Goal: Task Accomplishment & Management: Manage account settings

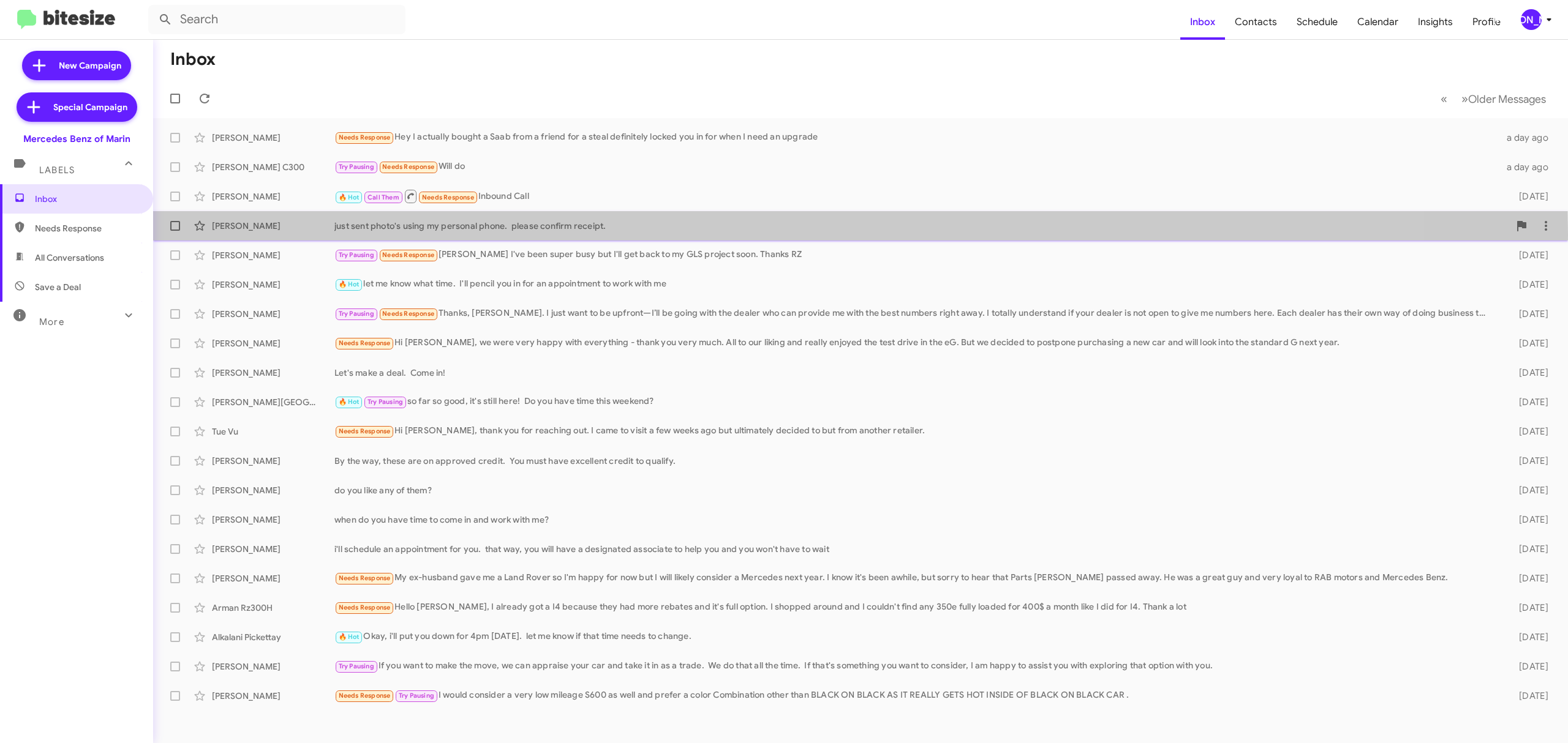
click at [251, 235] on div "Sandra Carone just sent photo's using my personal phone. please confirm receipt…" at bounding box center [860, 226] width 1395 height 25
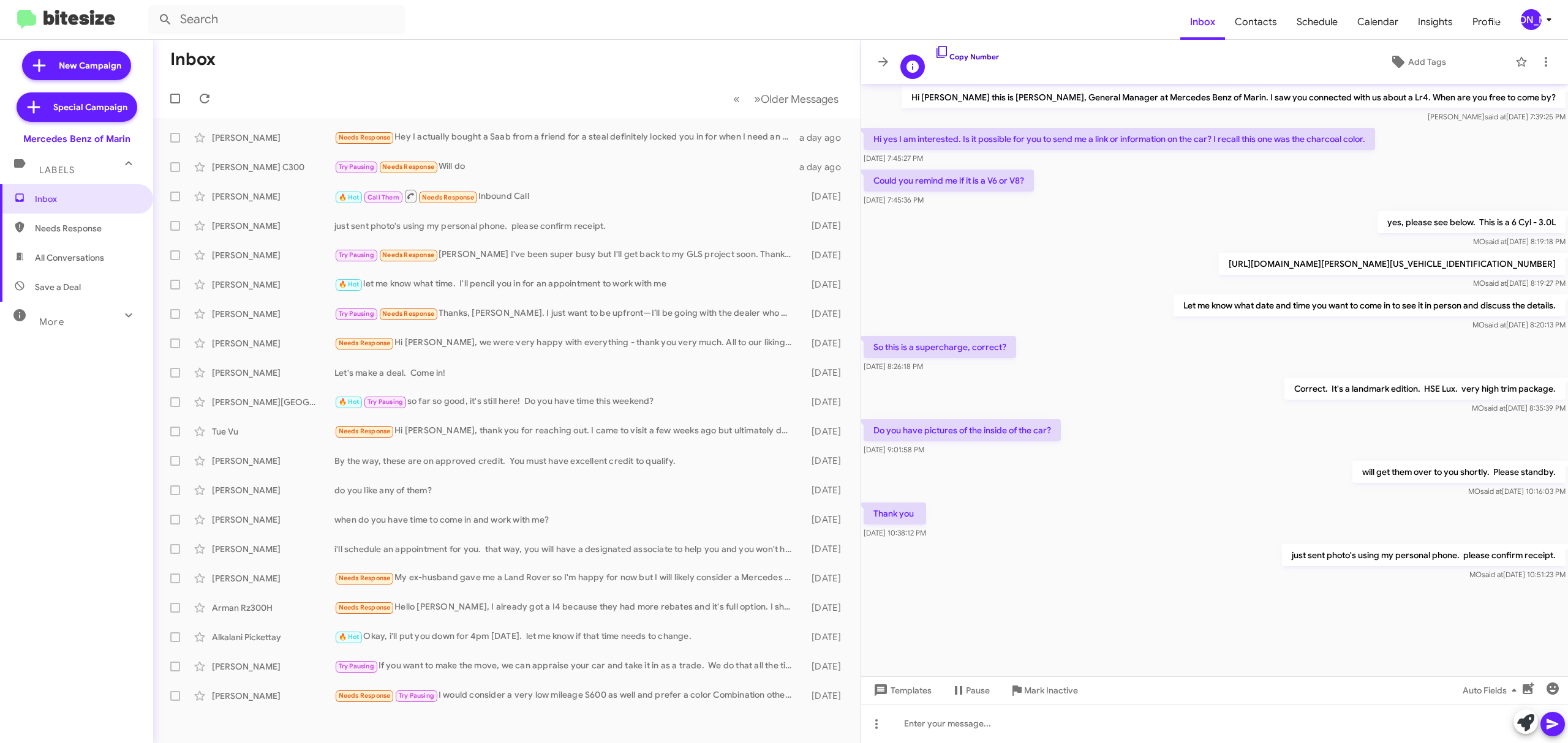
click at [967, 57] on link "Copy Number" at bounding box center [967, 56] width 64 height 9
click at [974, 52] on link "Copy Number" at bounding box center [967, 56] width 64 height 9
click at [872, 62] on span at bounding box center [883, 62] width 25 height 14
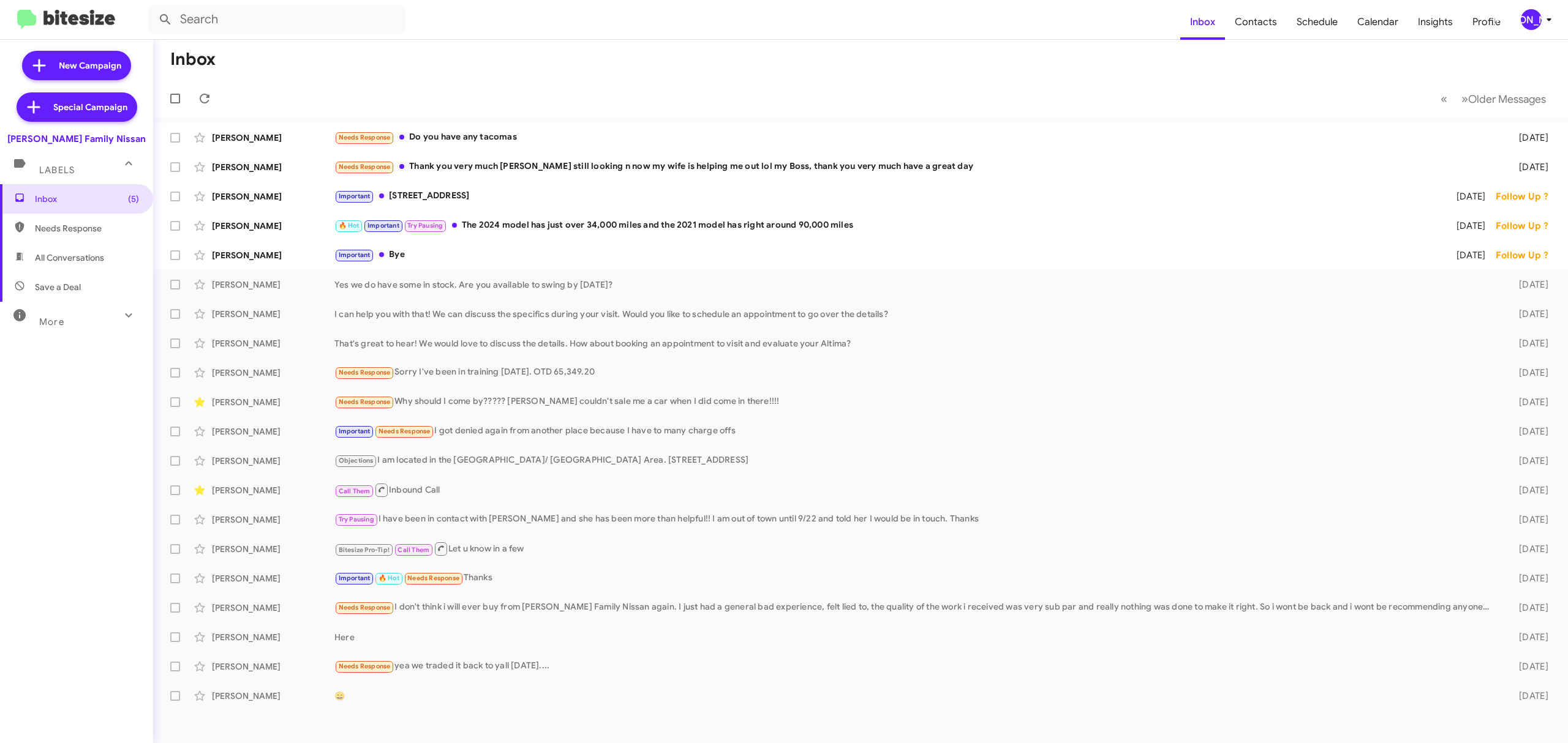
click at [1013, 30] on form at bounding box center [664, 20] width 1032 height 30
click at [1529, 23] on div "[PERSON_NAME]" at bounding box center [1531, 20] width 21 height 21
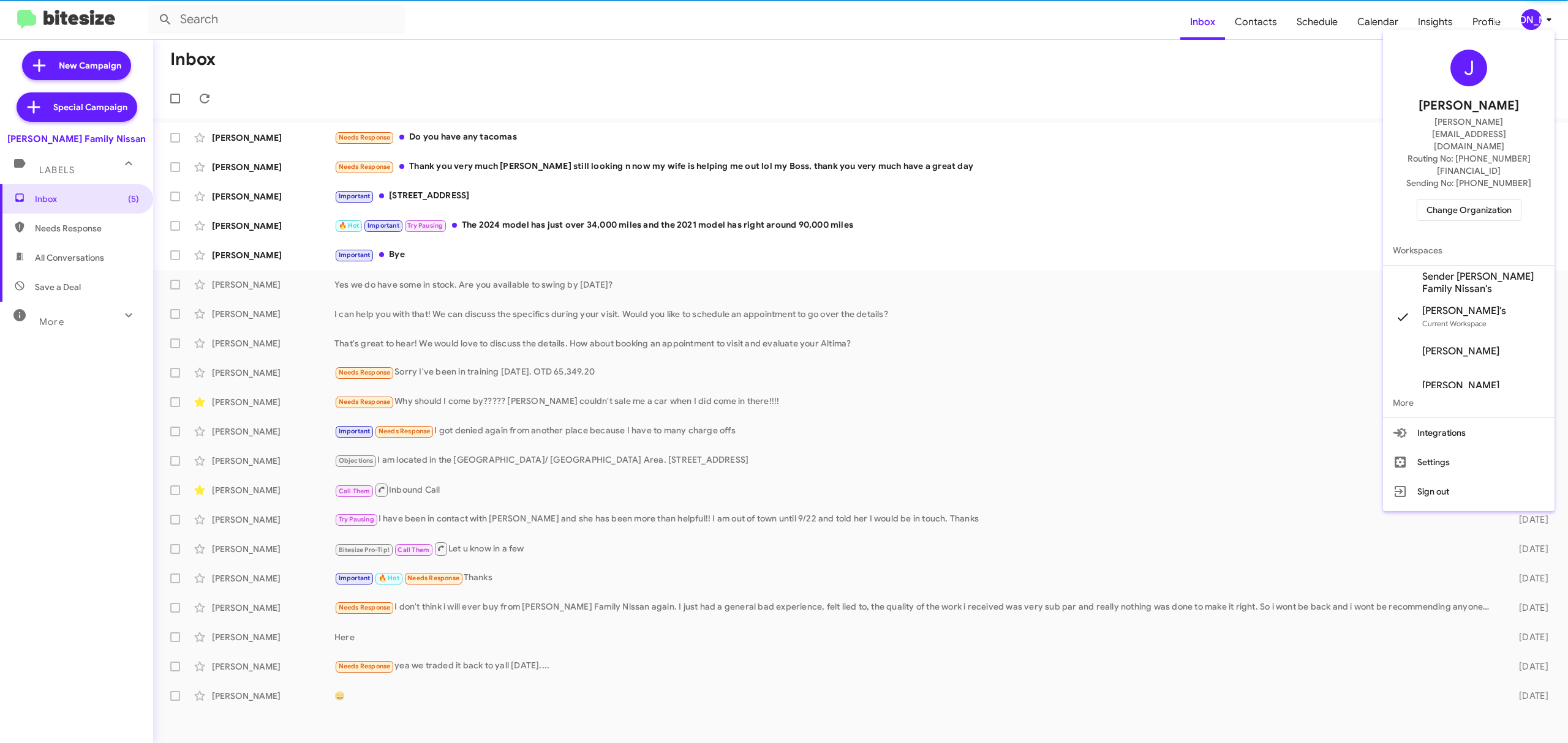
click at [1461, 200] on span "Change Organization" at bounding box center [1468, 210] width 85 height 21
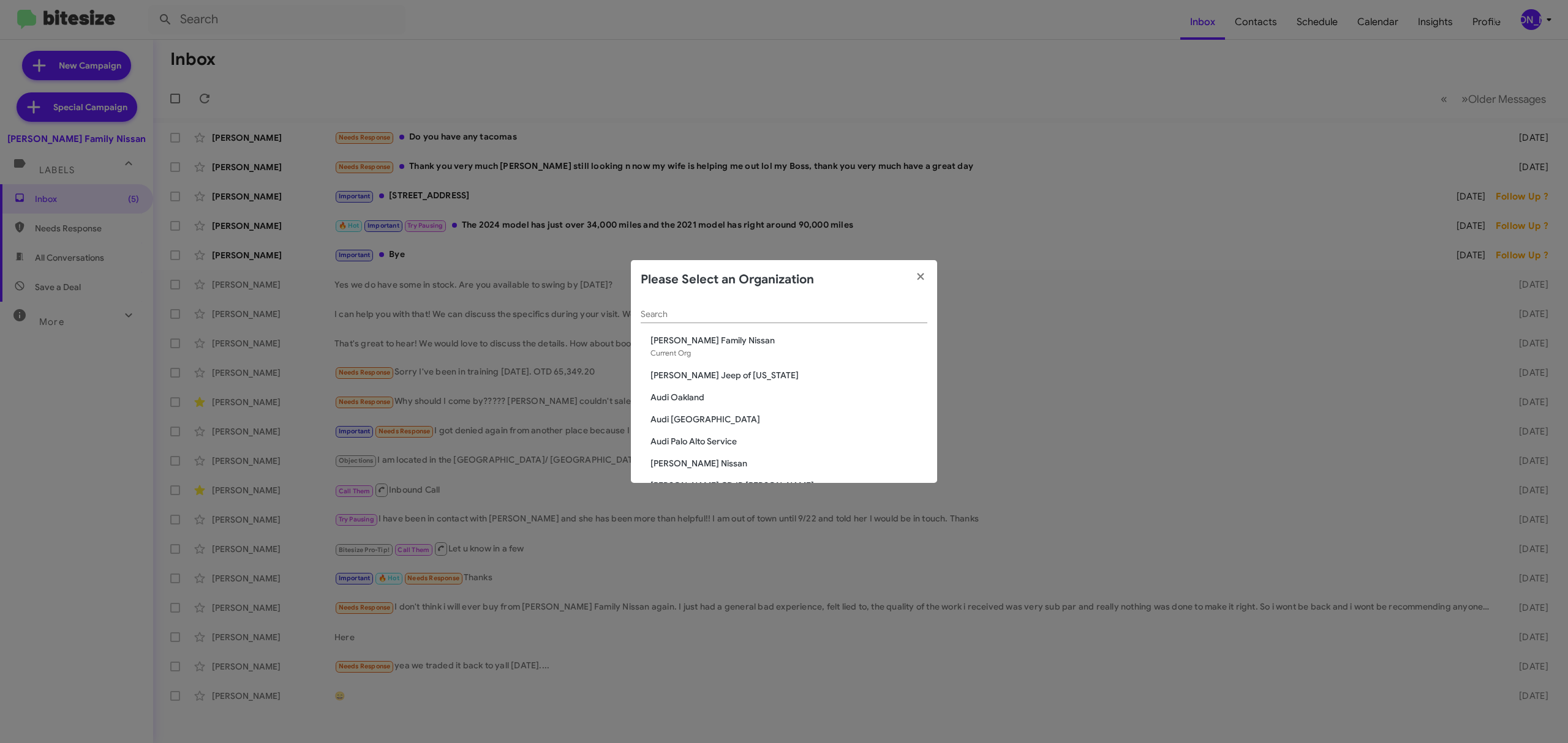
click at [738, 307] on div "Search" at bounding box center [784, 311] width 287 height 24
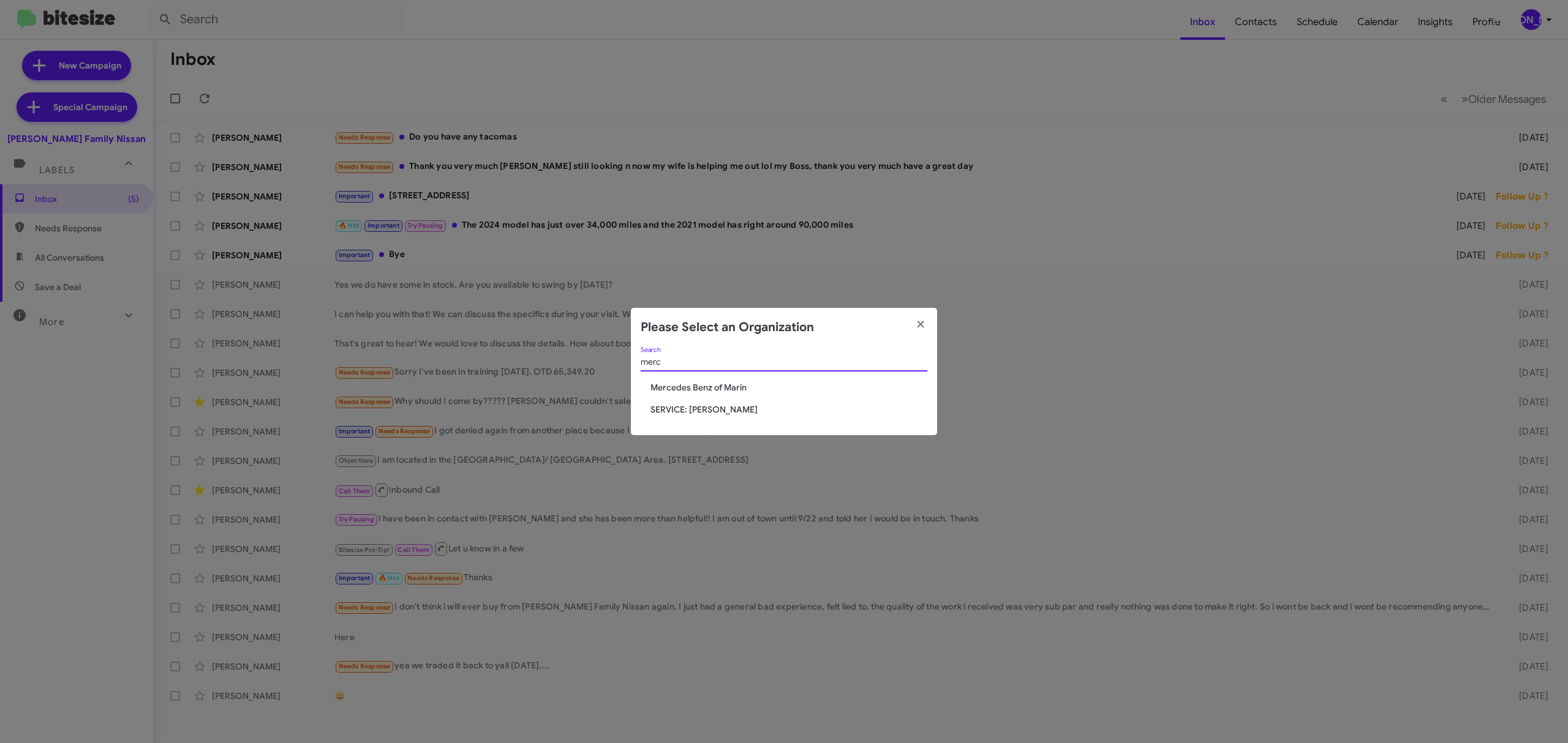
type input "merc"
click at [697, 387] on span "Mercedes Benz of Marin" at bounding box center [789, 387] width 277 height 12
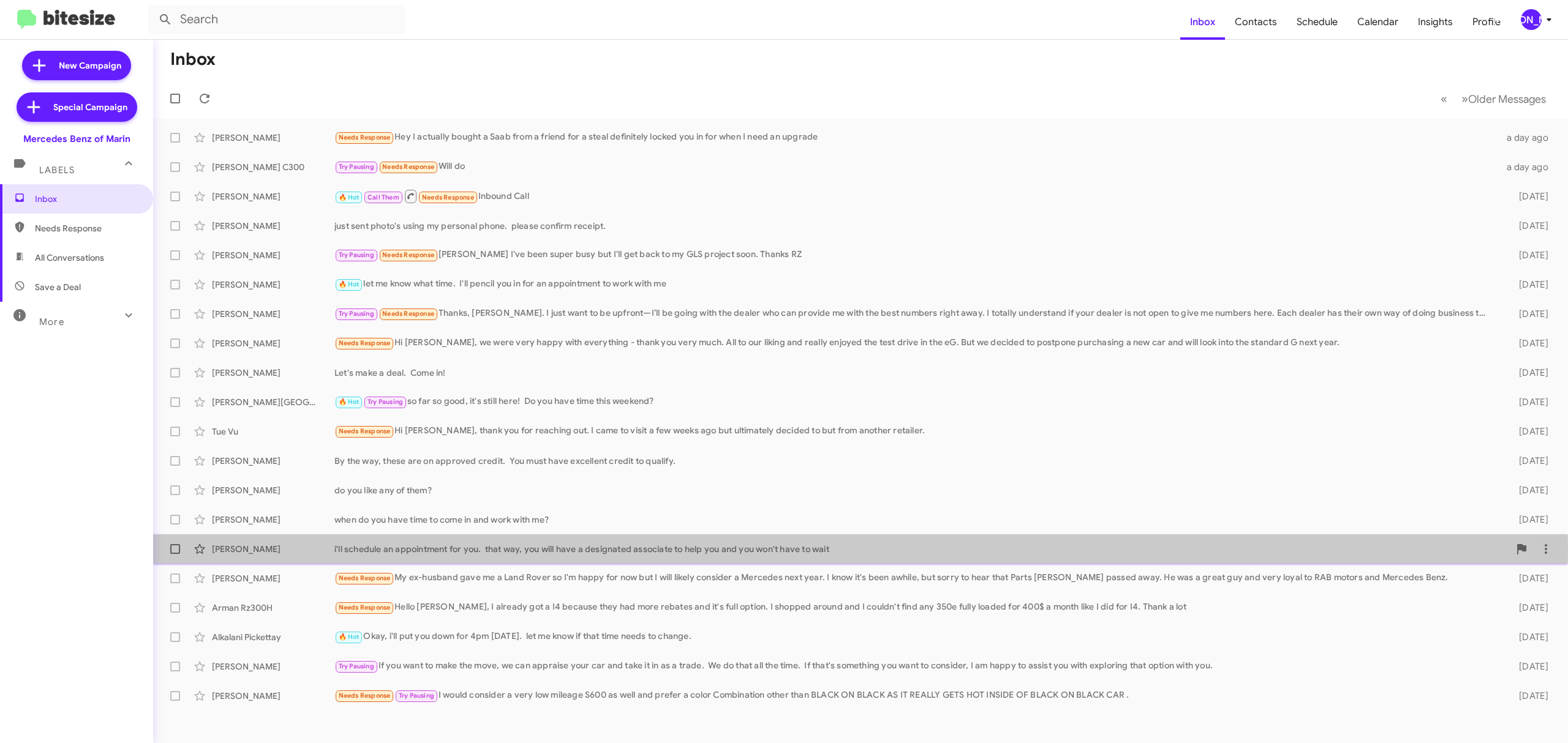
click at [540, 550] on div "i'll schedule an appointment for you. that way, you will have a designated asso…" at bounding box center [921, 549] width 1175 height 12
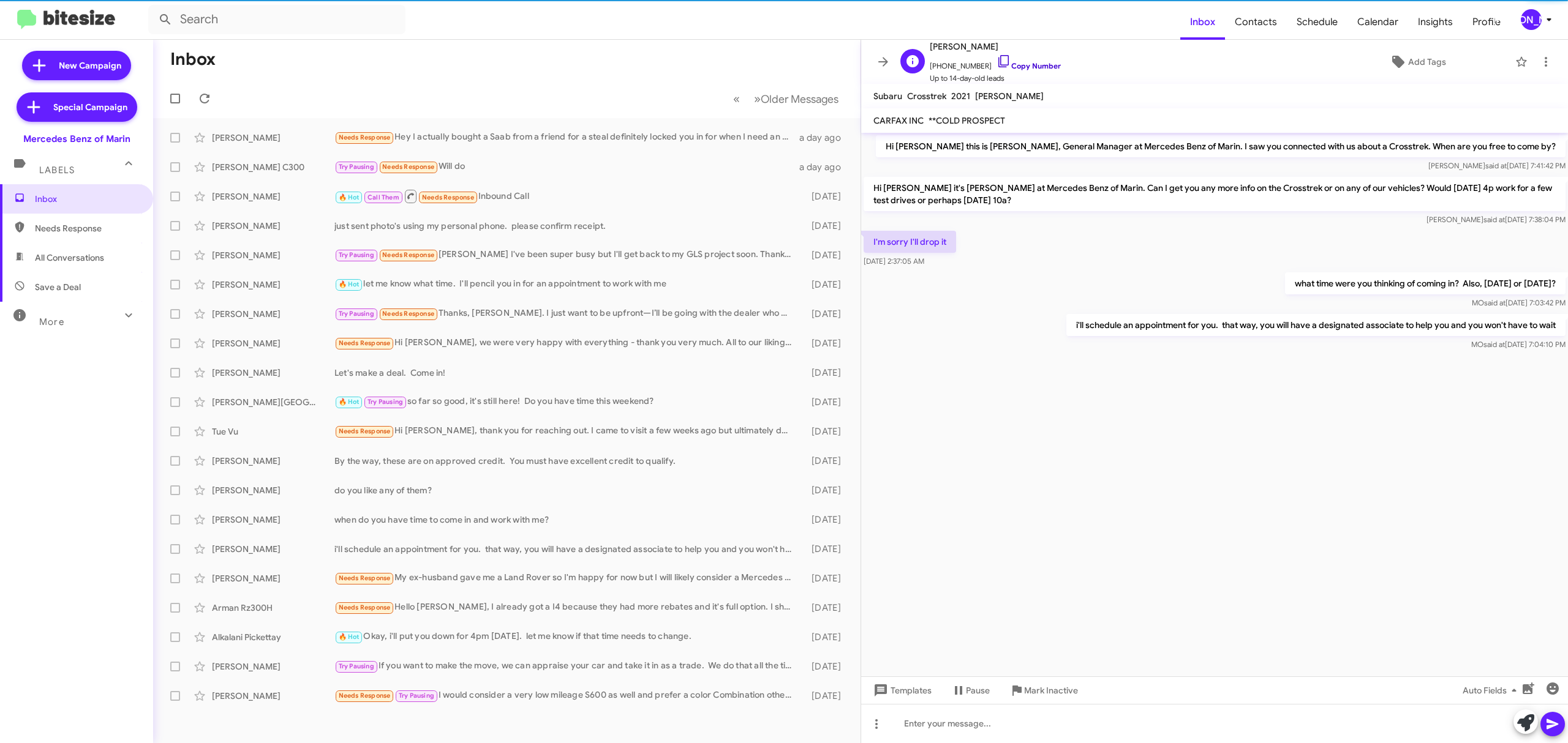
click at [1022, 69] on link "Copy Number" at bounding box center [1028, 66] width 64 height 9
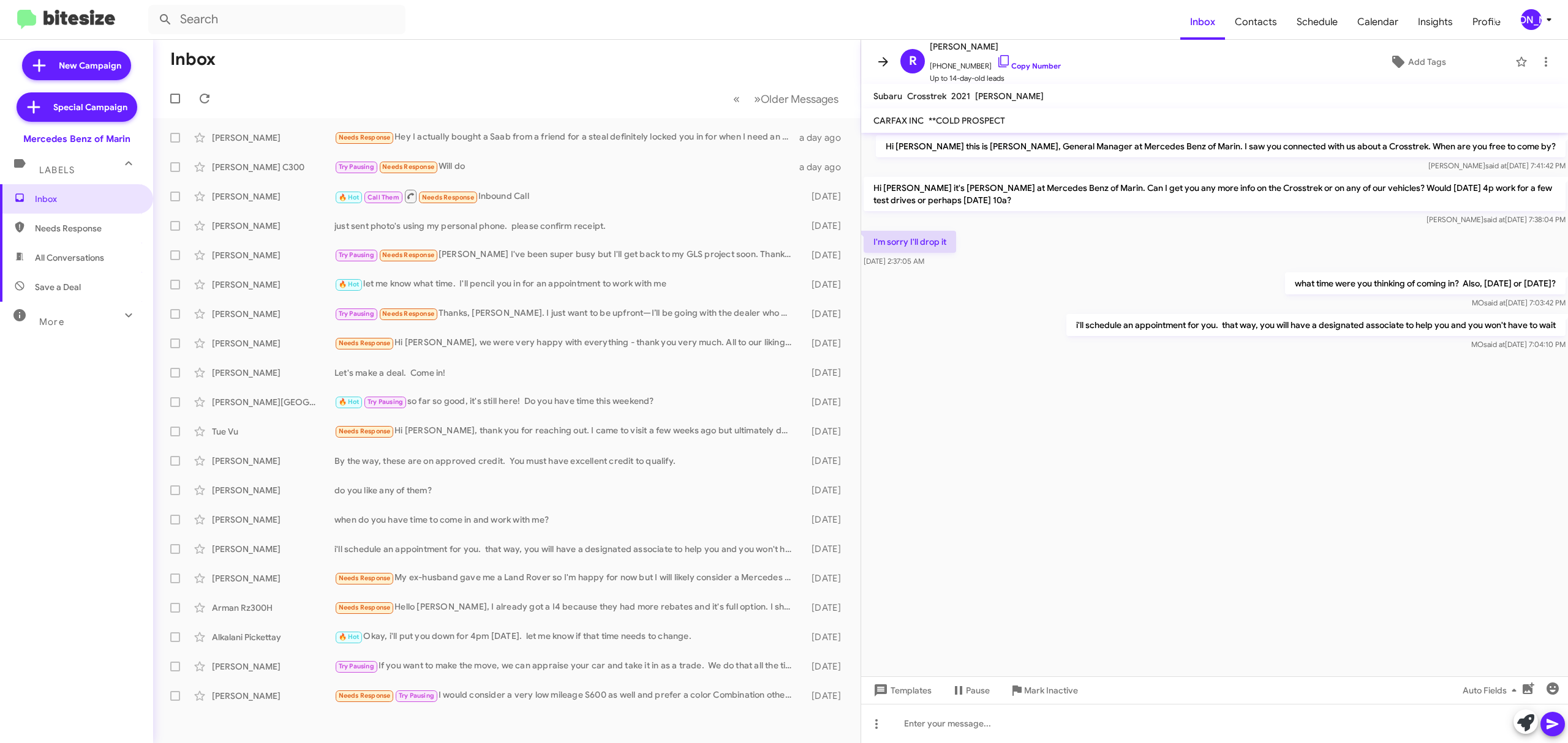
click at [890, 62] on icon at bounding box center [883, 62] width 14 height 14
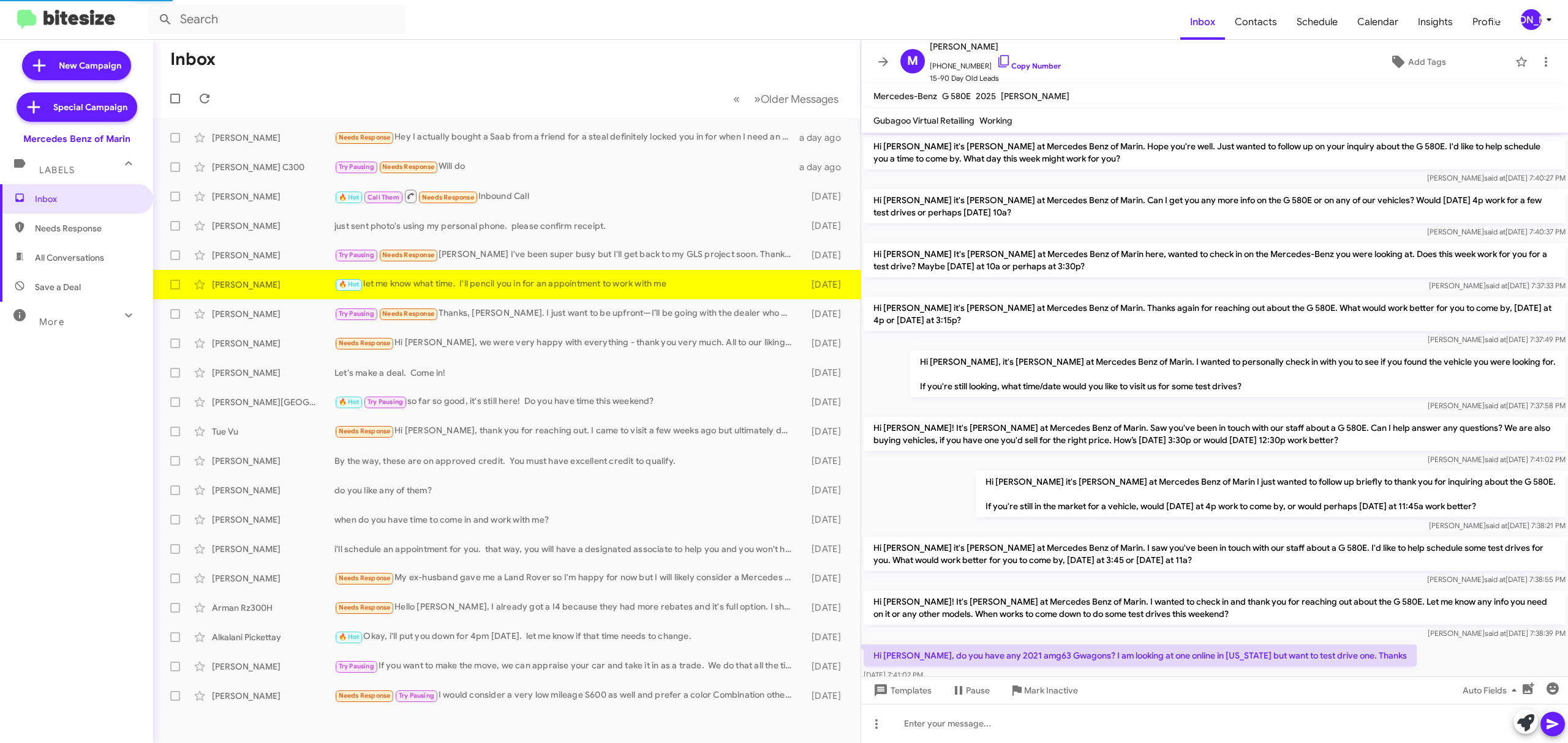
scroll to position [472, 0]
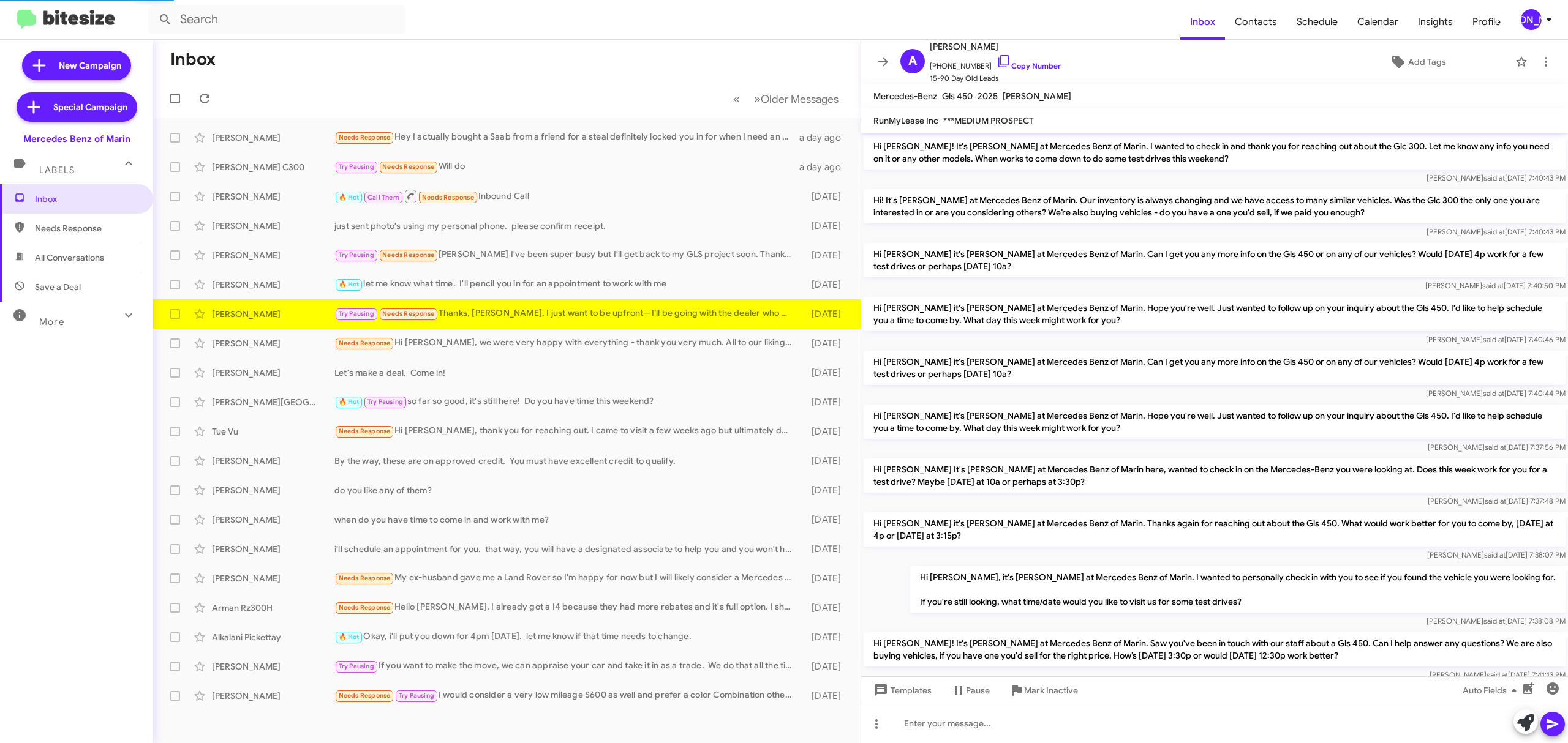
scroll to position [754, 0]
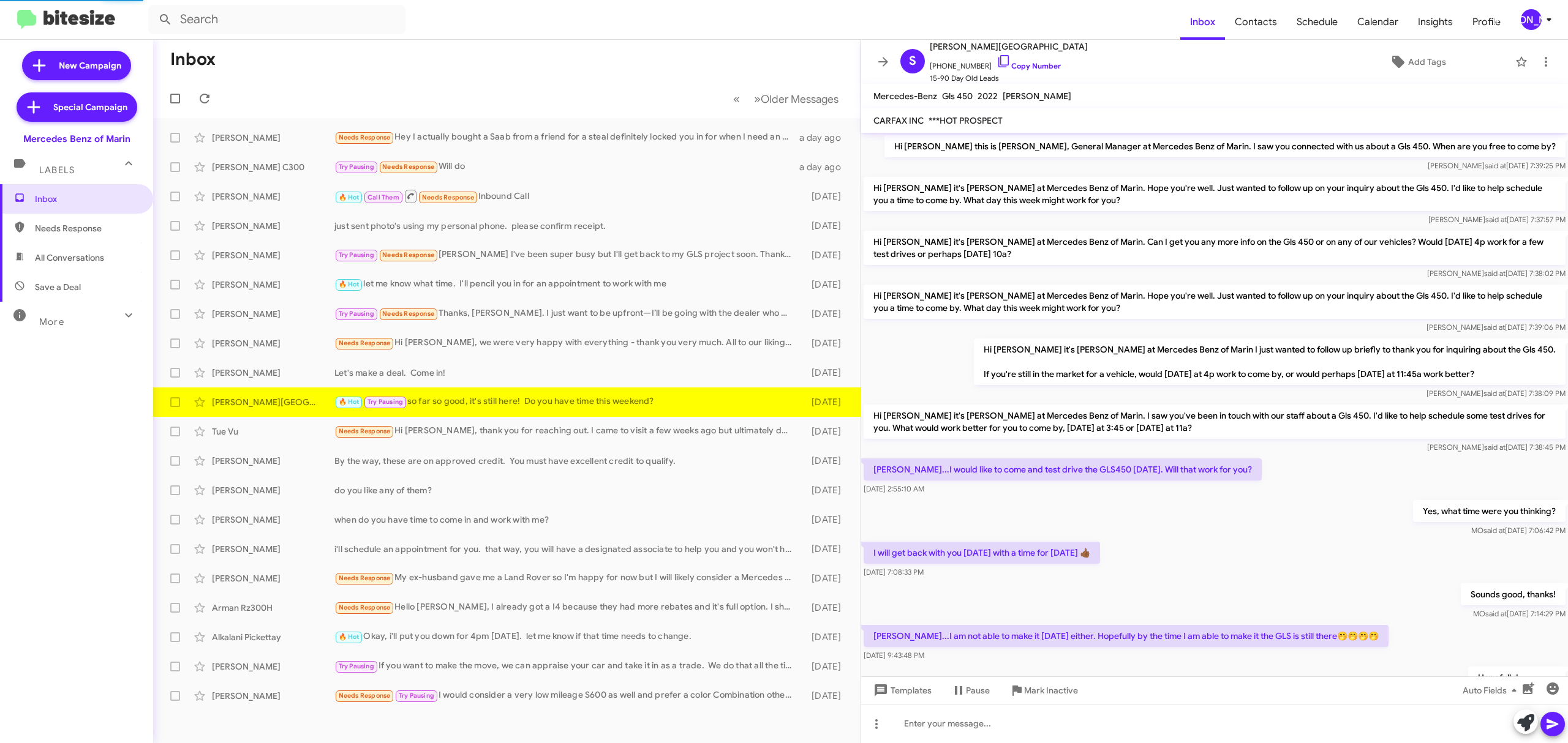
scroll to position [111, 0]
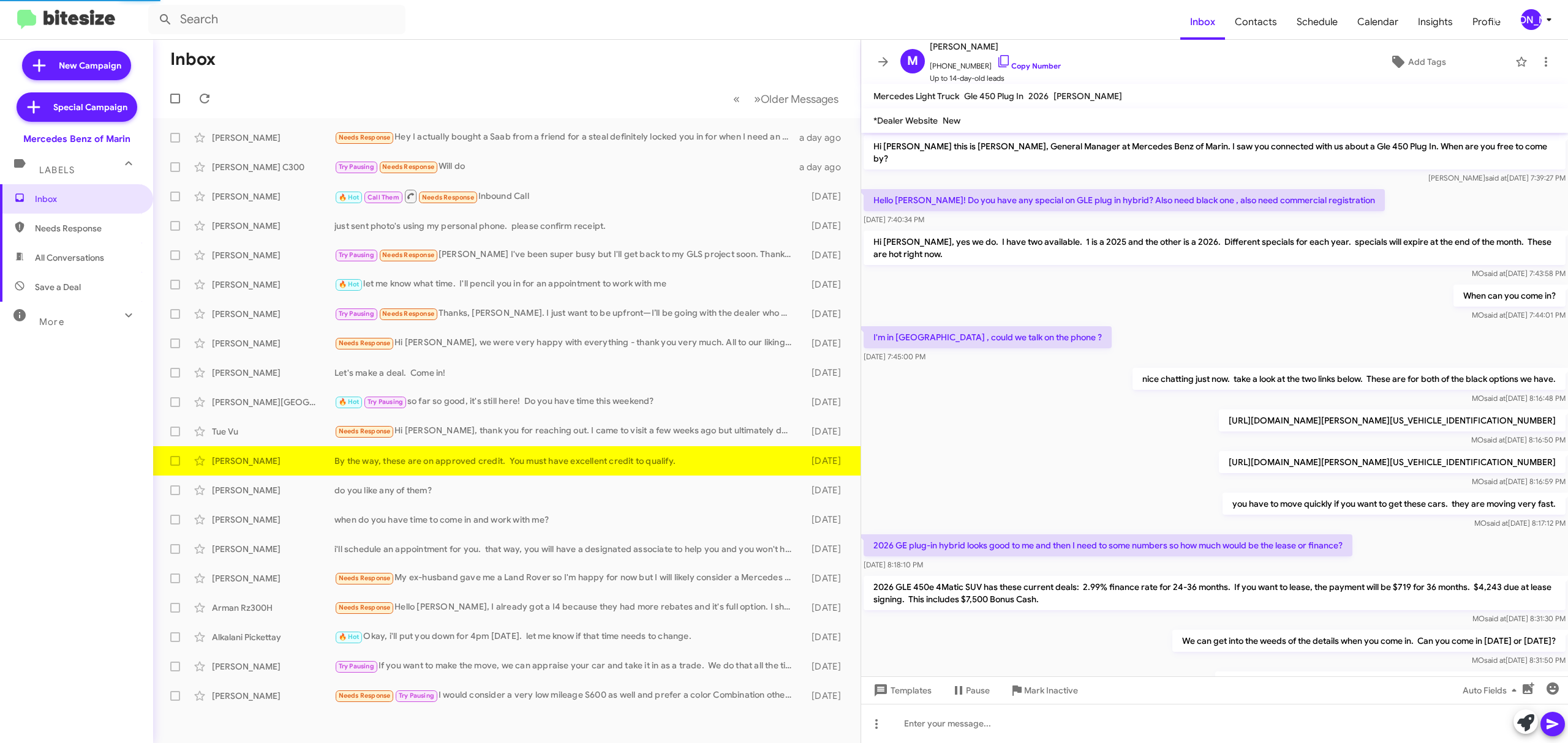
scroll to position [62, 0]
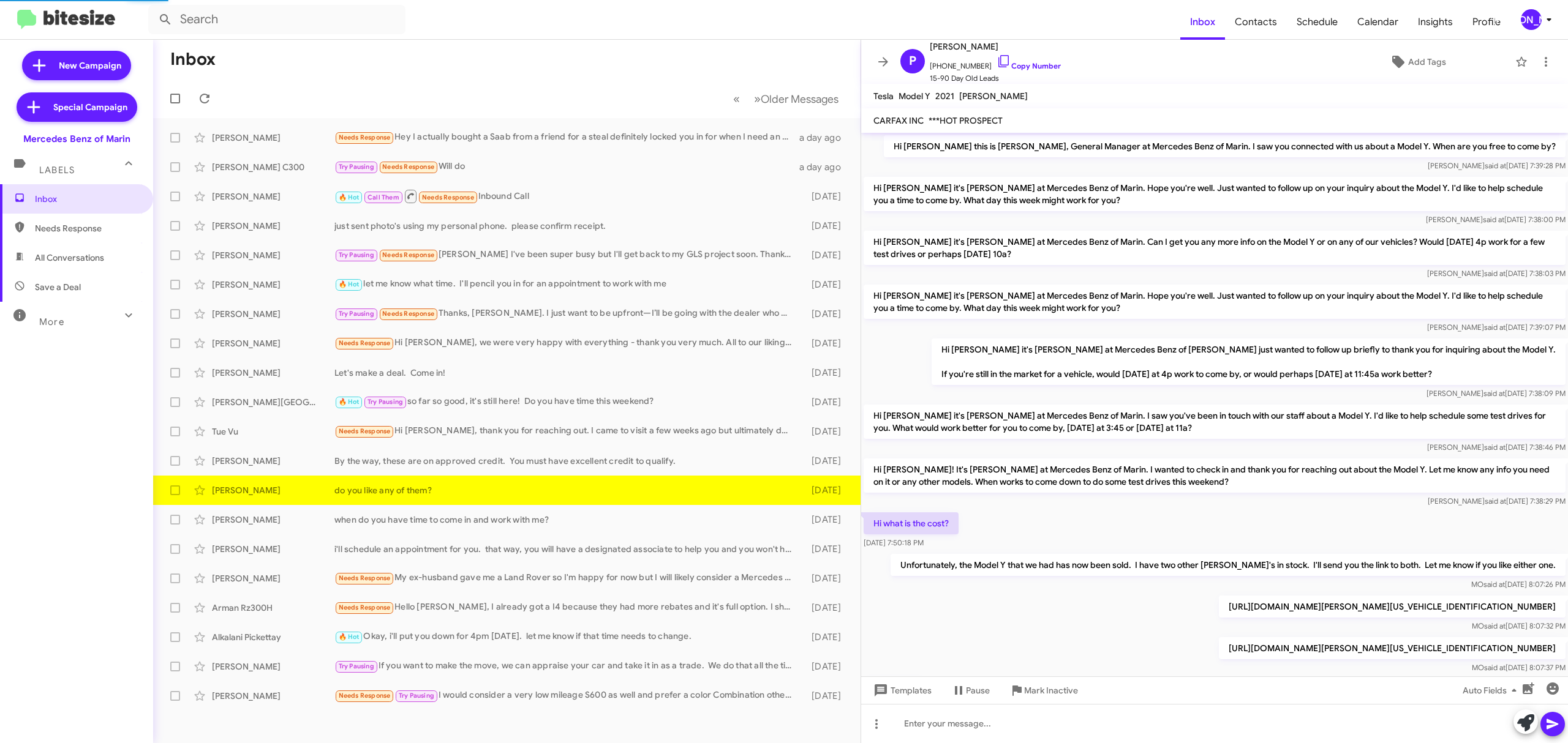
scroll to position [74, 0]
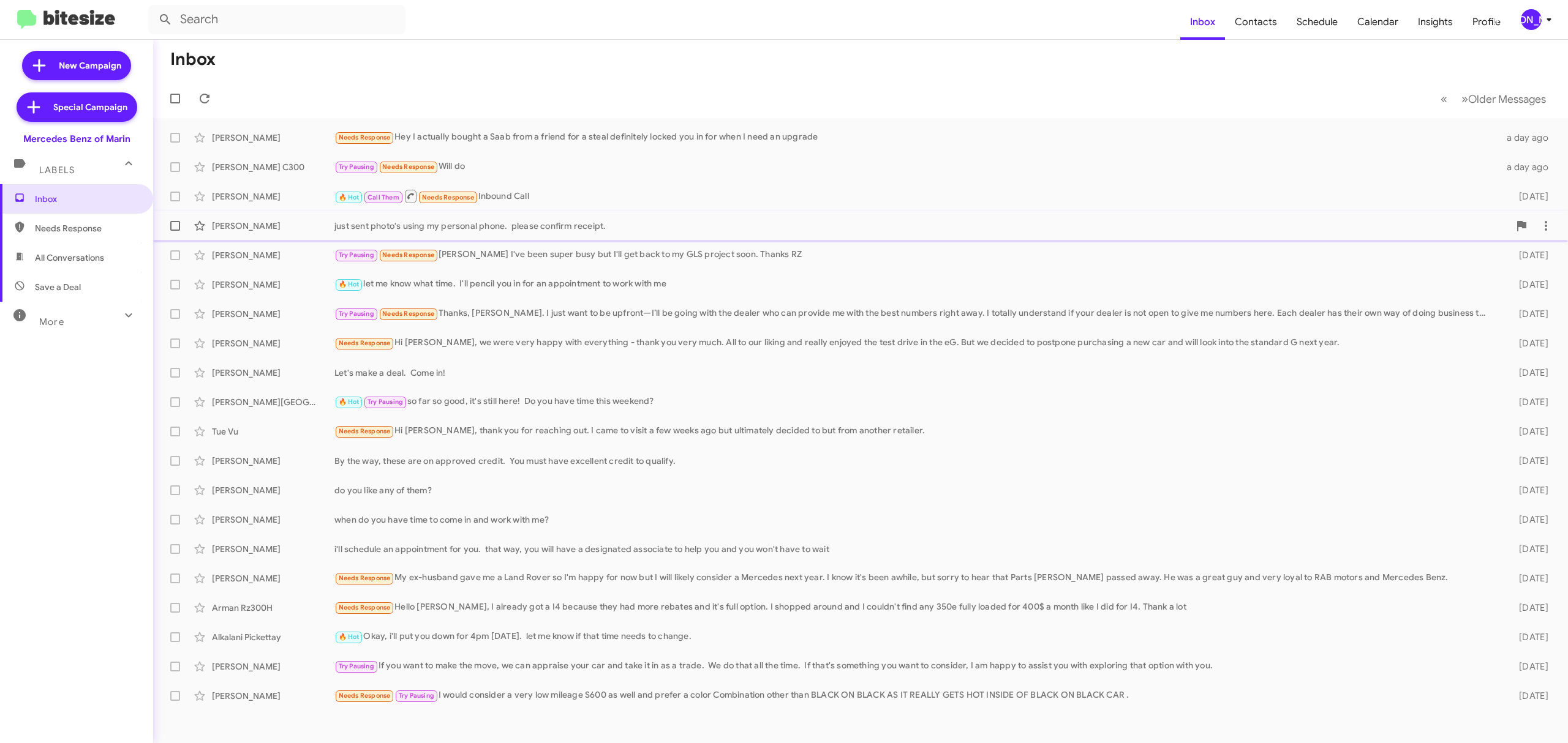
click at [548, 230] on div "just sent photo's using my personal phone. please confirm receipt." at bounding box center [921, 225] width 1175 height 12
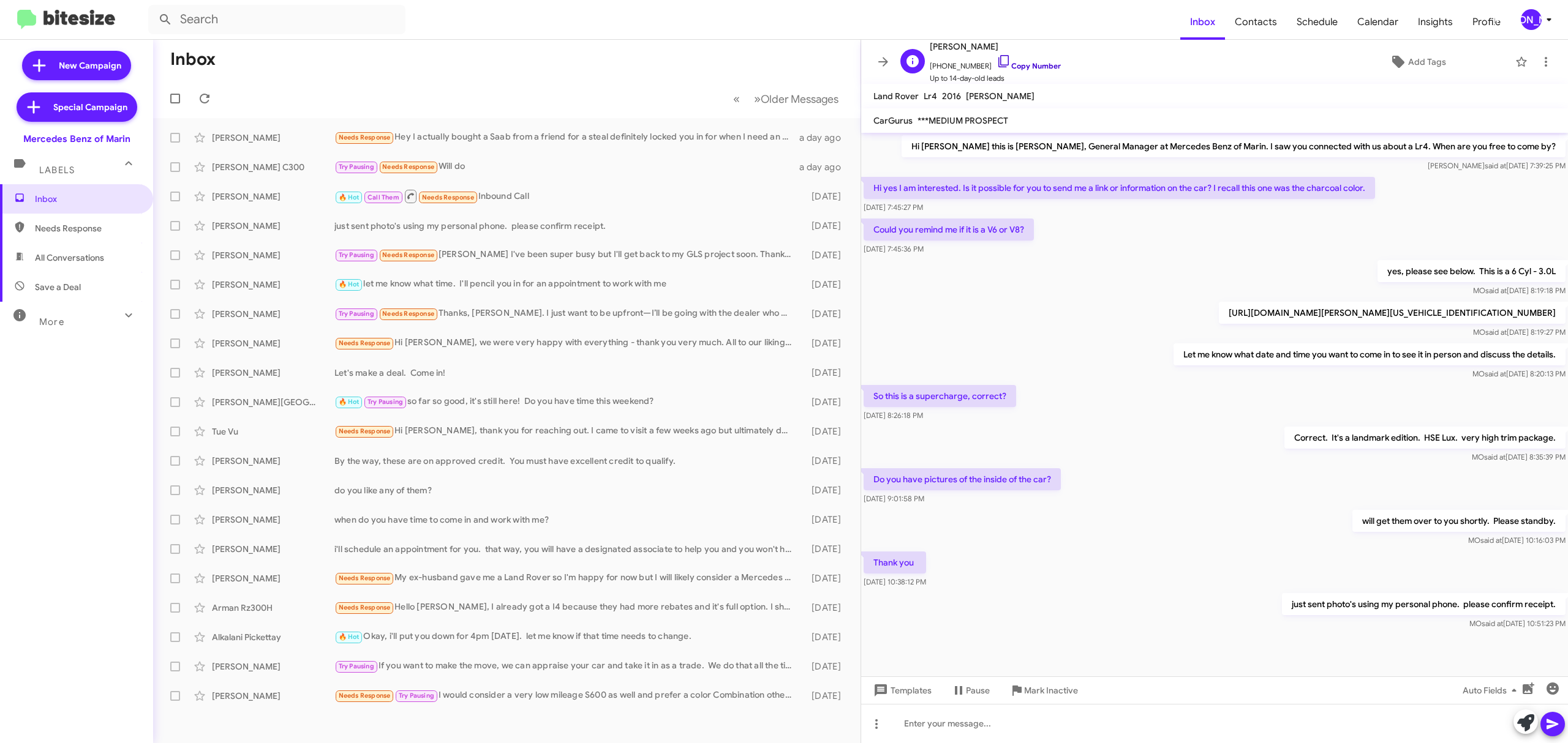
click at [1022, 64] on link "Copy Number" at bounding box center [1028, 66] width 64 height 9
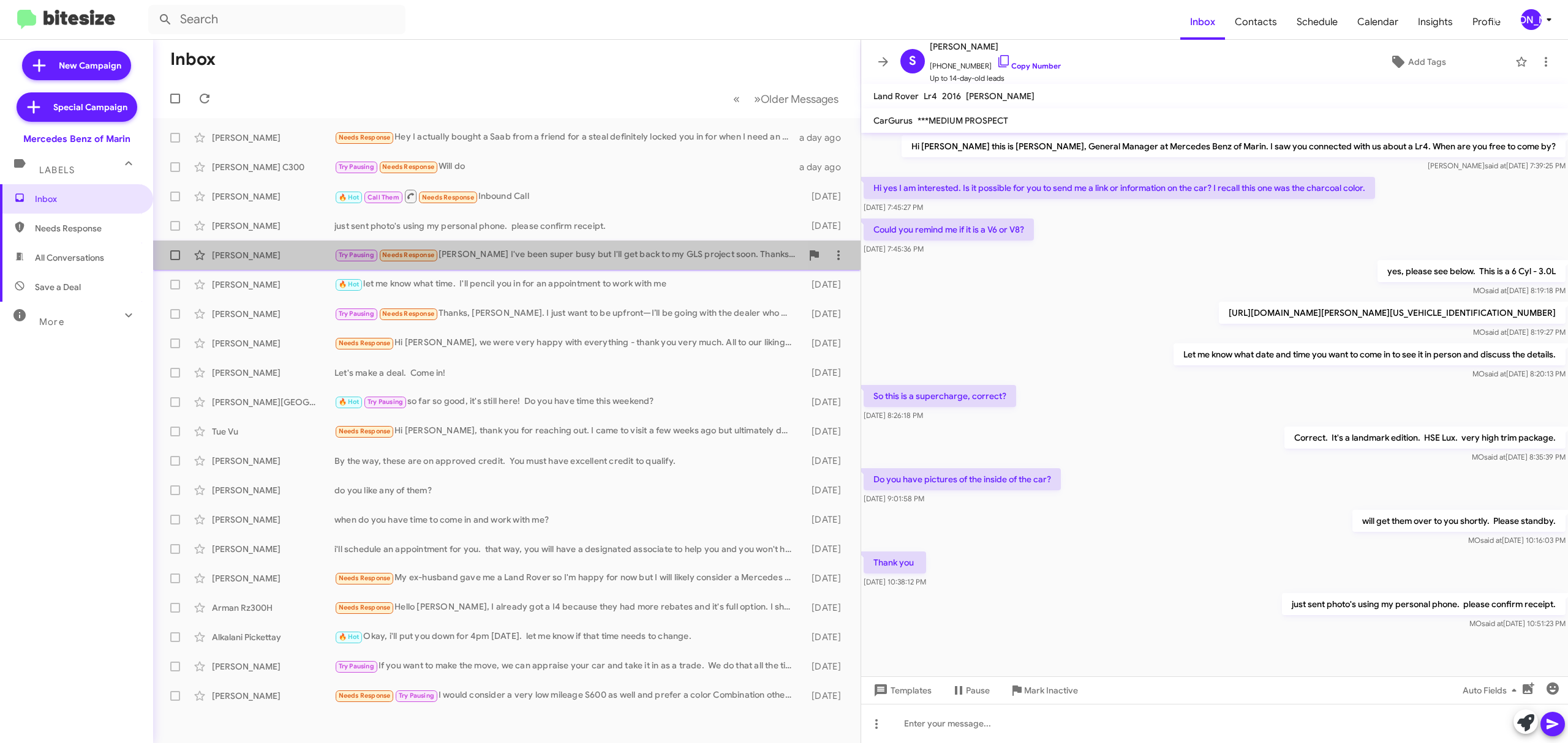
click at [290, 251] on div "Richard Zaslove" at bounding box center [272, 255] width 122 height 12
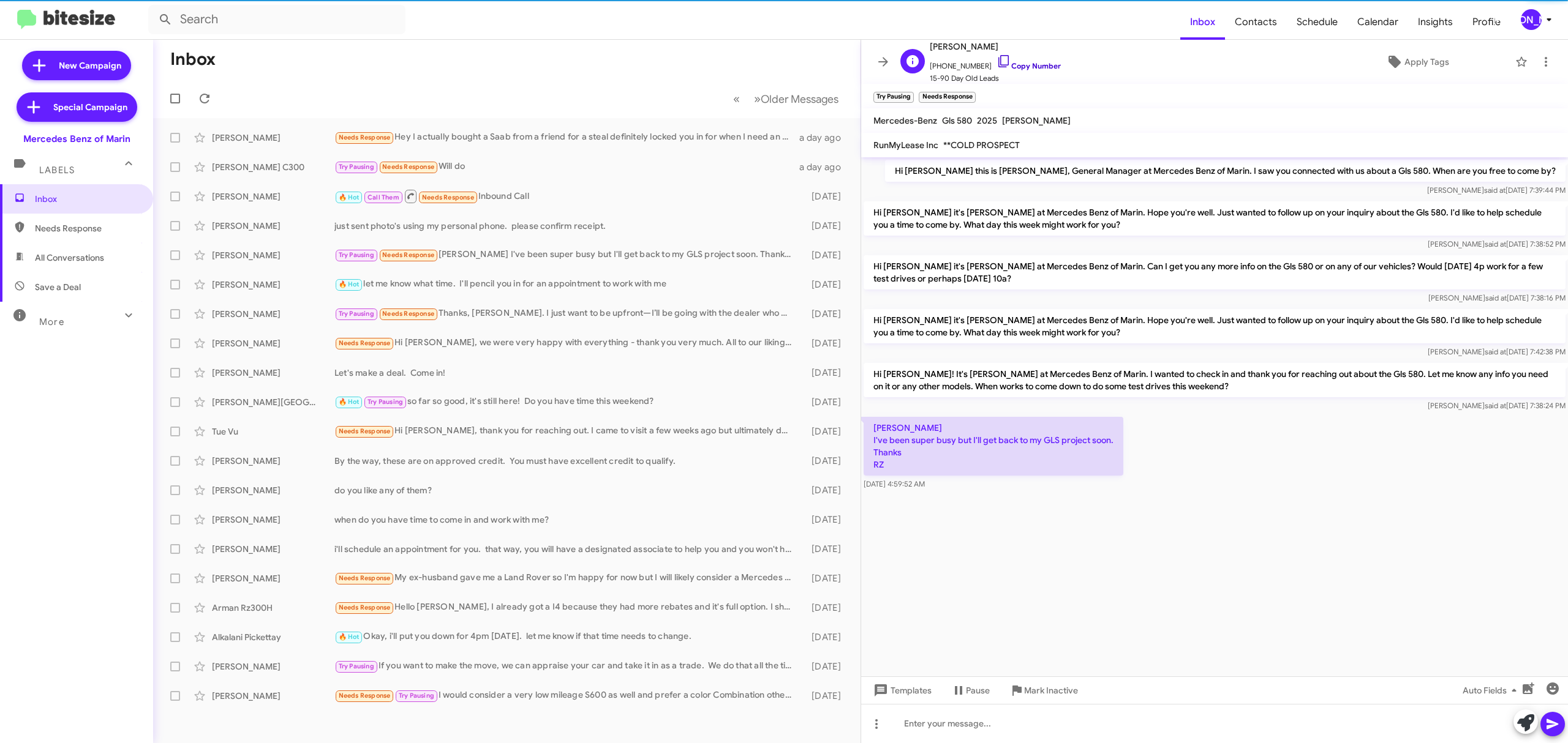
click at [1035, 70] on link "Copy Number" at bounding box center [1028, 66] width 64 height 9
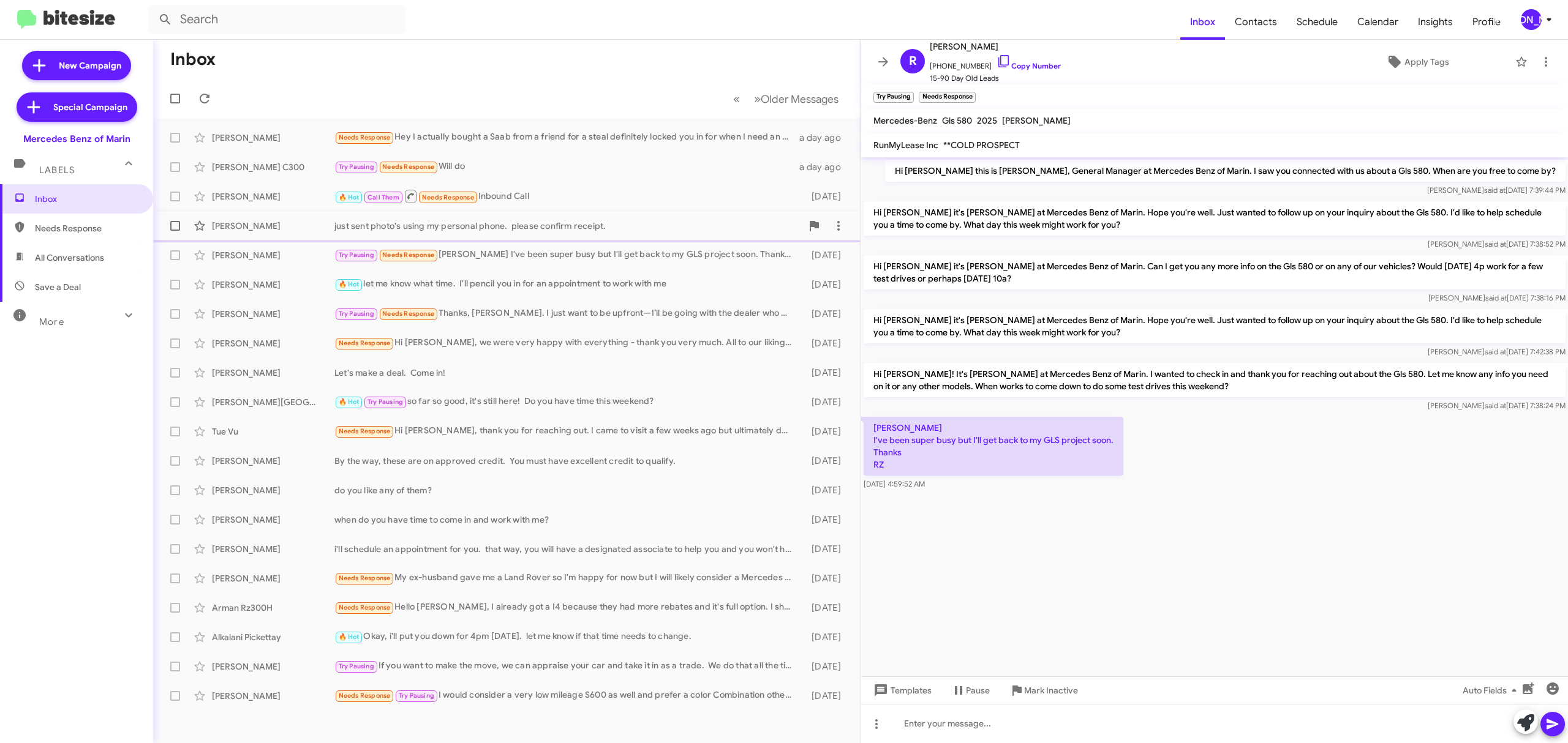
click at [257, 228] on div "Sandra Carone" at bounding box center [272, 225] width 122 height 12
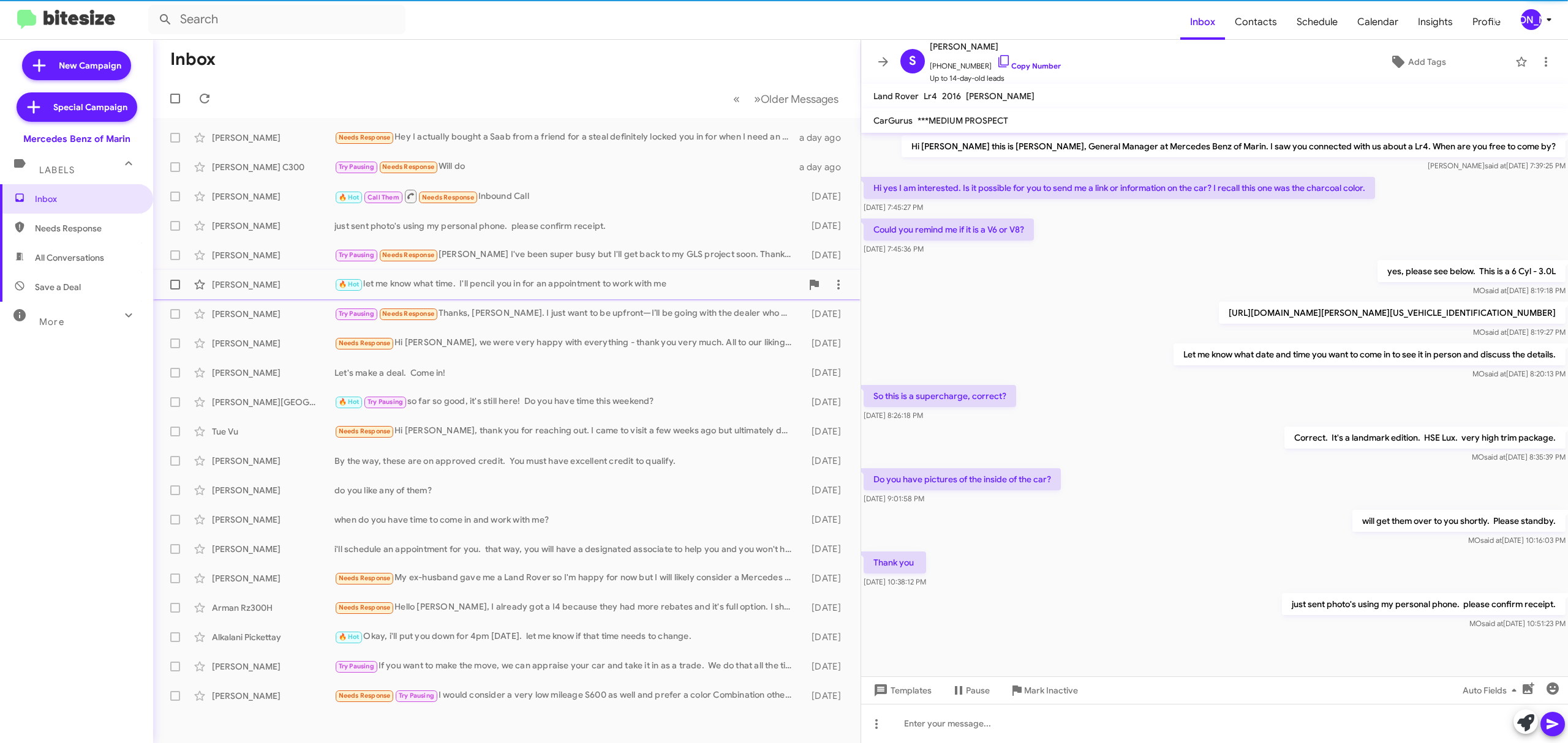
click at [270, 277] on div "Mazie Suliman 🔥 Hot let me know what time. I'll pencil you in for an appointmen…" at bounding box center [506, 285] width 688 height 25
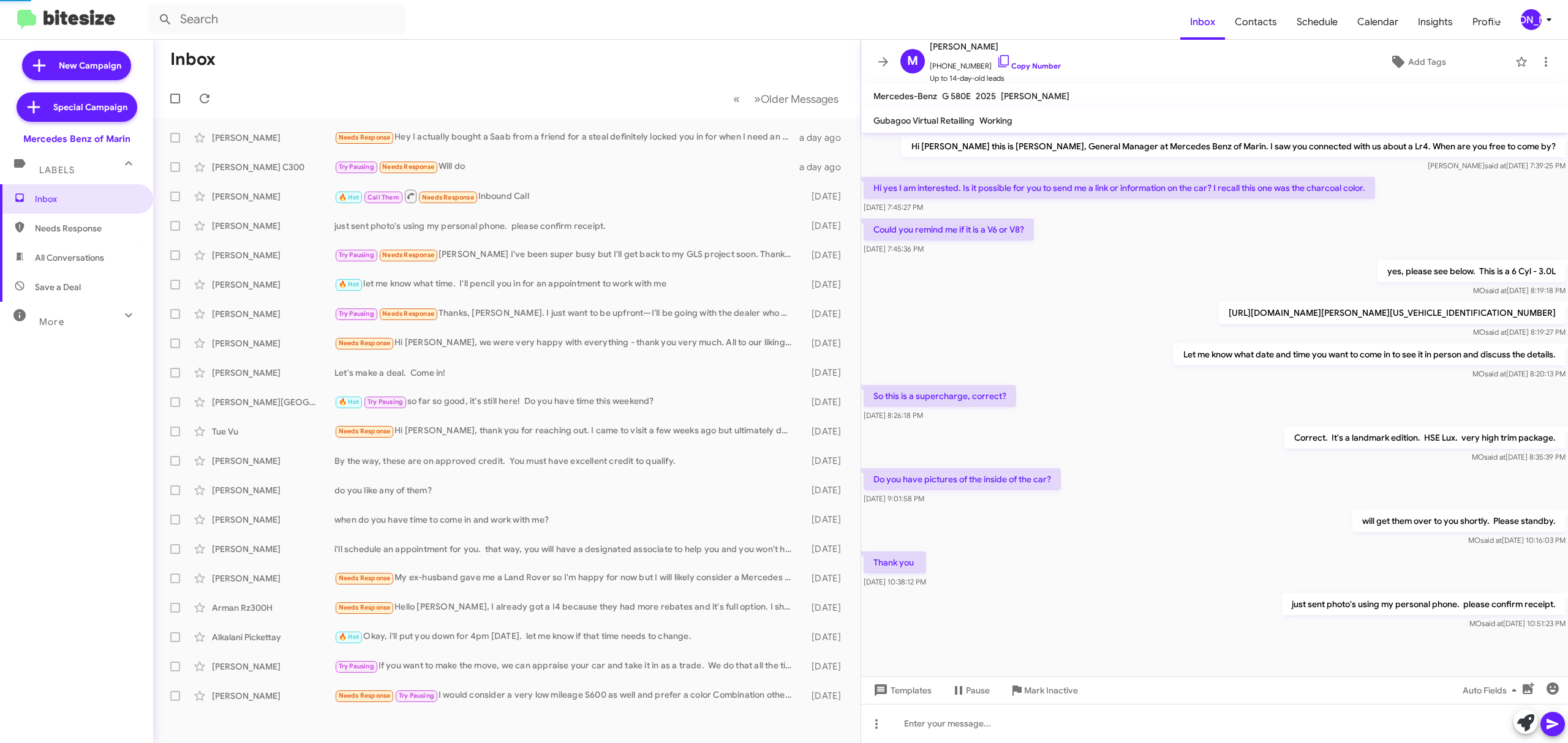
scroll to position [521, 0]
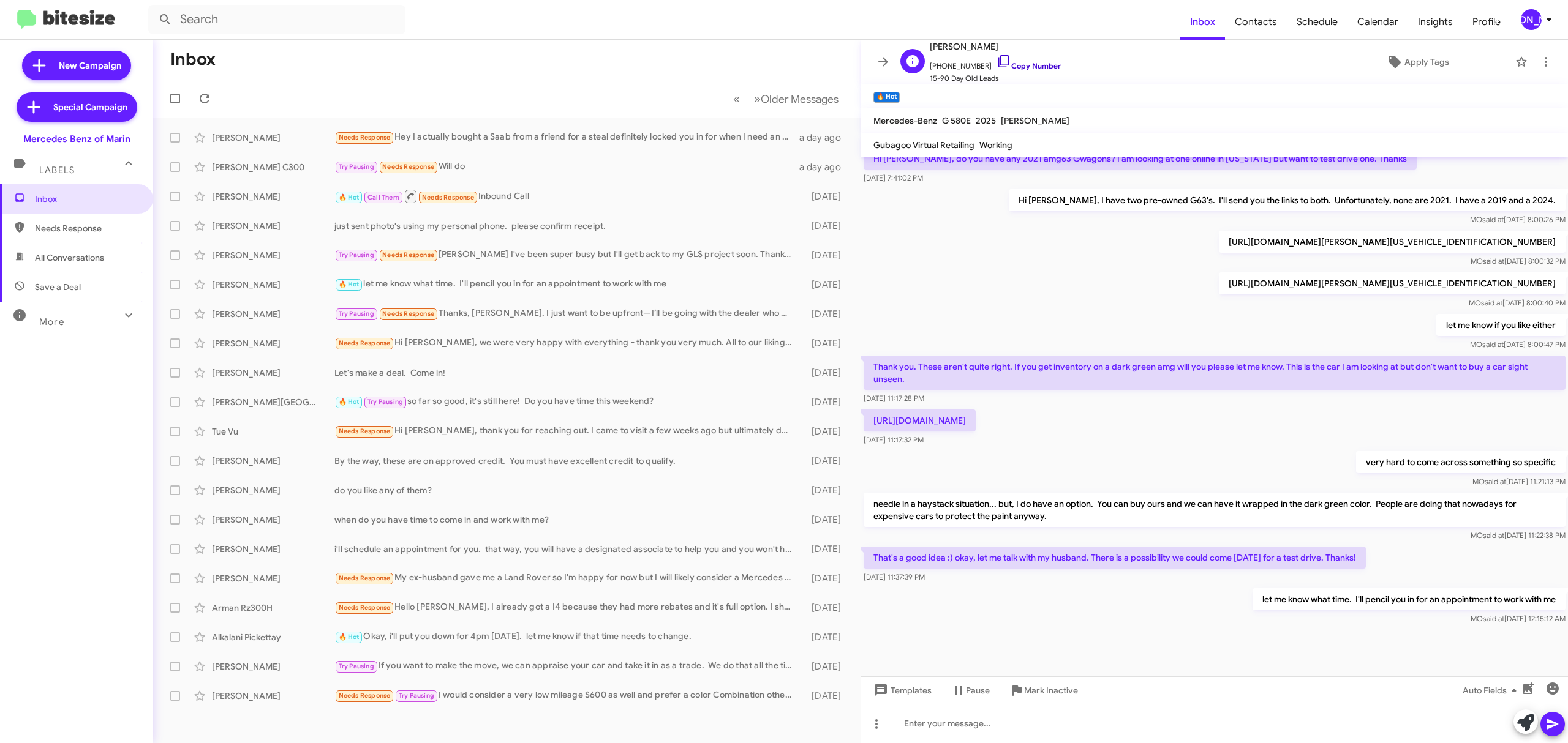
click at [1027, 69] on link "Copy Number" at bounding box center [1028, 66] width 64 height 9
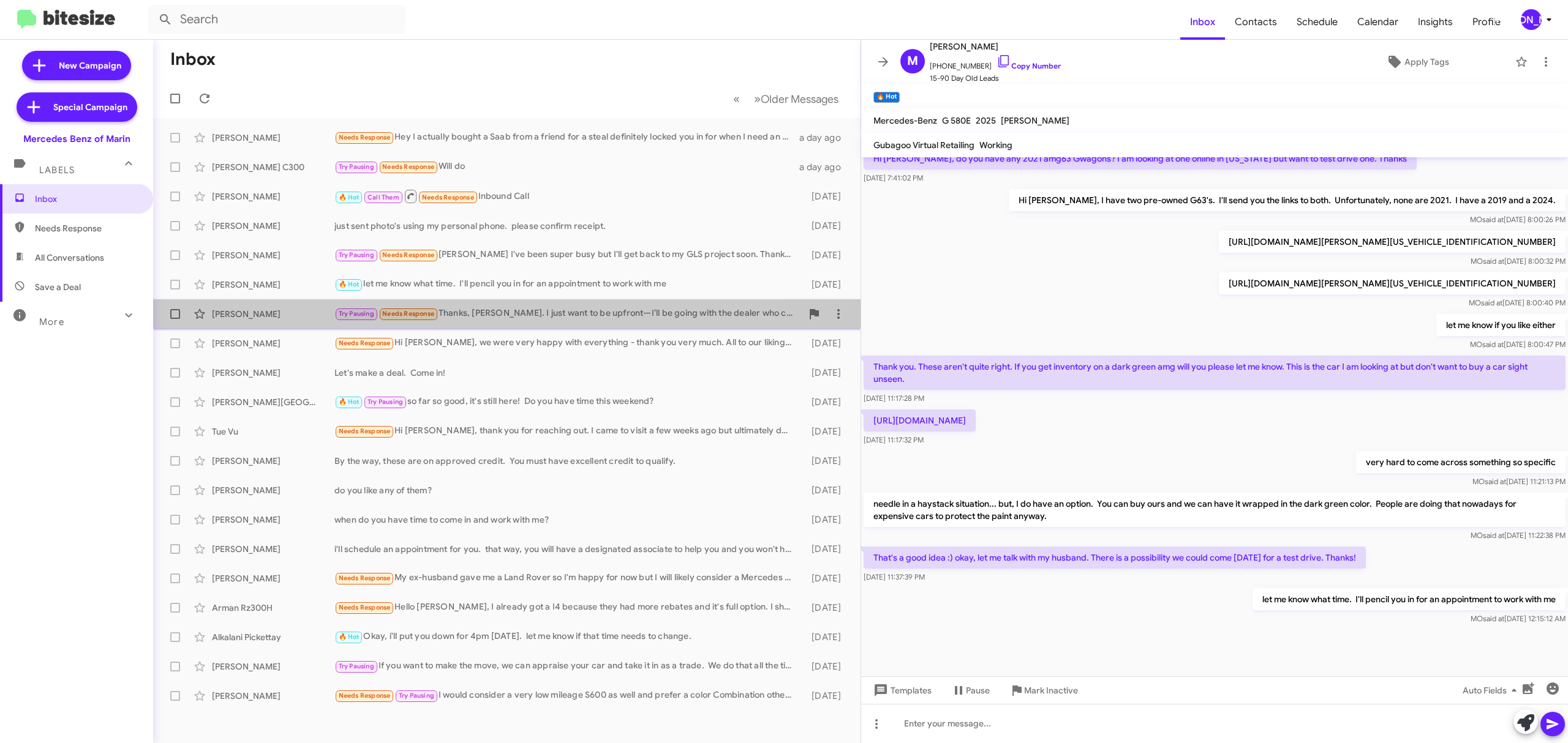
click at [277, 308] on div "Ali Albarakat" at bounding box center [272, 314] width 122 height 12
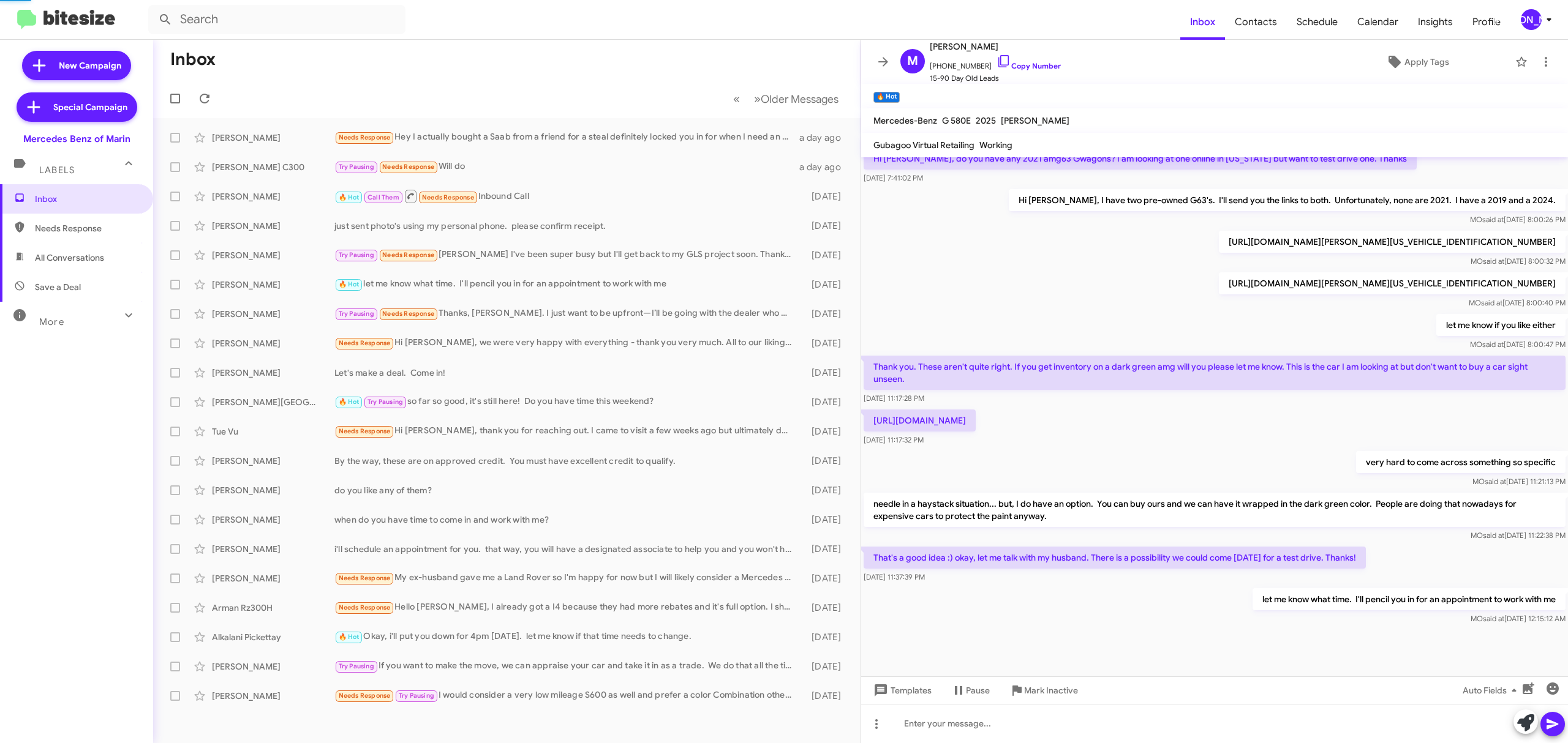
scroll to position [778, 0]
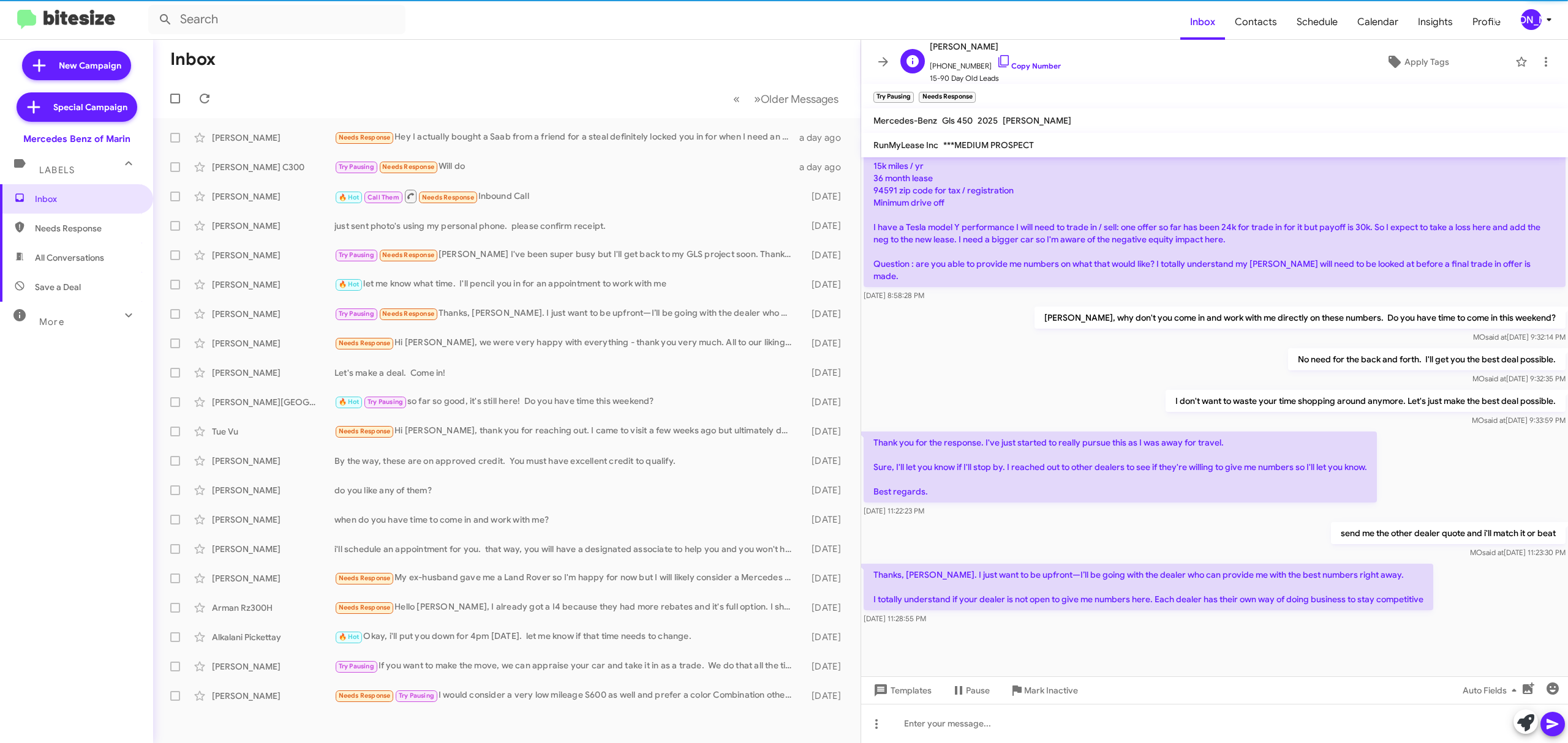
drag, startPoint x: 1030, startPoint y: 64, endPoint x: 936, endPoint y: 54, distance: 94.5
click at [1030, 64] on link "Copy Number" at bounding box center [1028, 66] width 64 height 9
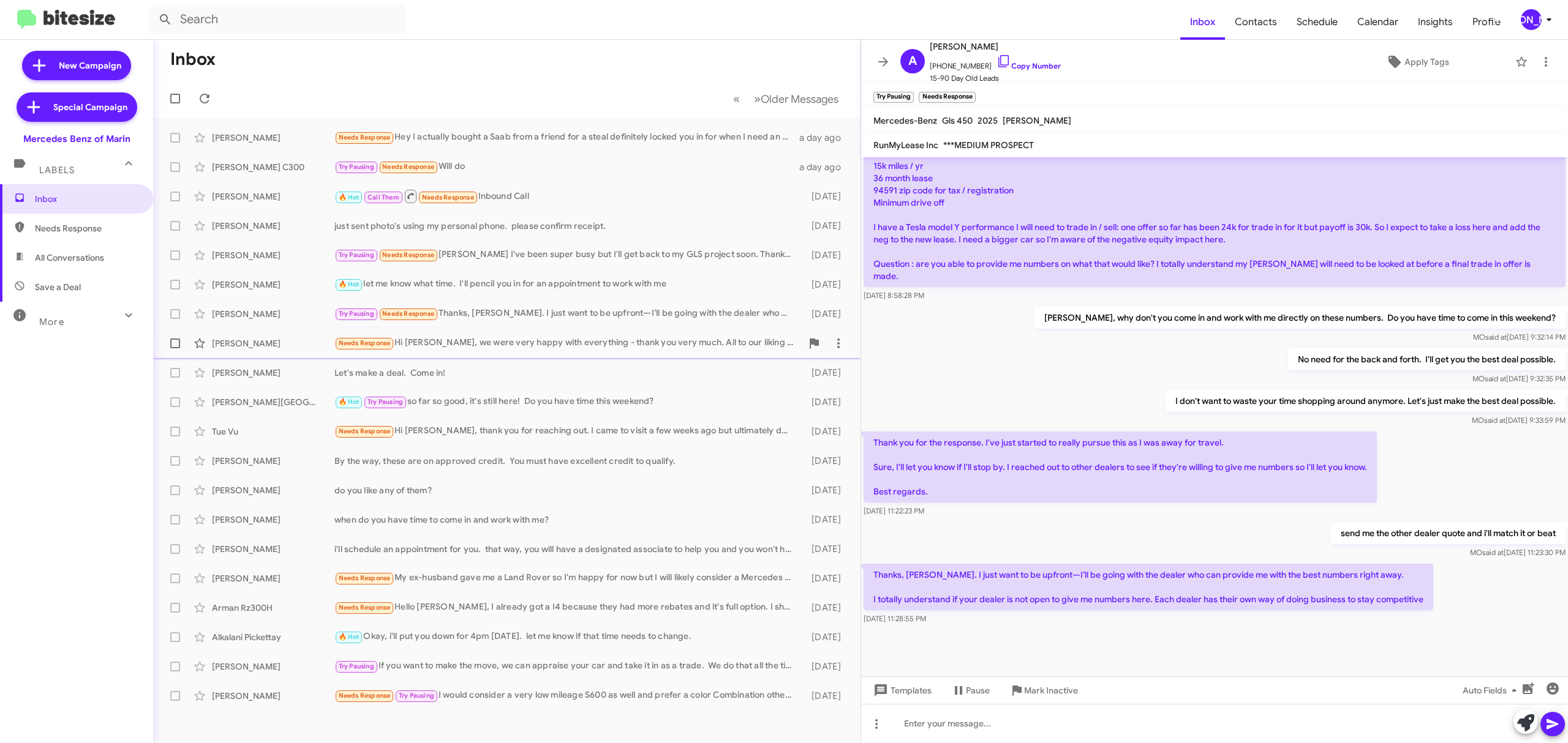
click at [263, 348] on div "Marco Peters" at bounding box center [272, 343] width 122 height 12
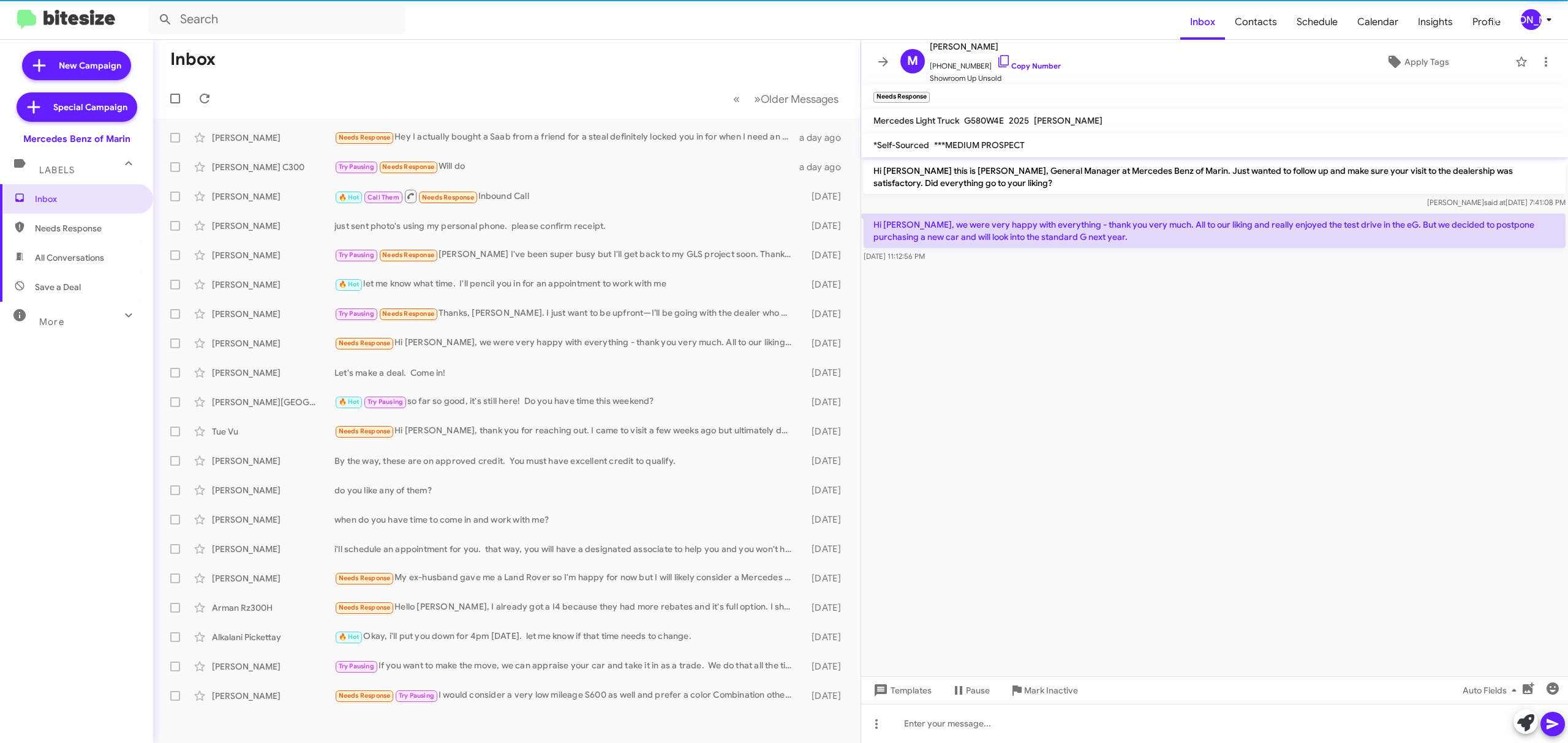
drag, startPoint x: 1036, startPoint y: 66, endPoint x: 855, endPoint y: 62, distance: 181.0
click at [1036, 66] on link "Copy Number" at bounding box center [1028, 66] width 64 height 9
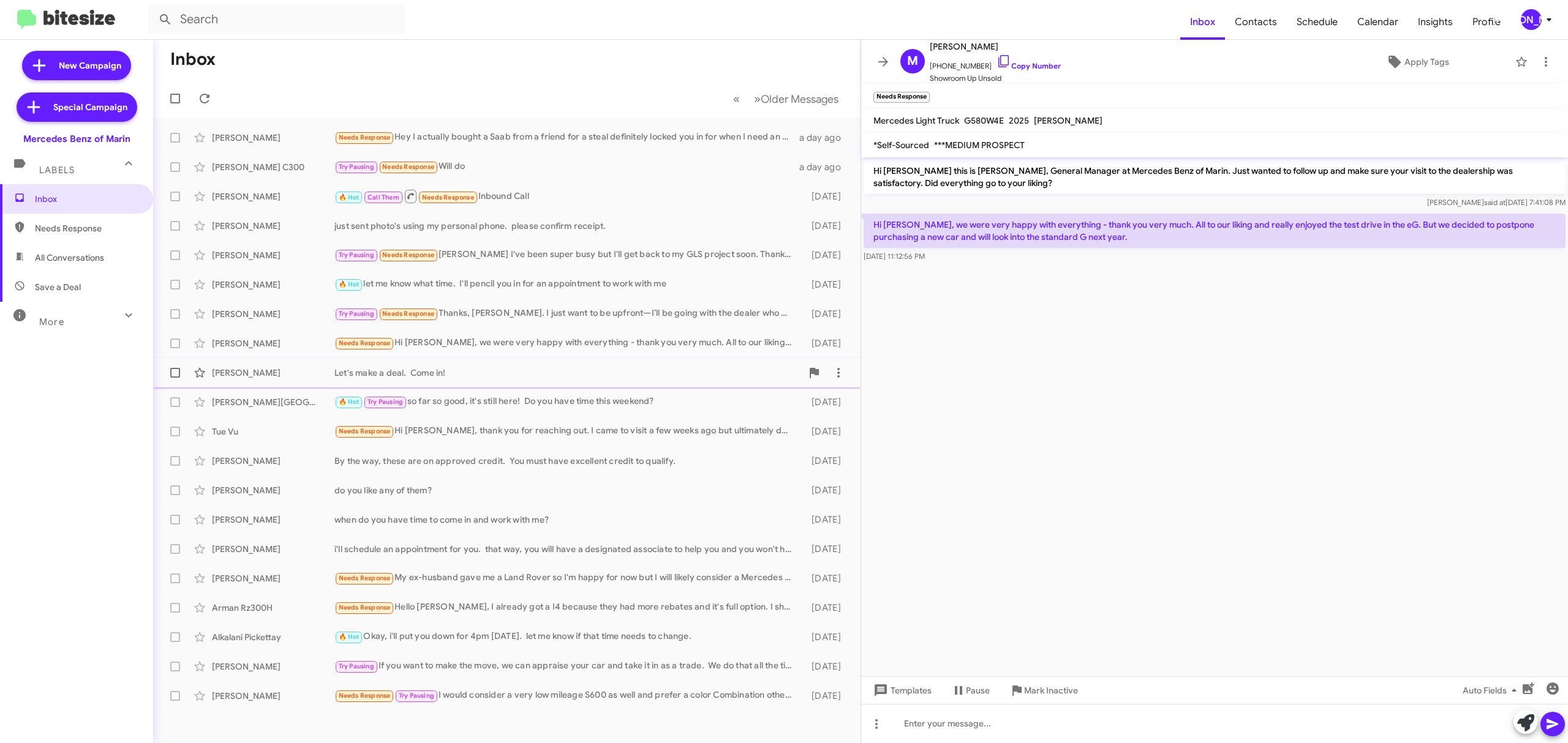
click at [263, 377] on div "Eric Wei" at bounding box center [272, 372] width 122 height 12
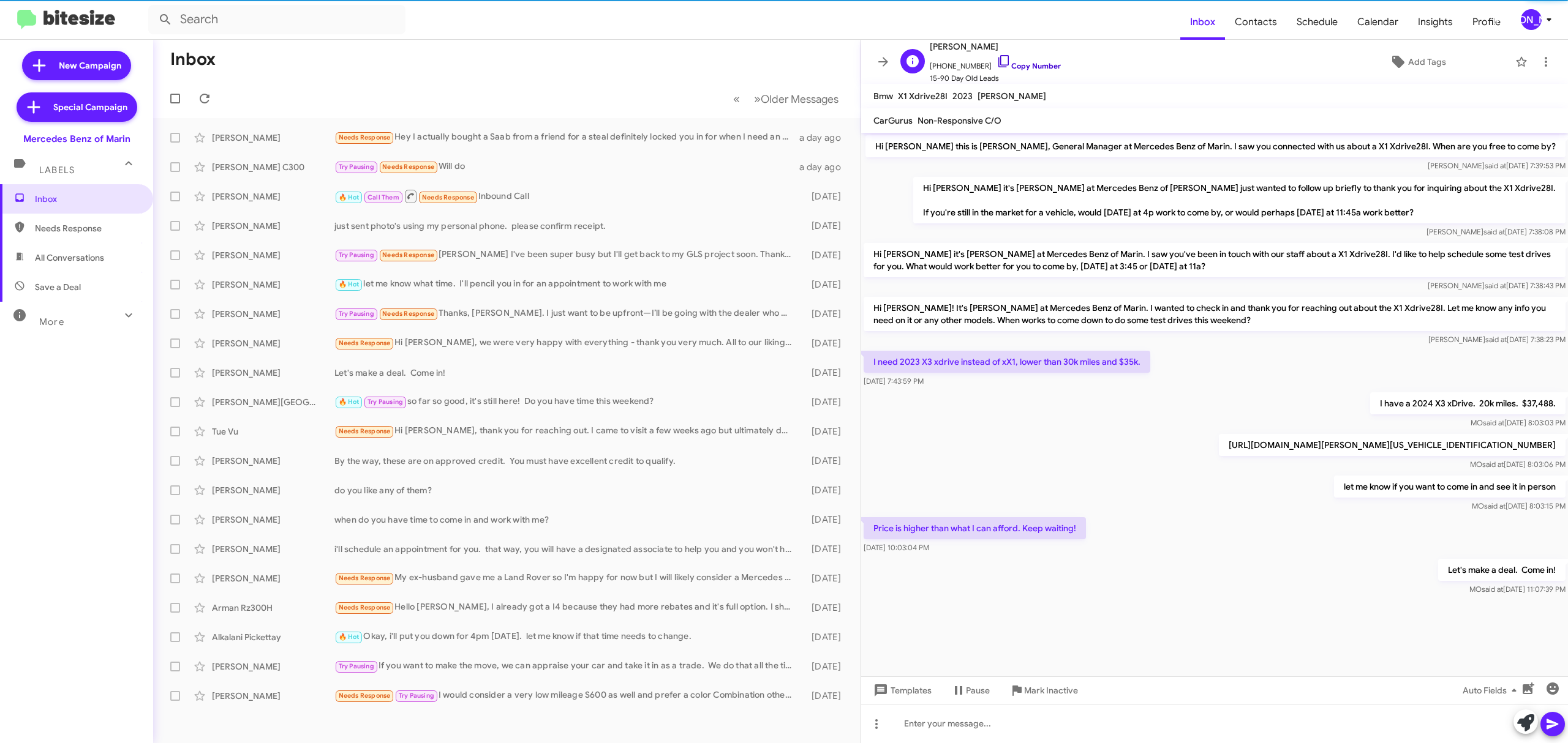
click at [1025, 64] on link "Copy Number" at bounding box center [1028, 66] width 64 height 9
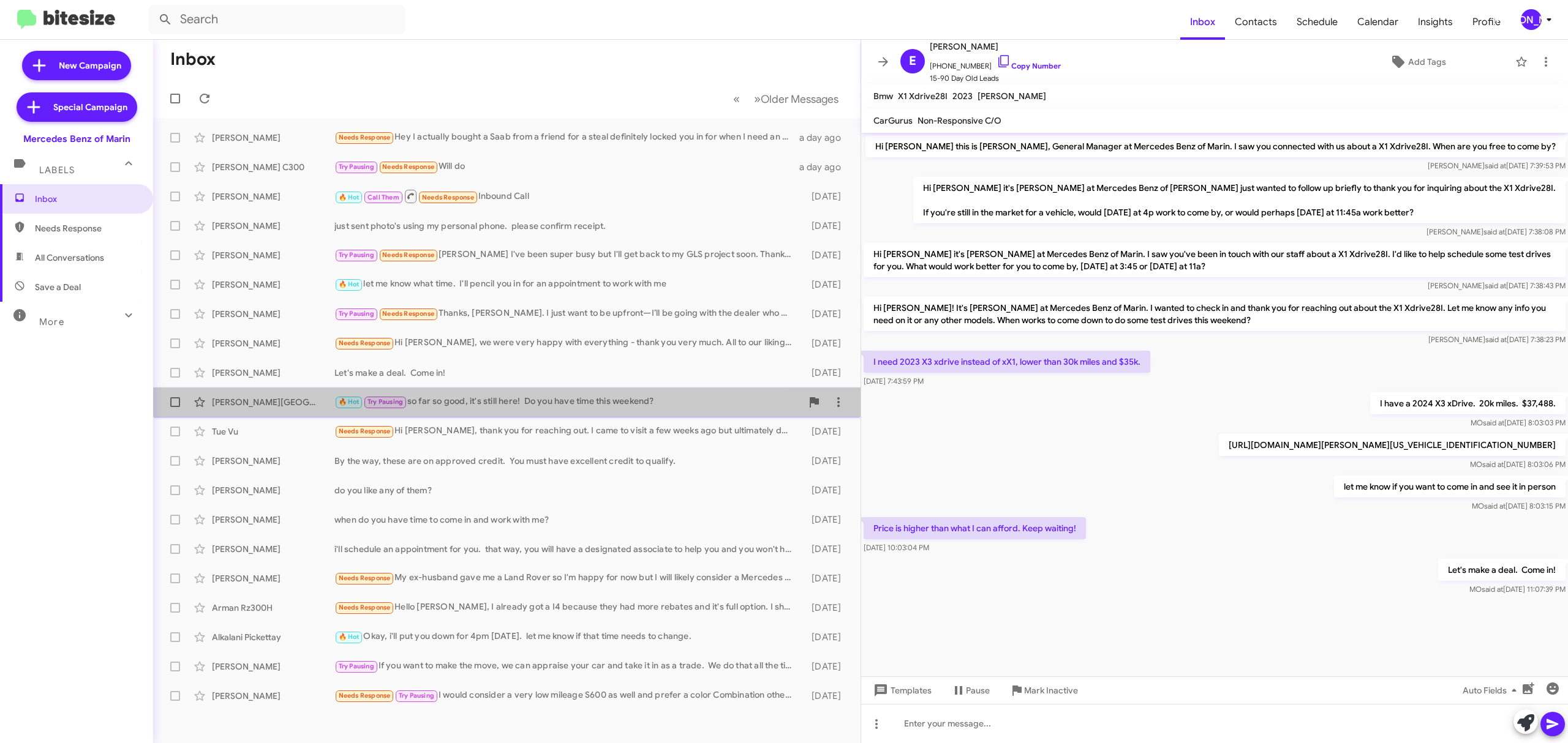
click at [279, 406] on div "Susan Mcfarland-Ellison" at bounding box center [272, 402] width 122 height 12
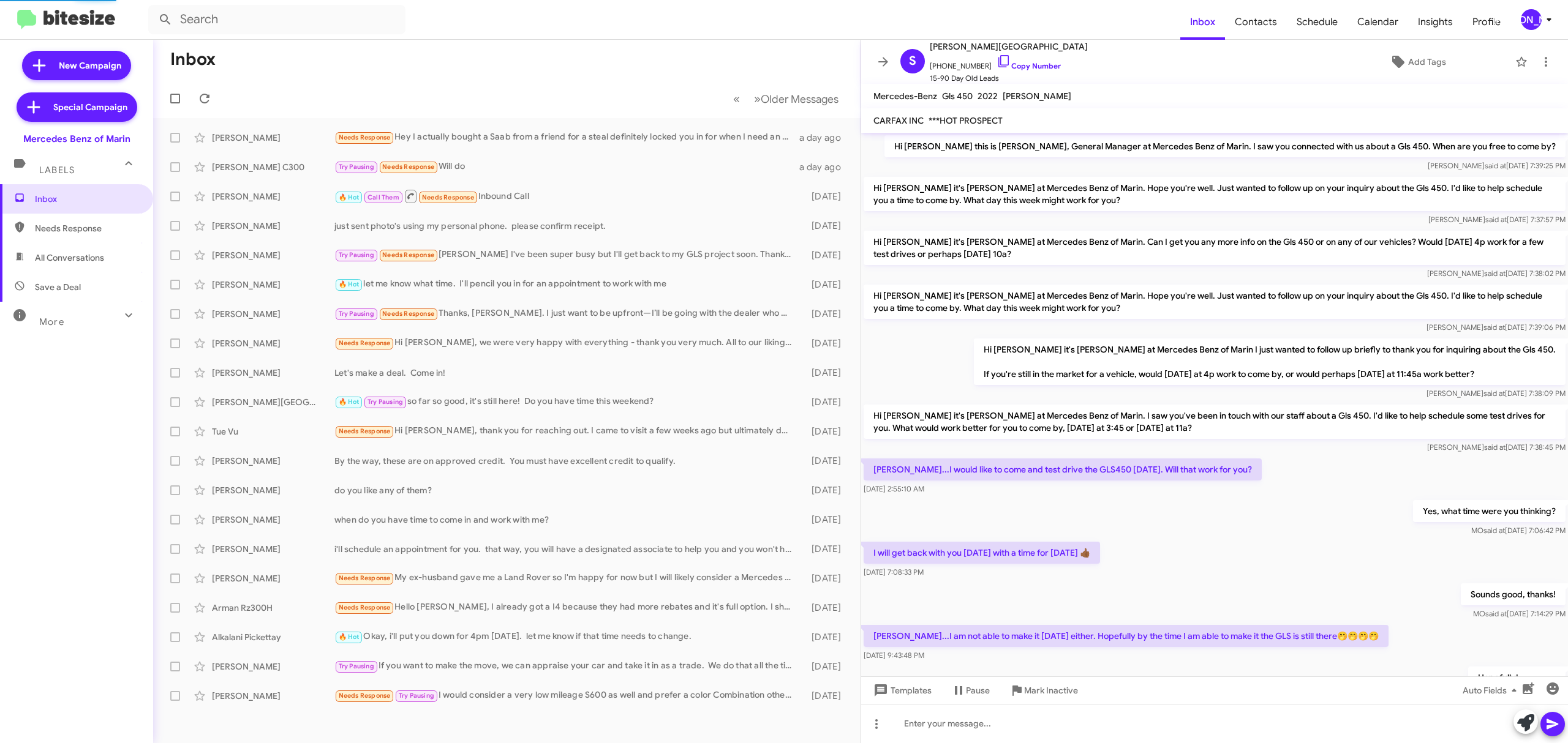
scroll to position [111, 0]
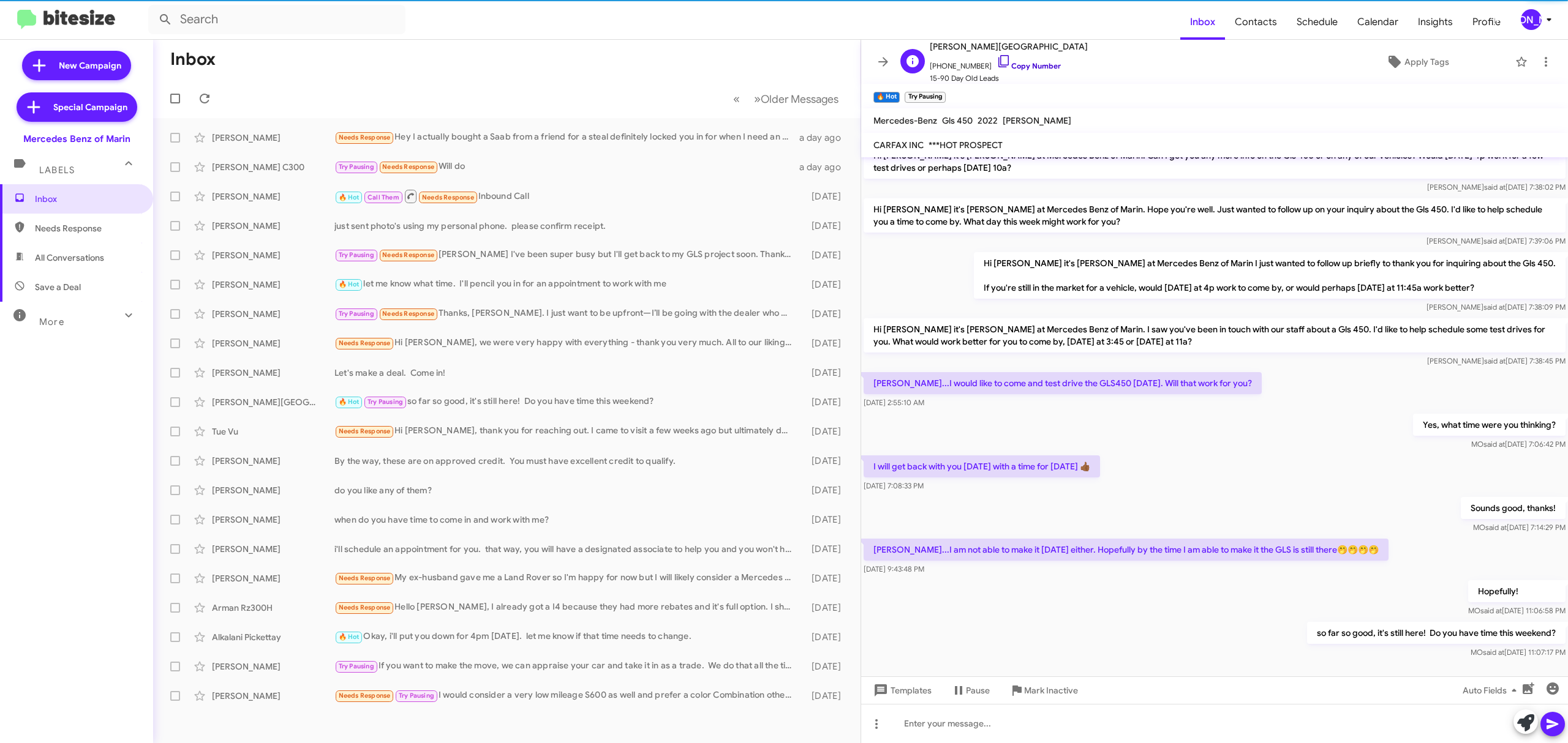
click at [1012, 65] on link "Copy Number" at bounding box center [1028, 66] width 64 height 9
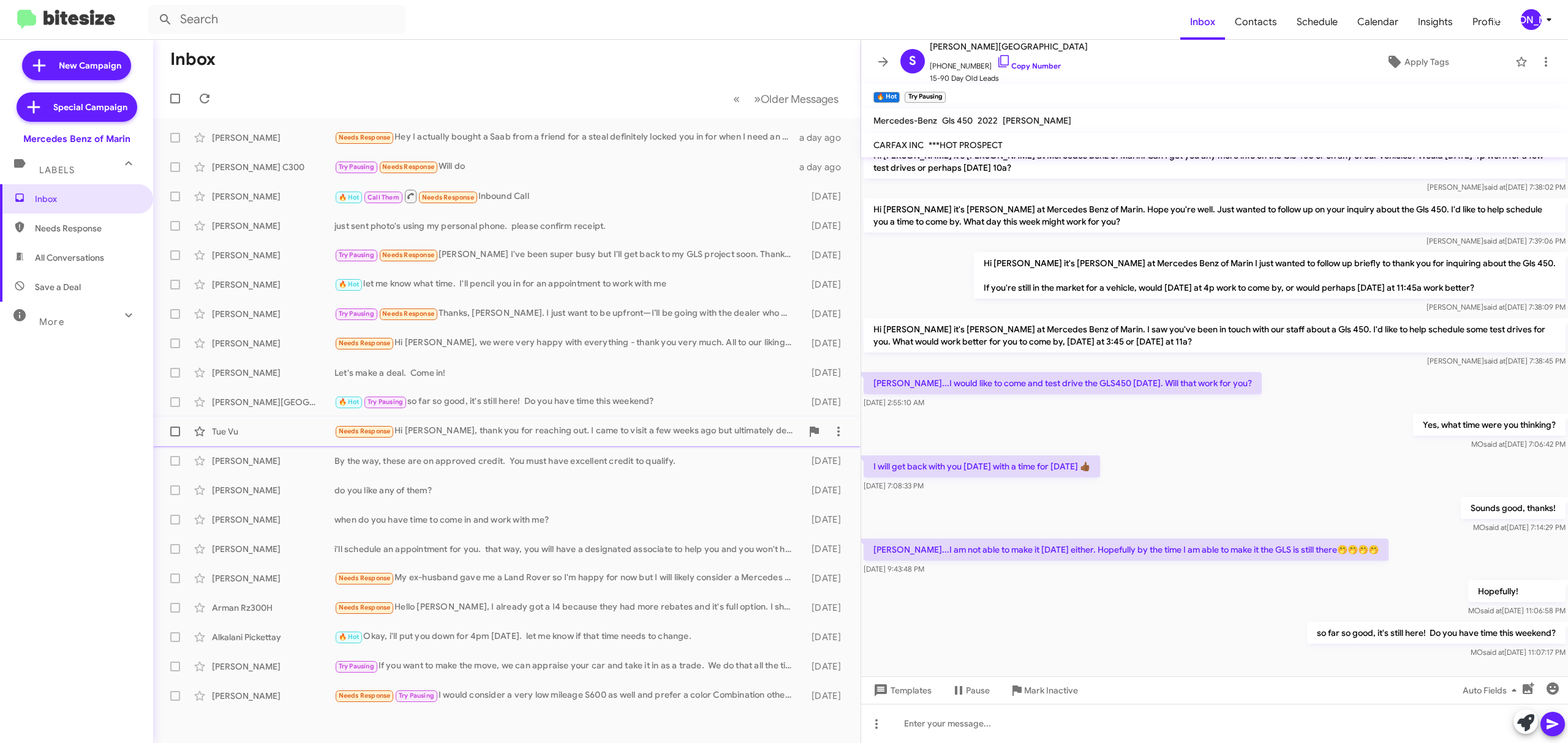
click at [285, 427] on div "Tue Vu" at bounding box center [272, 431] width 122 height 12
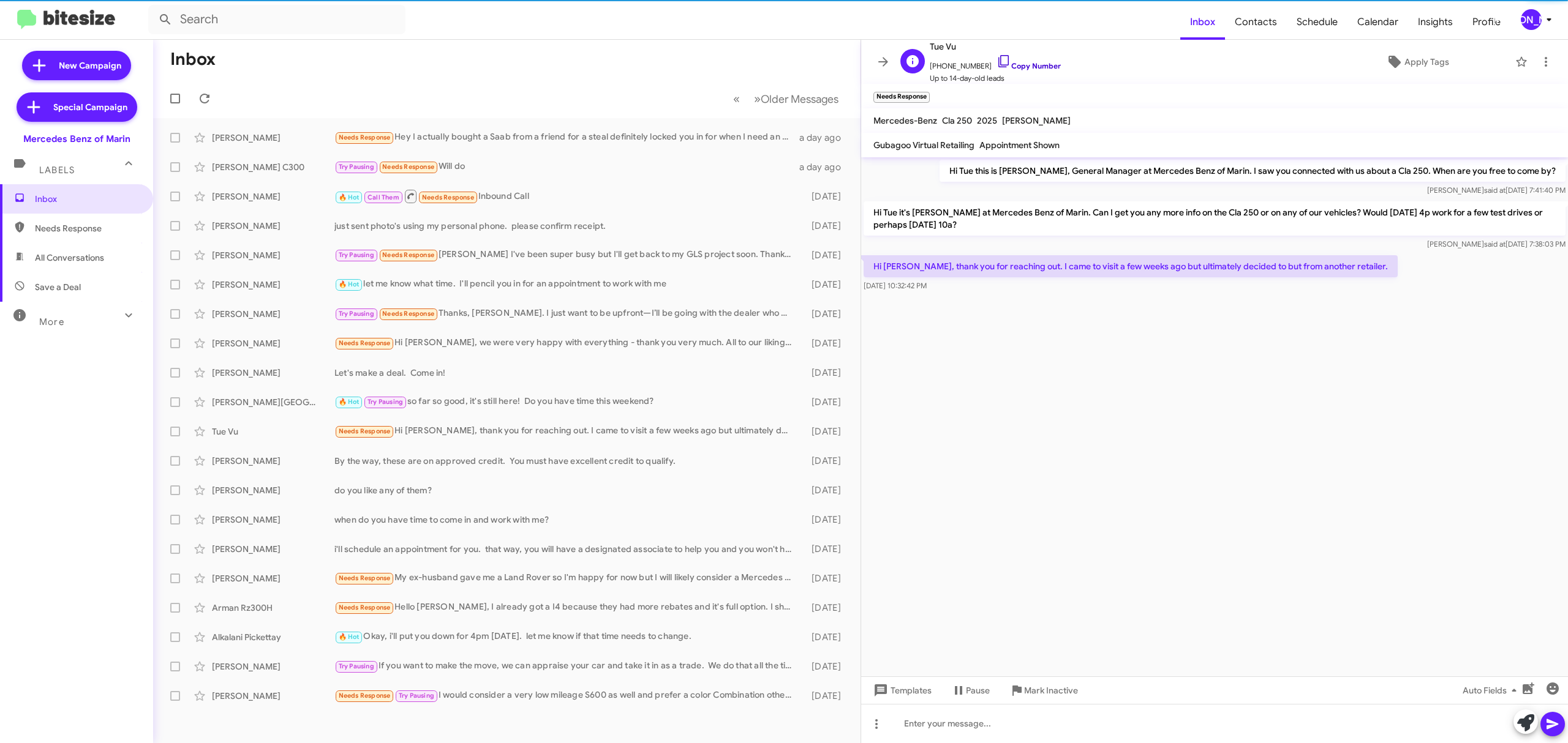
click at [1012, 62] on link "Copy Number" at bounding box center [1028, 66] width 64 height 9
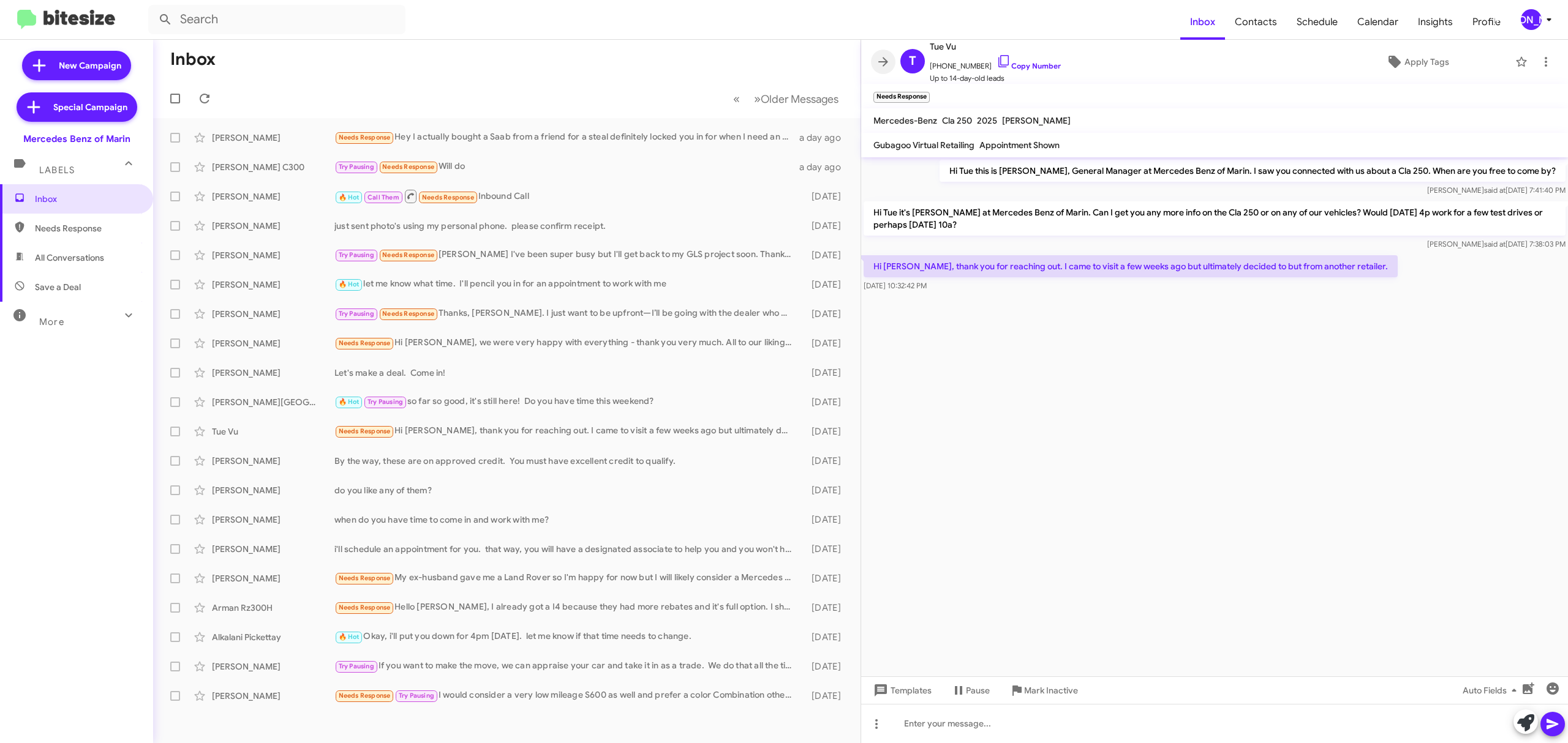
drag, startPoint x: 891, startPoint y: 54, endPoint x: 860, endPoint y: 60, distance: 31.6
click at [891, 56] on button at bounding box center [883, 62] width 25 height 25
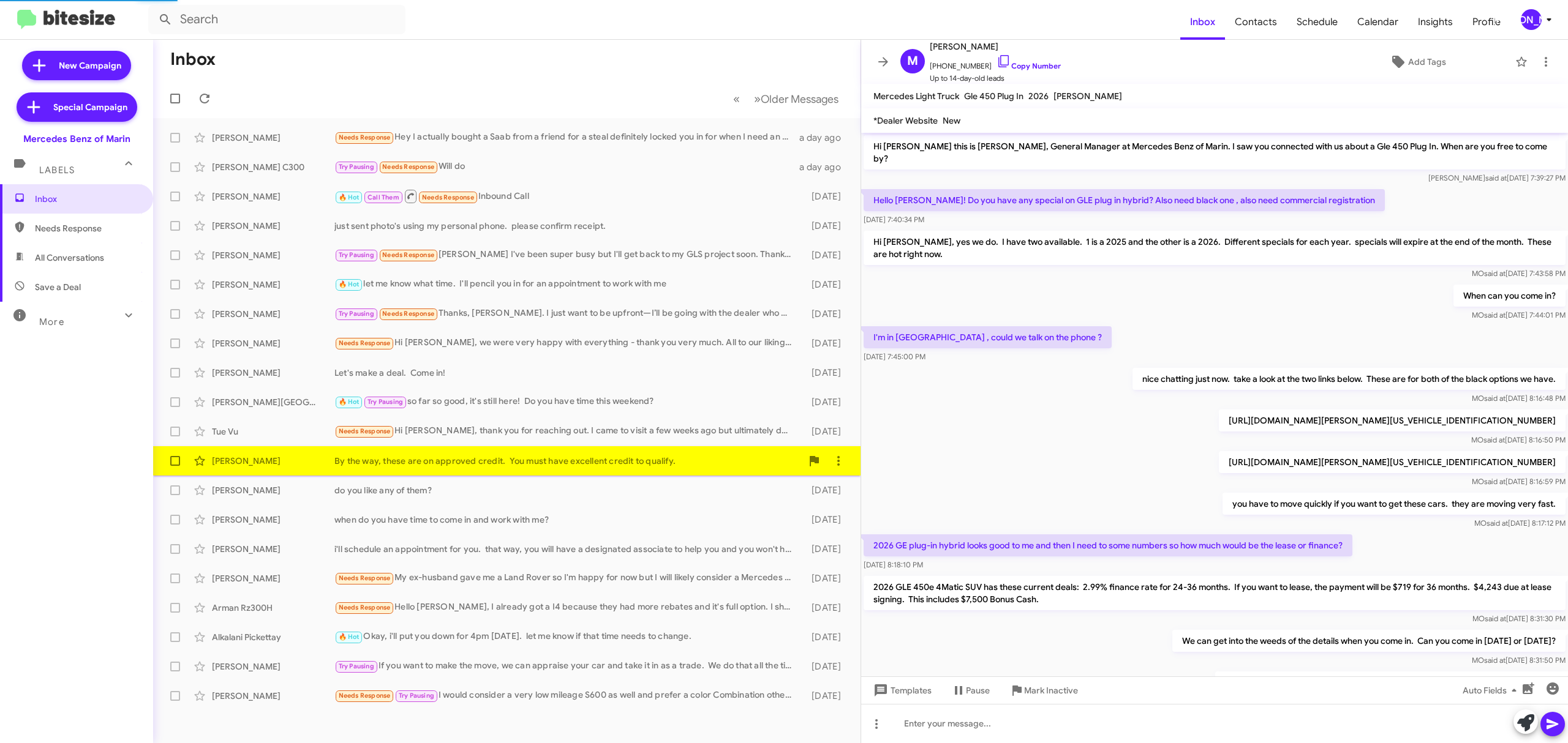
scroll to position [62, 0]
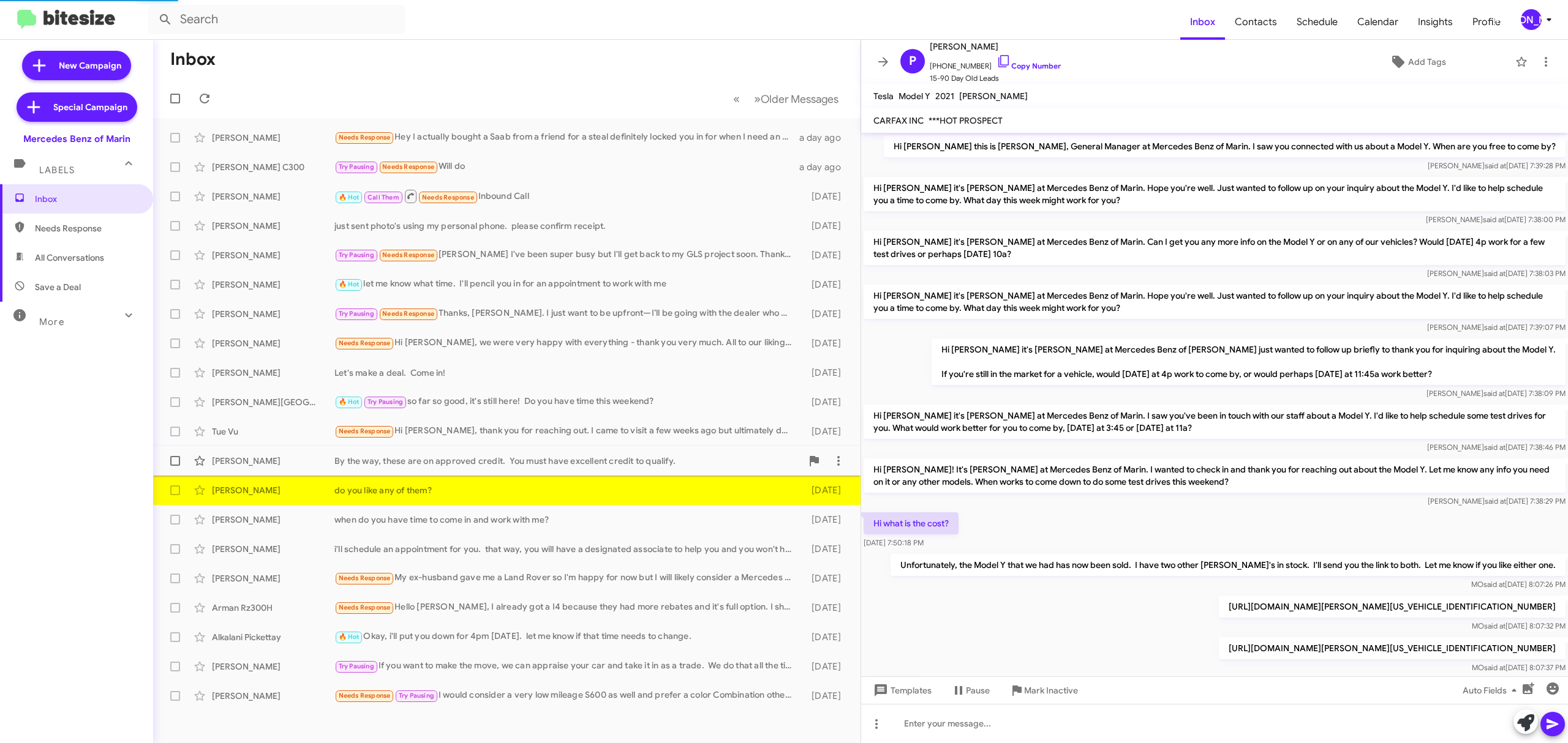
scroll to position [123, 0]
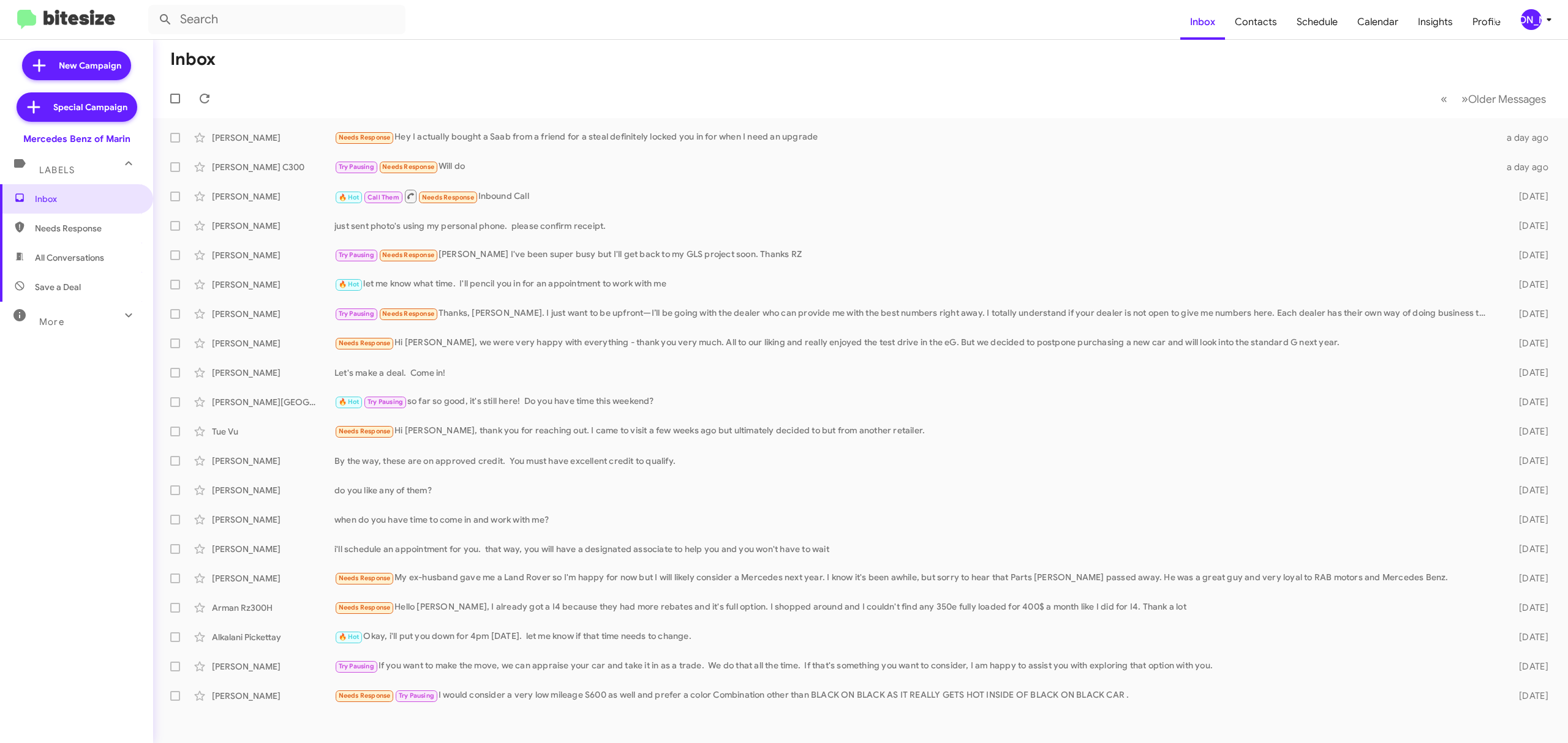
click at [1532, 14] on div "[PERSON_NAME]" at bounding box center [1531, 20] width 21 height 21
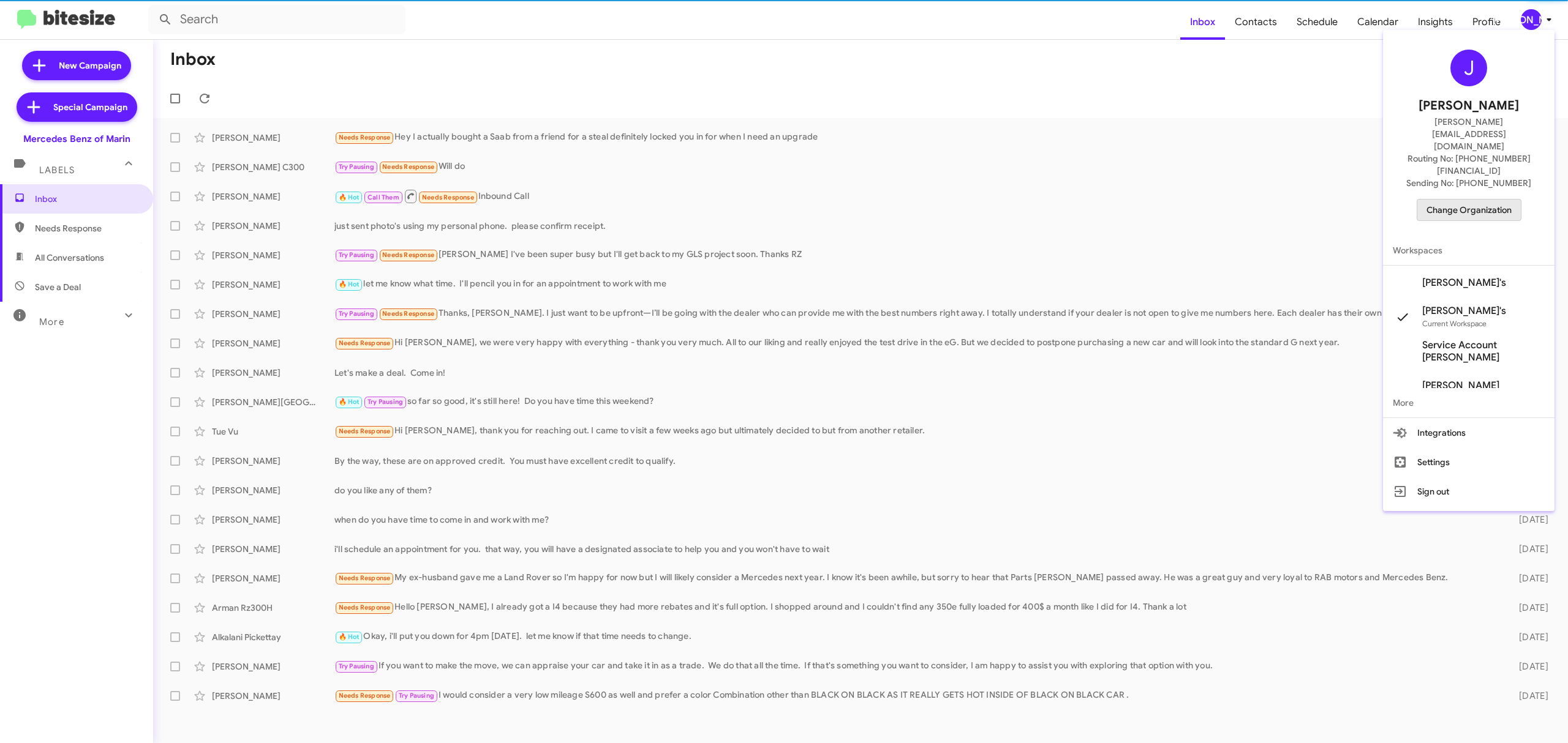
click at [1464, 200] on span "Change Organization" at bounding box center [1468, 210] width 85 height 21
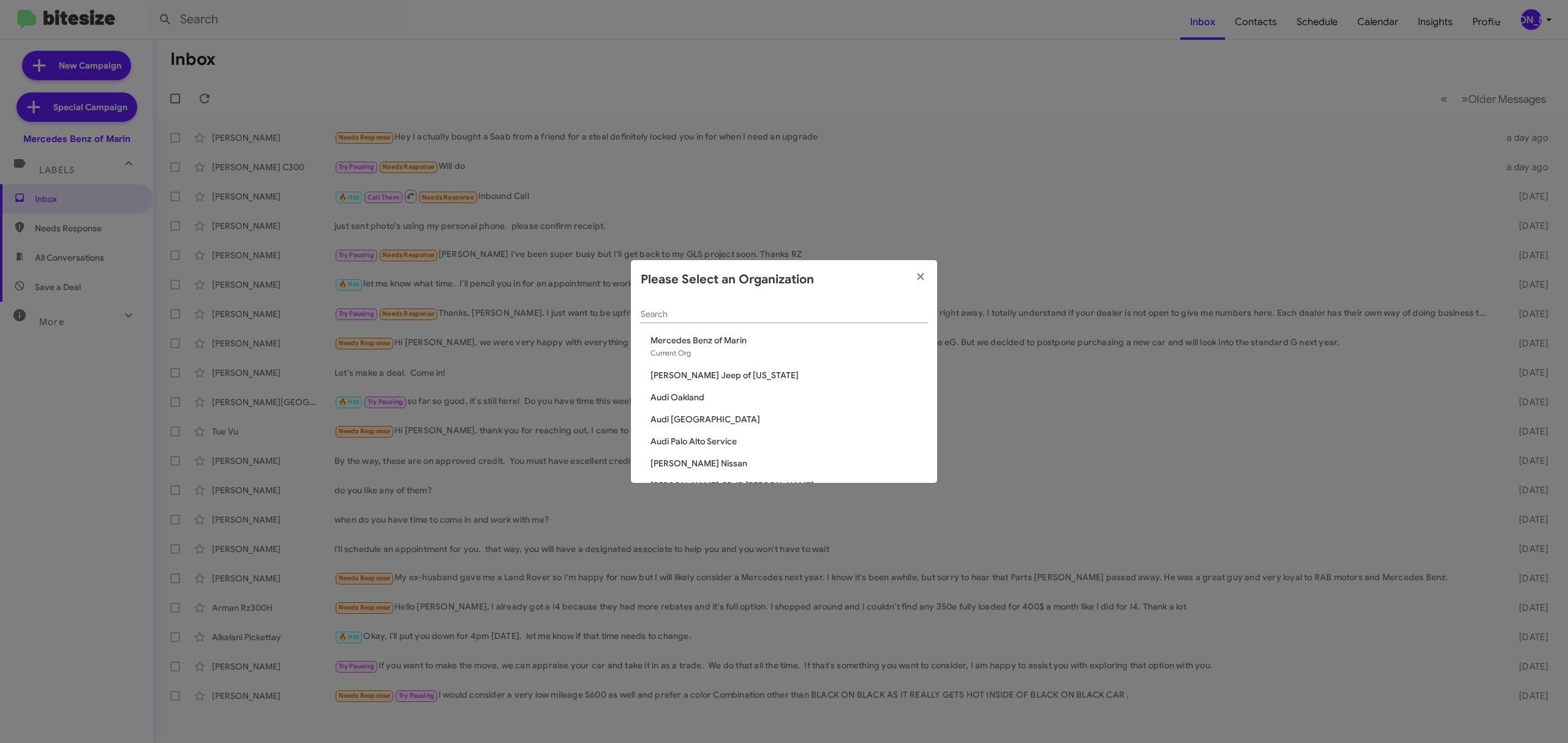
click at [785, 324] on div "Search" at bounding box center [784, 316] width 287 height 35
drag, startPoint x: 785, startPoint y: 321, endPoint x: 793, endPoint y: 316, distance: 9.4
click at [786, 321] on div "Search" at bounding box center [784, 316] width 287 height 35
click at [794, 314] on input "Search" at bounding box center [784, 315] width 287 height 10
type input "a"
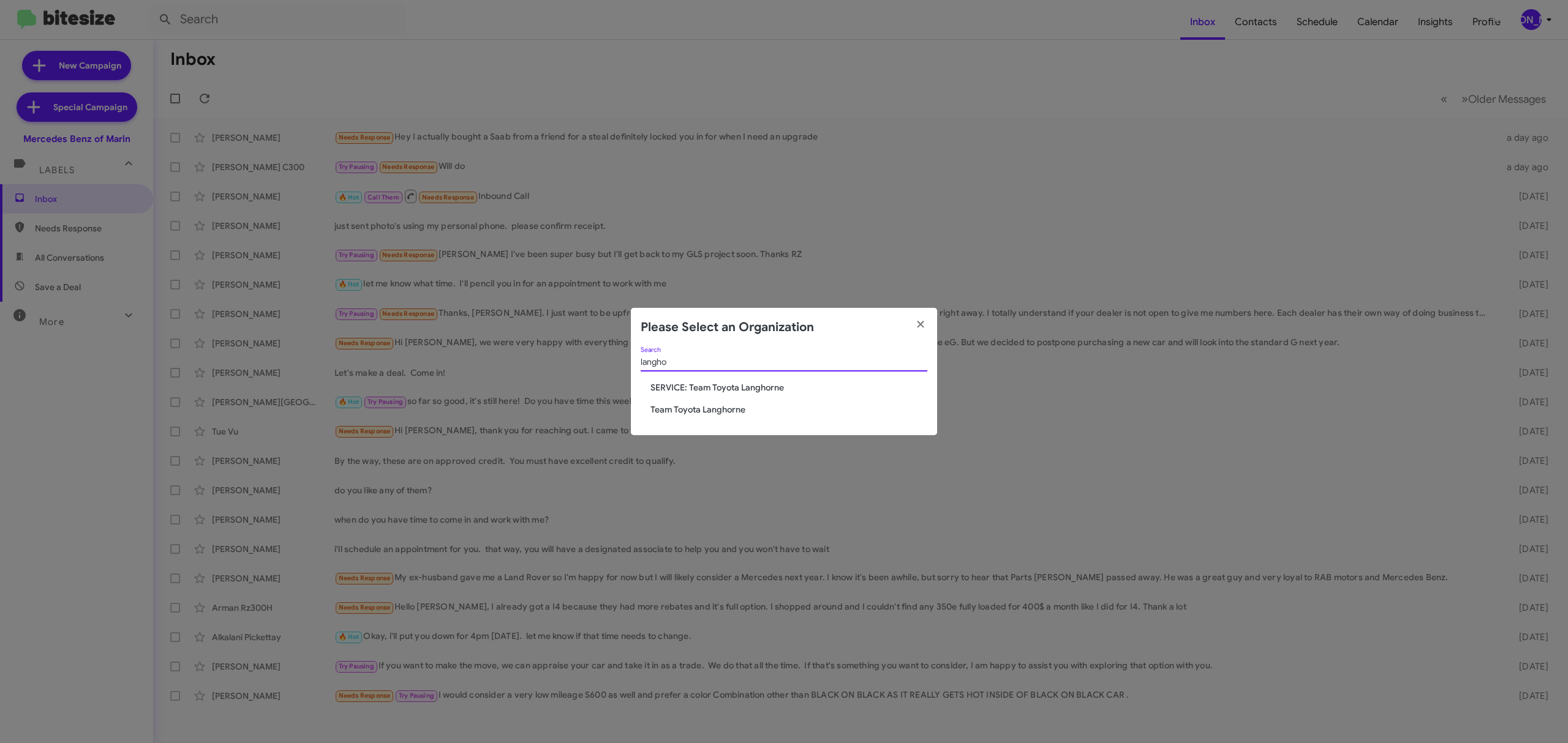
type input "langho"
click at [696, 411] on span "Team Toyota Langhorne" at bounding box center [789, 409] width 277 height 12
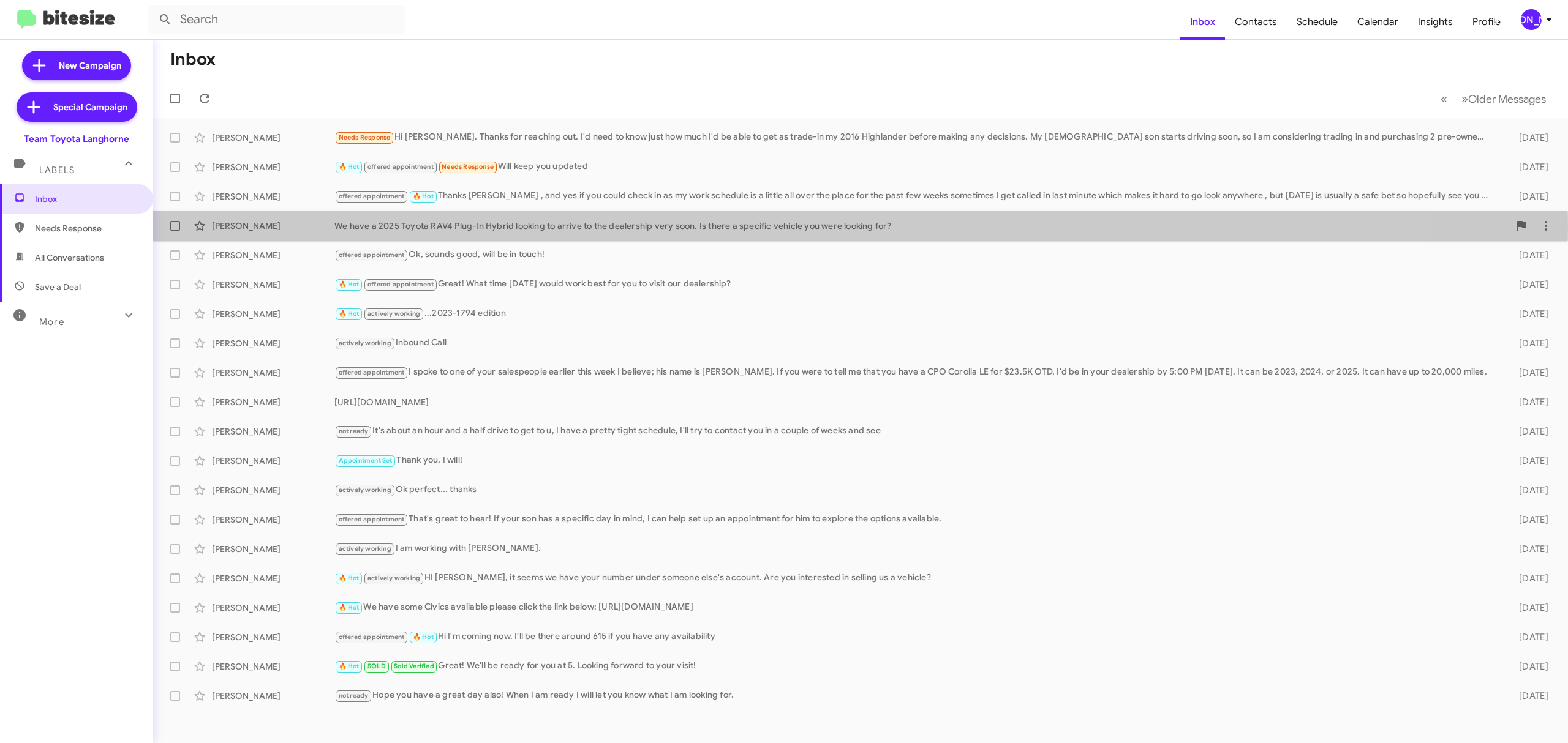
click at [566, 227] on div "We have a 2025 Toyota RAV4 Plug-In Hybrid looking to arrive to the dealership v…" at bounding box center [921, 225] width 1175 height 12
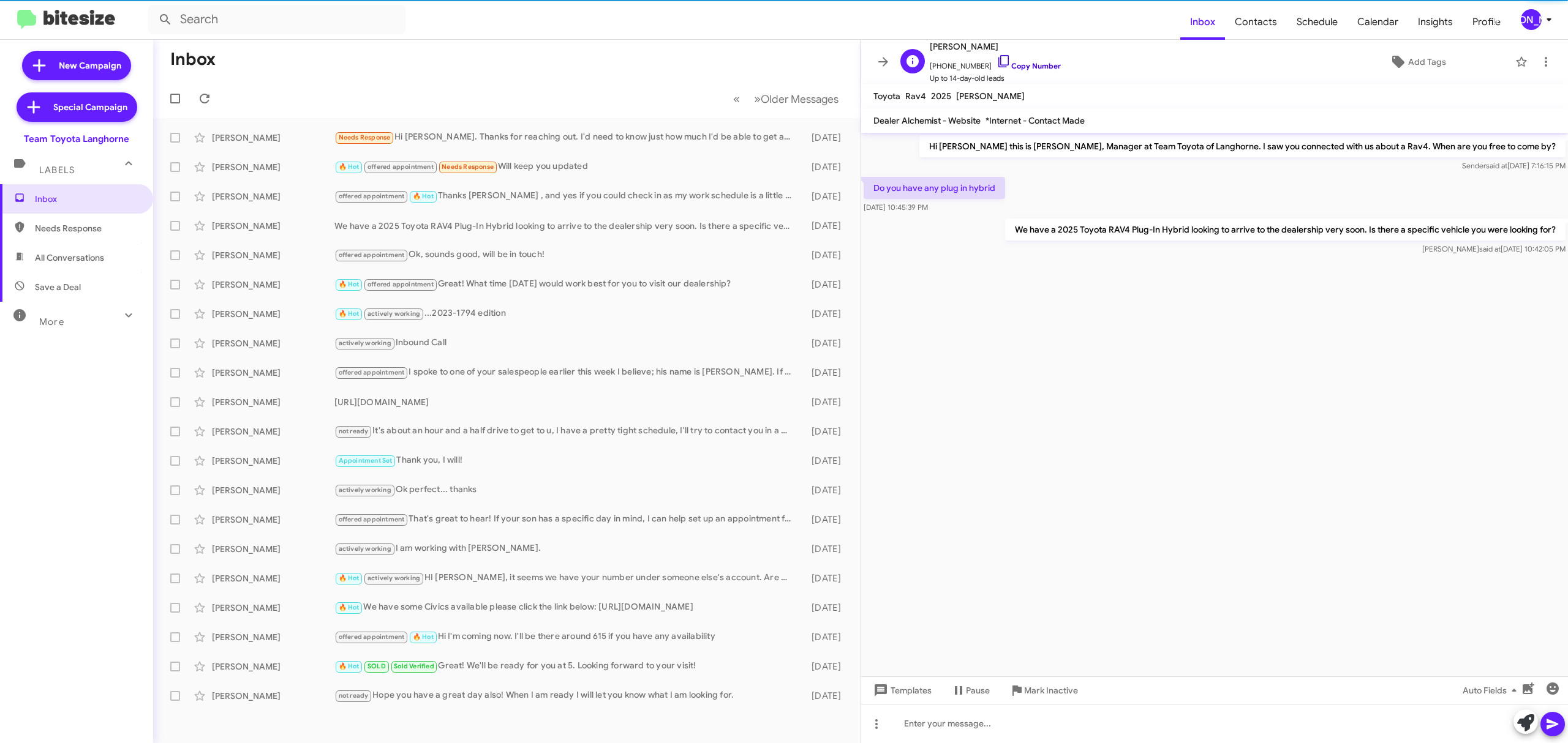
click at [1017, 65] on link "Copy Number" at bounding box center [1028, 66] width 64 height 9
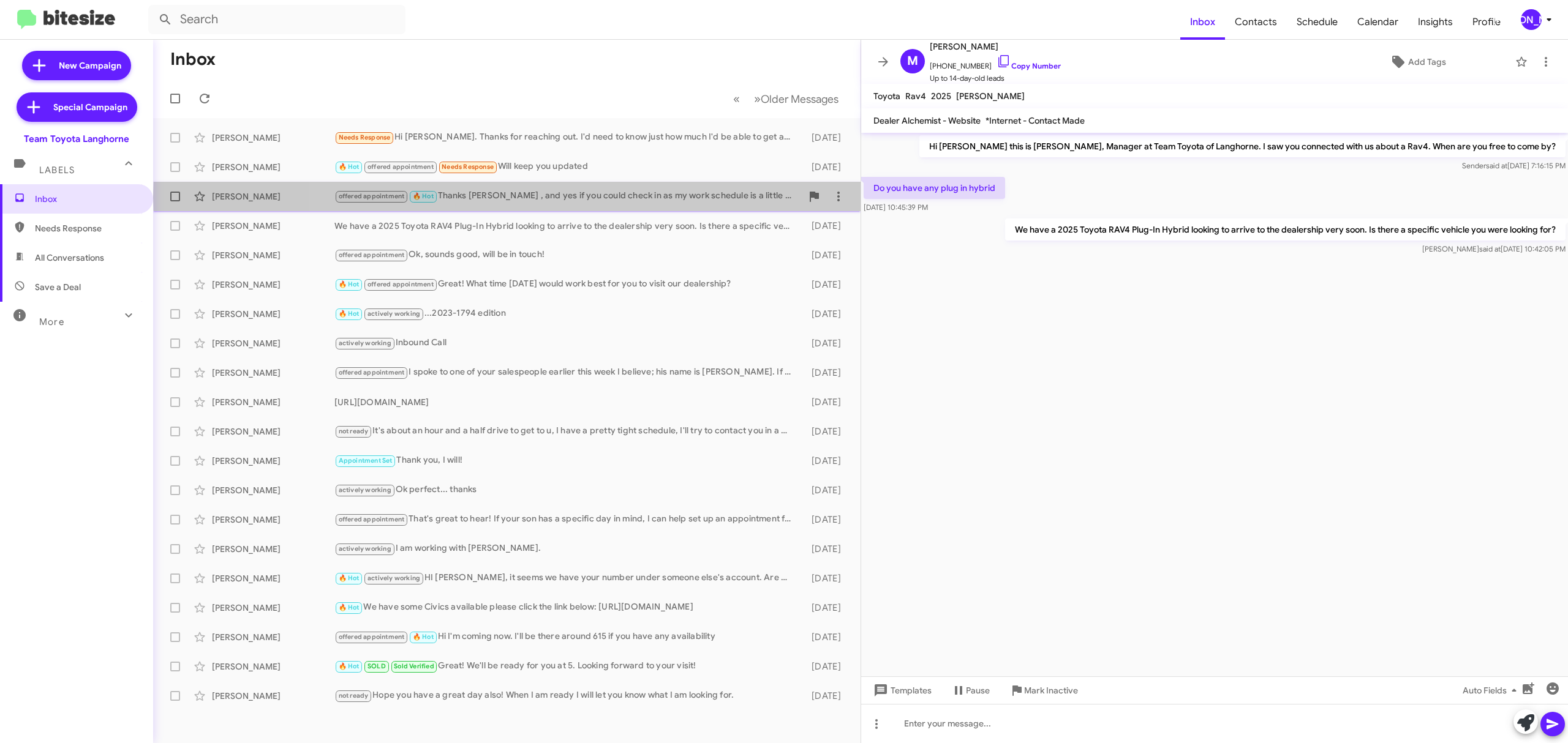
click at [564, 197] on div "offered appointment 🔥 Hot Thanks Chris , and yes if you could check in as my wo…" at bounding box center [567, 196] width 467 height 14
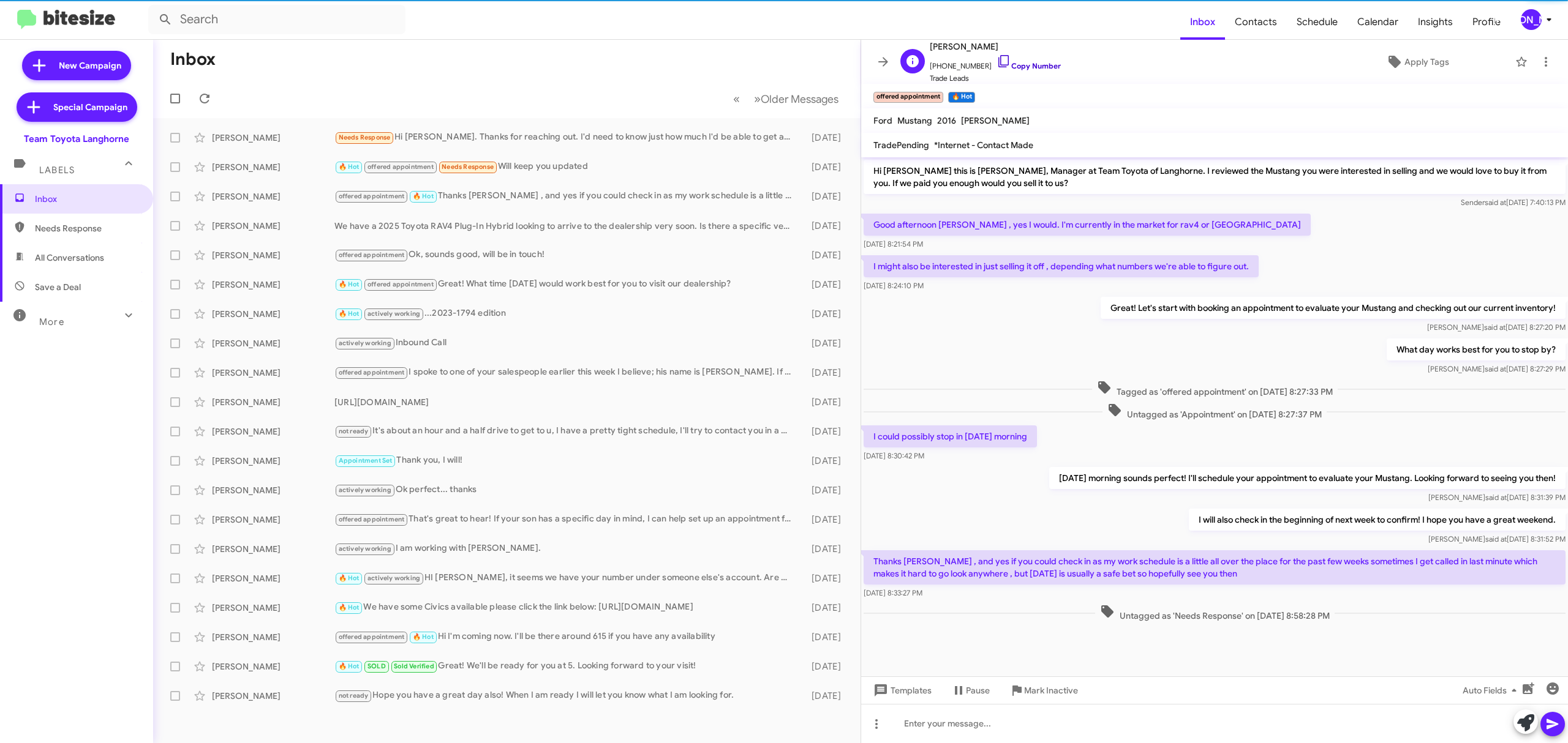
click at [1018, 65] on link "Copy Number" at bounding box center [1028, 66] width 64 height 9
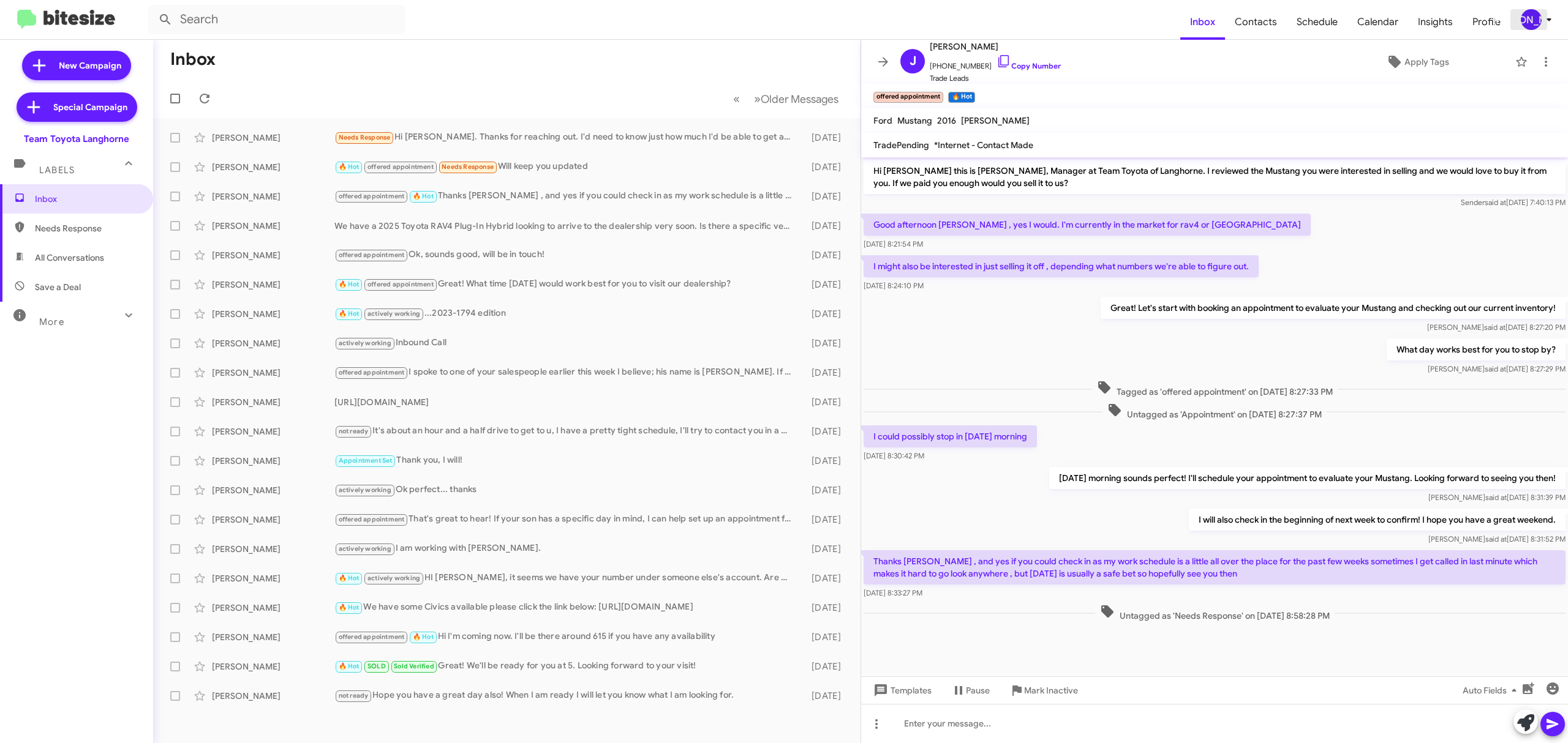
click at [1527, 17] on div "[PERSON_NAME]" at bounding box center [1531, 20] width 21 height 21
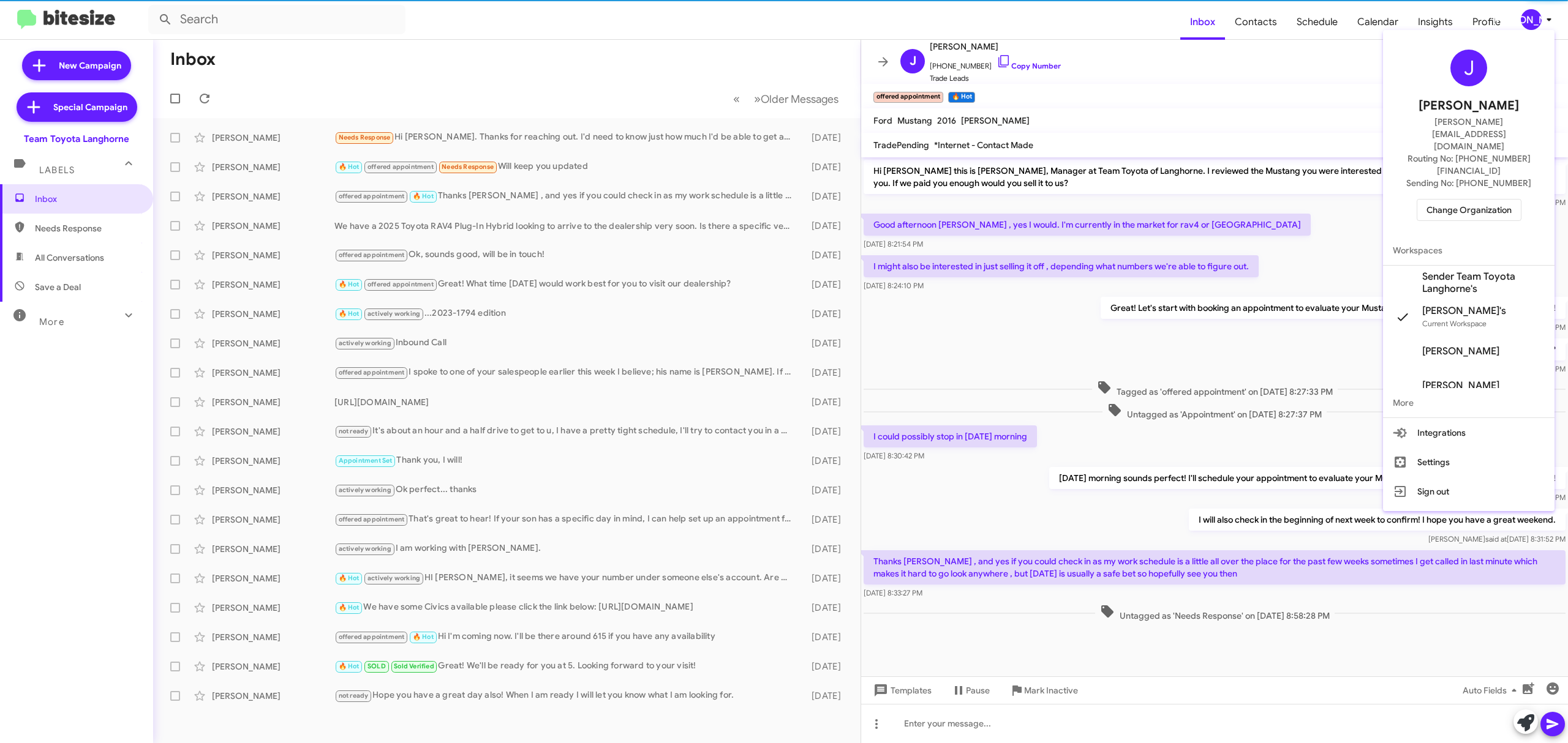
click at [1446, 200] on span "Change Organization" at bounding box center [1468, 210] width 85 height 21
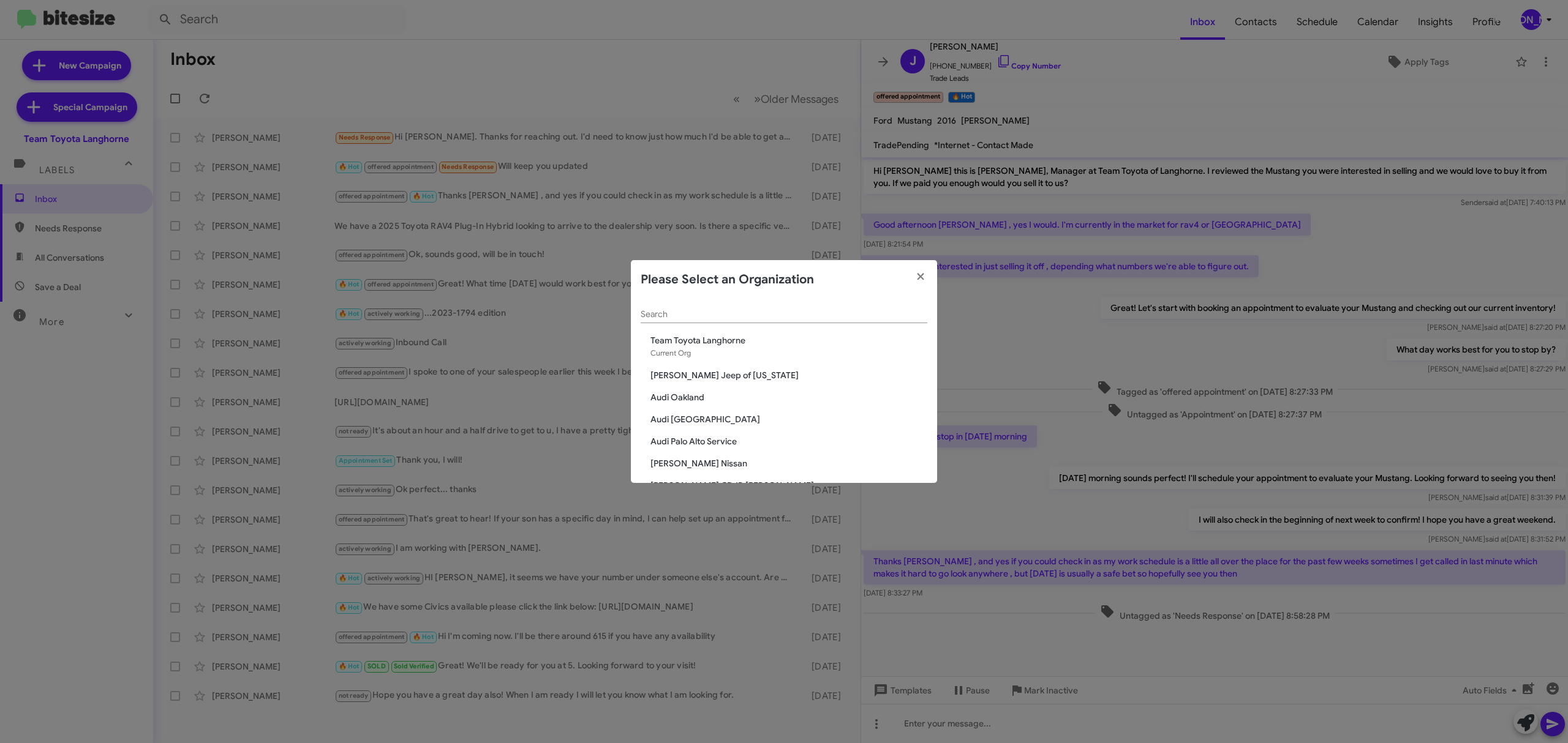
click at [708, 310] on input "Search" at bounding box center [784, 315] width 287 height 10
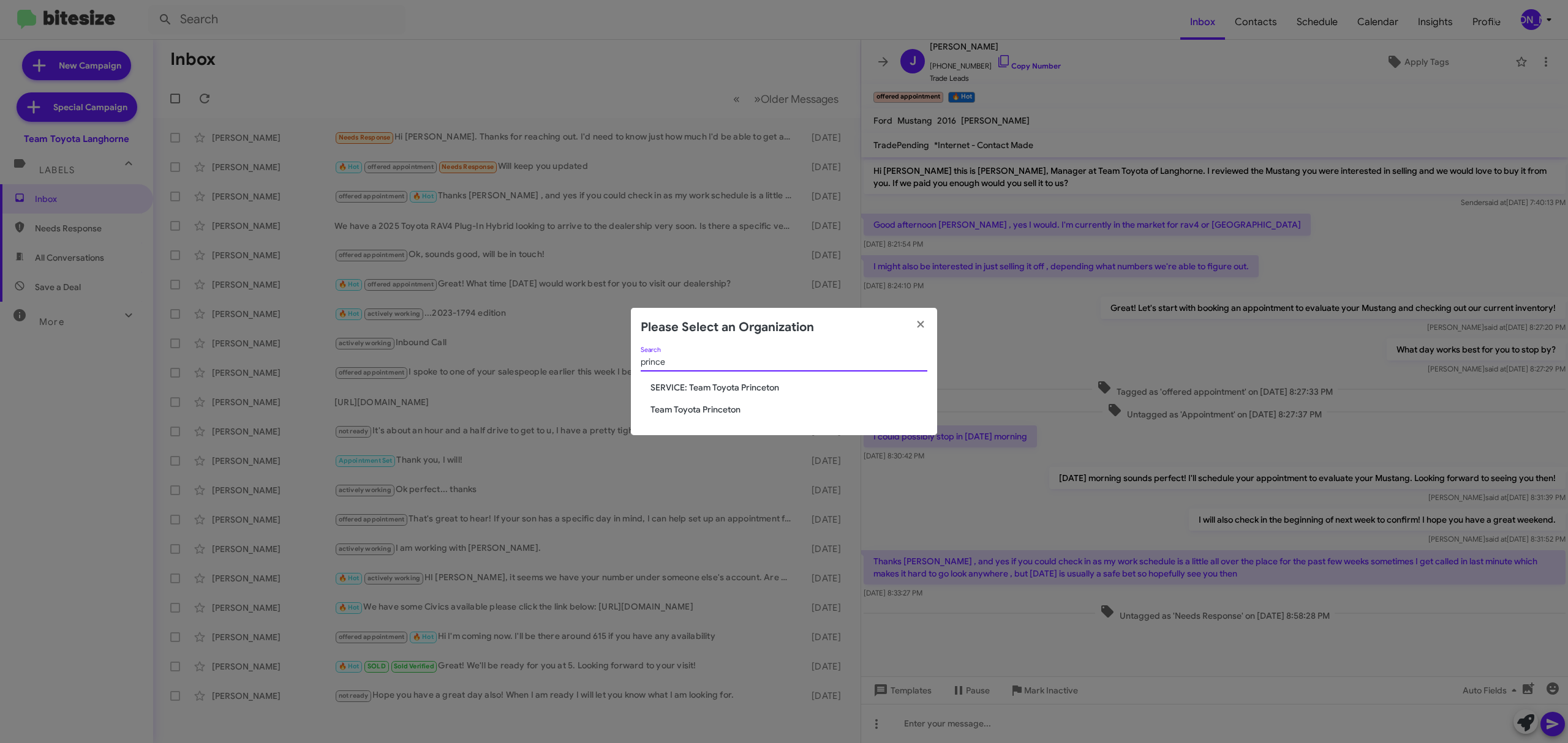
type input "prince"
click at [706, 413] on span "Team Toyota Princeton" at bounding box center [789, 409] width 277 height 12
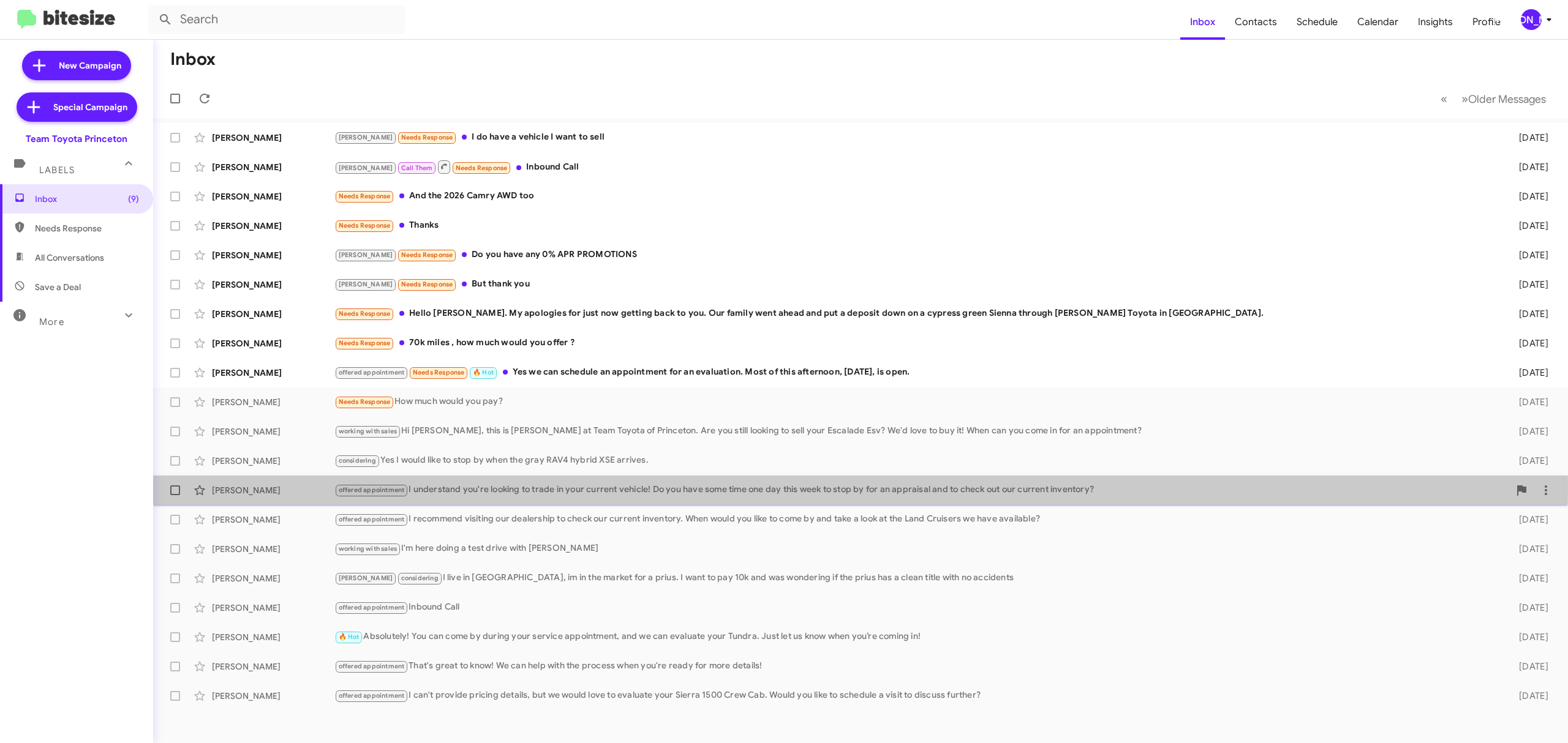
click at [554, 488] on div "offered appointment I understand you're looking to trade in your current vehicl…" at bounding box center [921, 490] width 1175 height 14
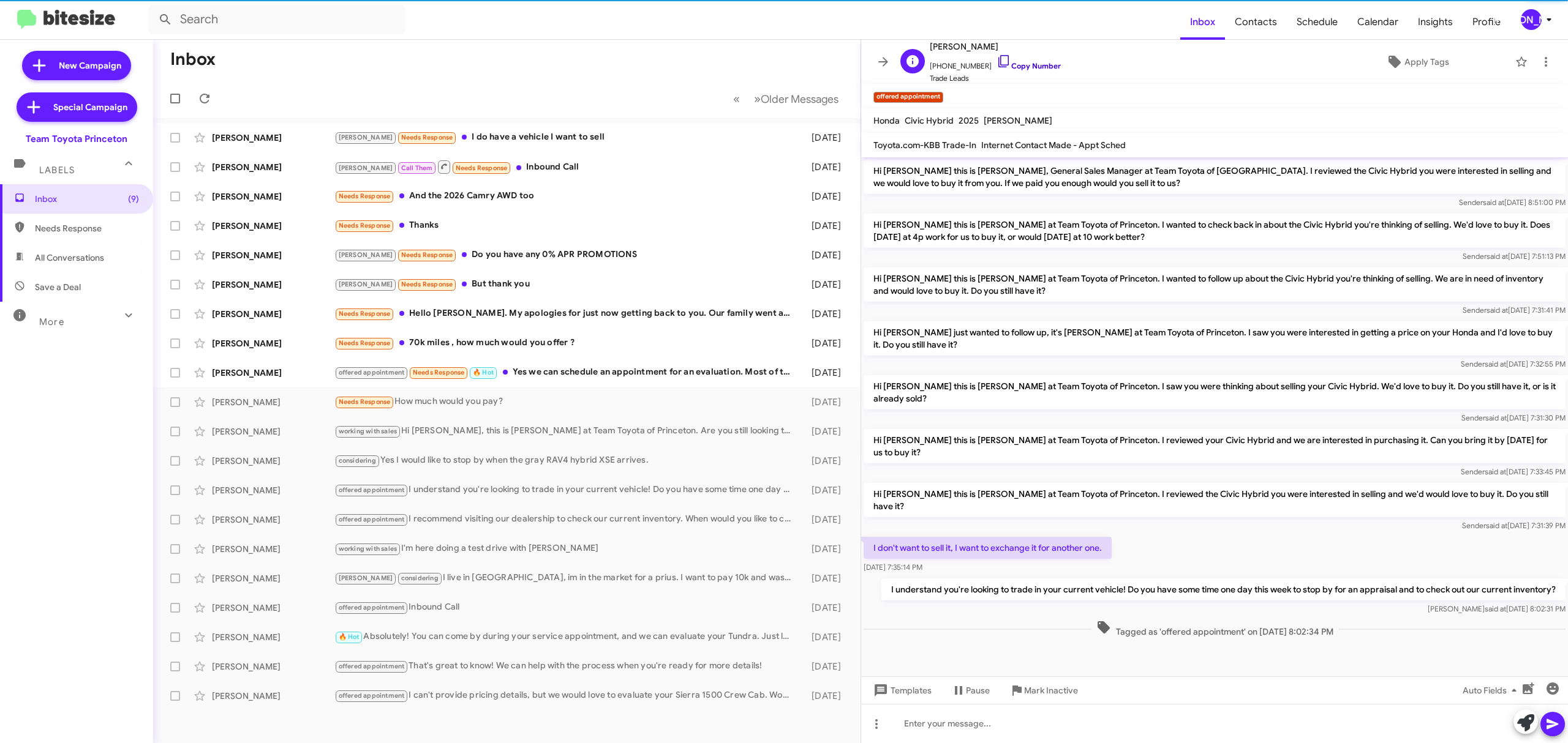
click at [1025, 67] on link "Copy Number" at bounding box center [1028, 66] width 64 height 9
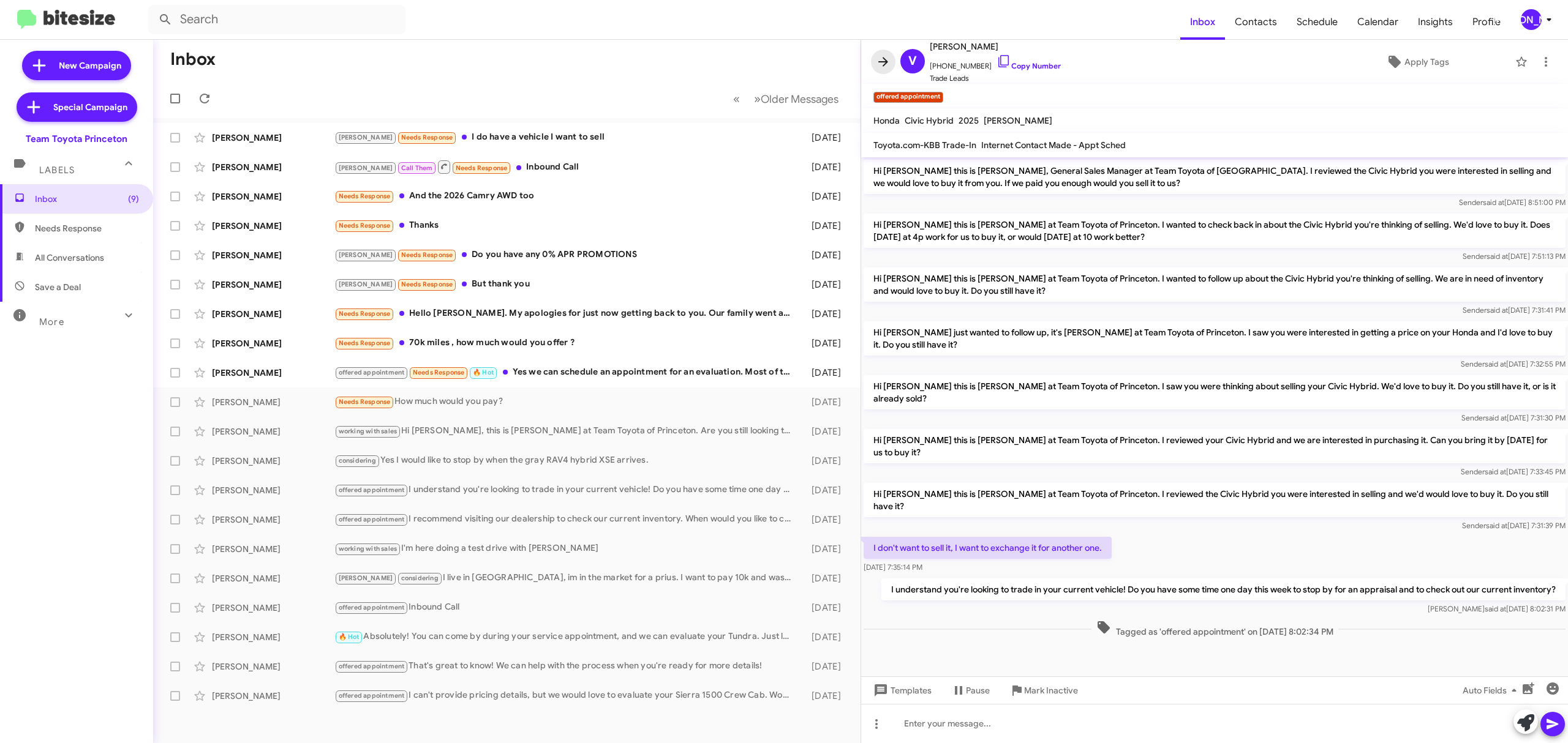
click at [890, 57] on icon at bounding box center [883, 62] width 14 height 14
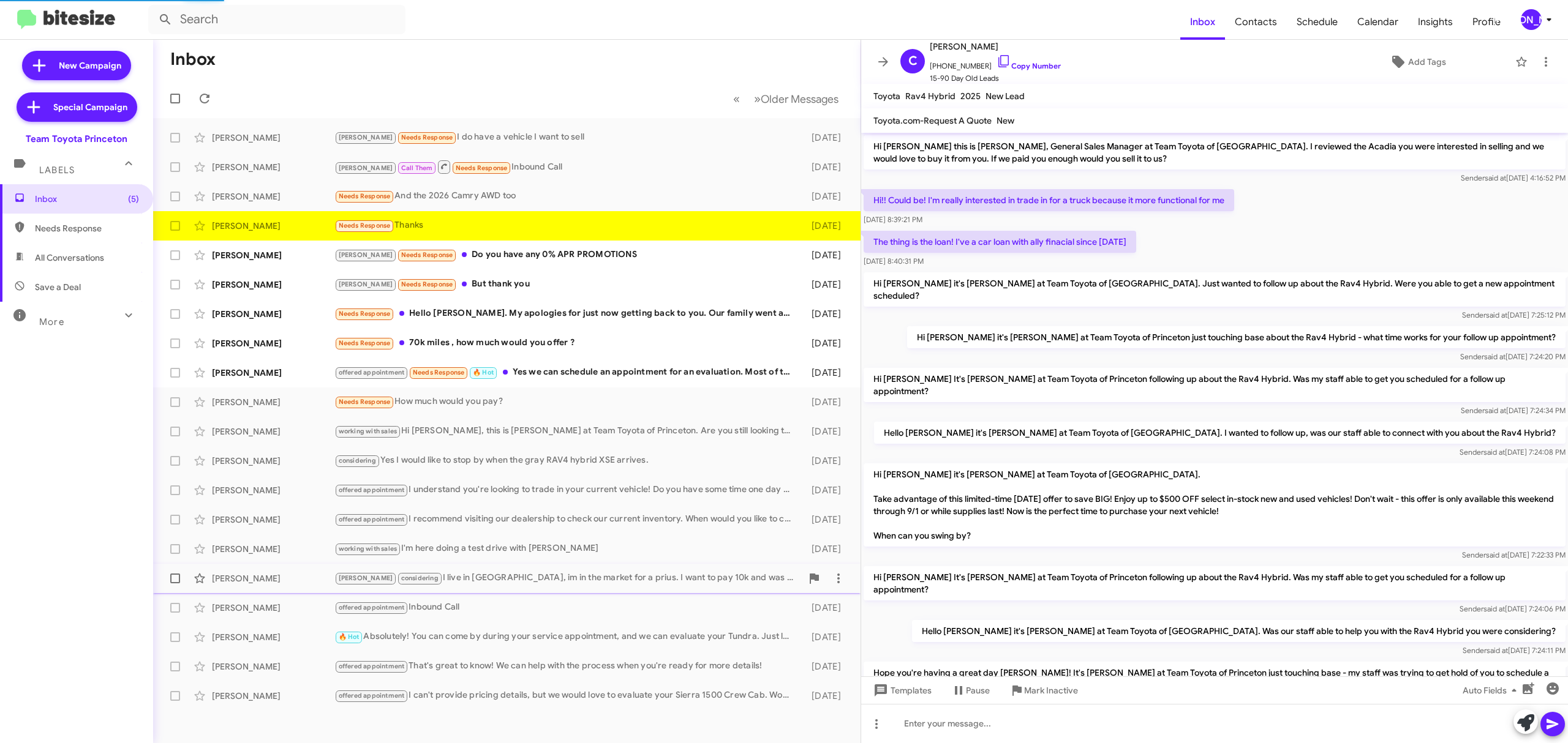
scroll to position [119, 0]
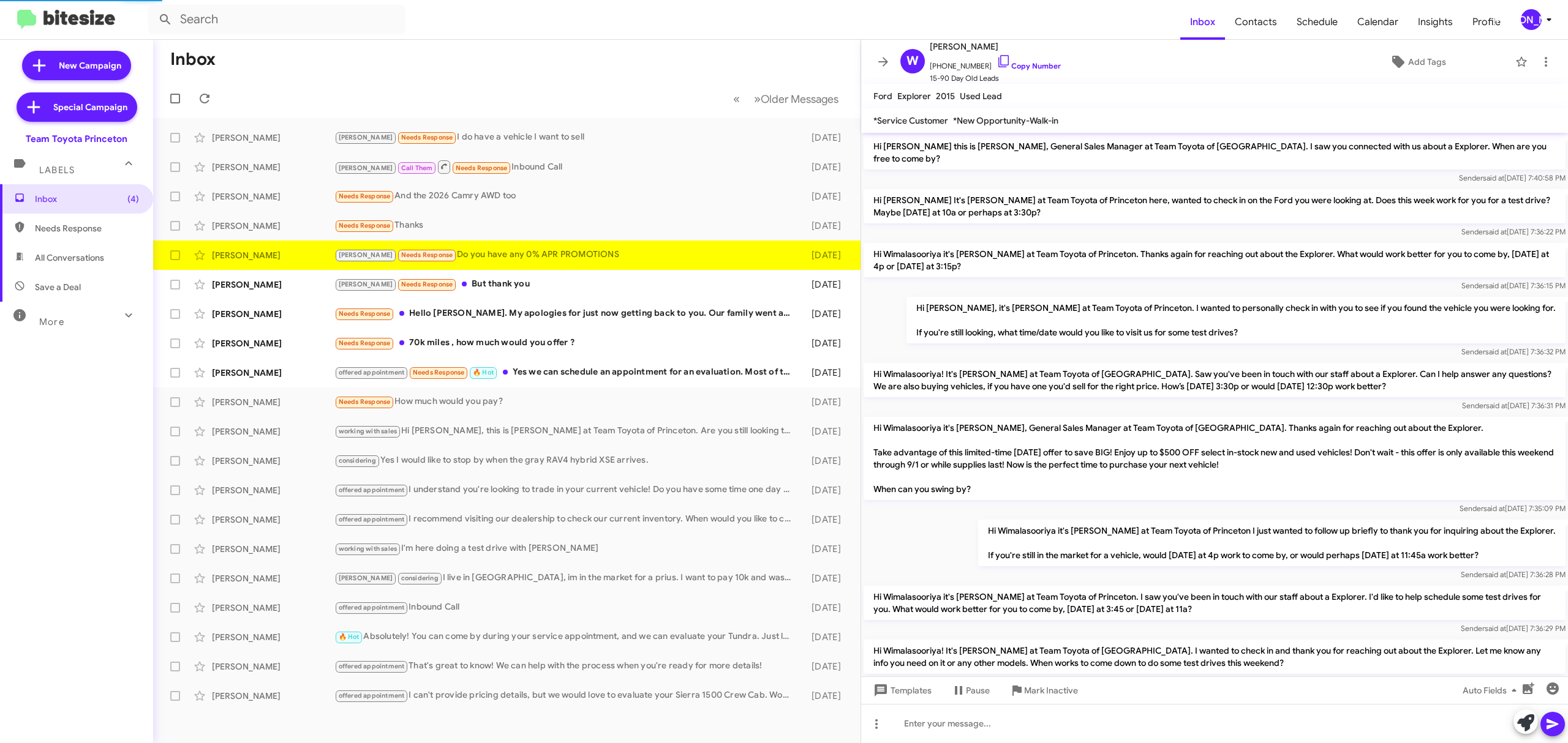
scroll to position [120, 0]
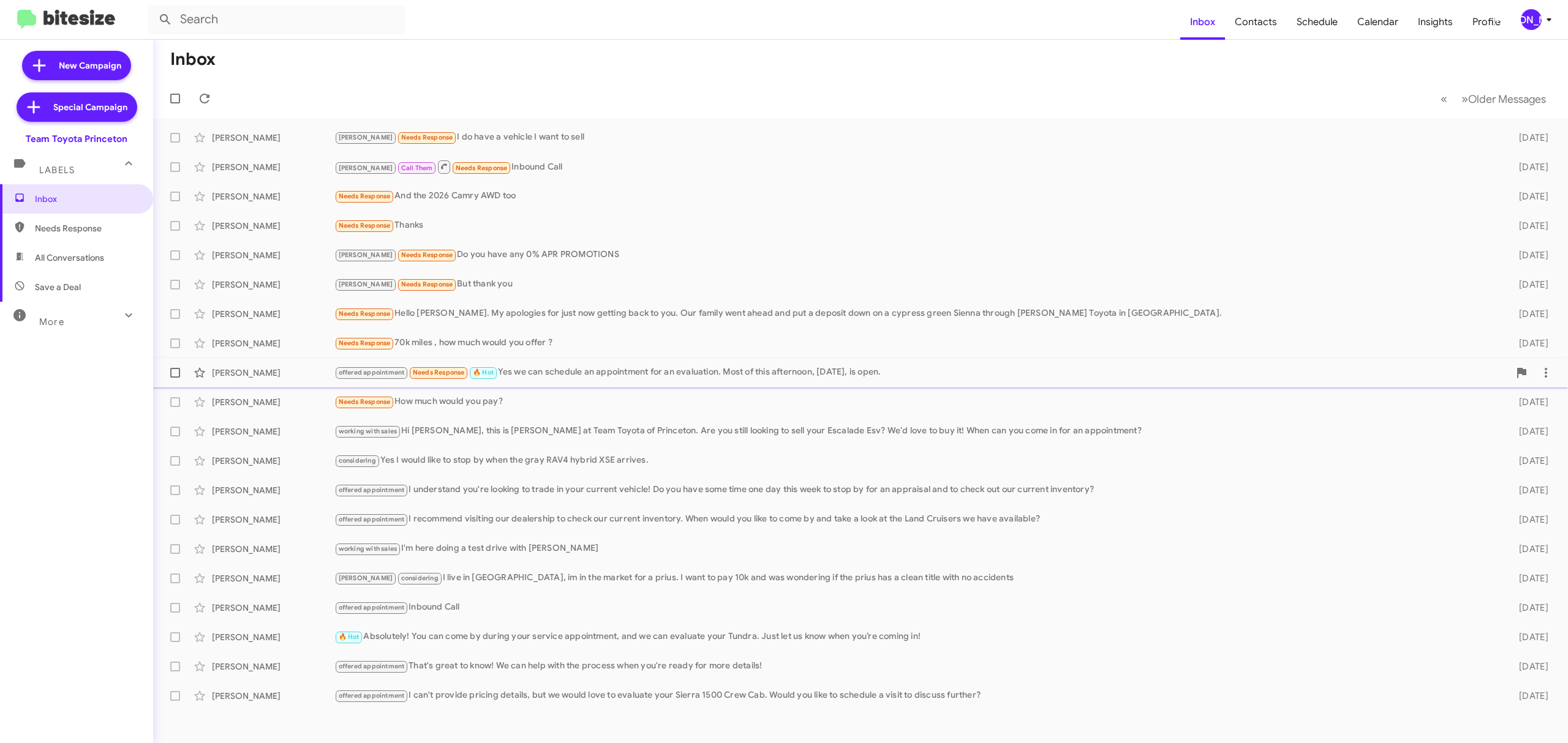
click at [176, 369] on span at bounding box center [175, 373] width 10 height 10
click at [175, 377] on input "checkbox" at bounding box center [175, 377] width 1 height 1
checkbox input "true"
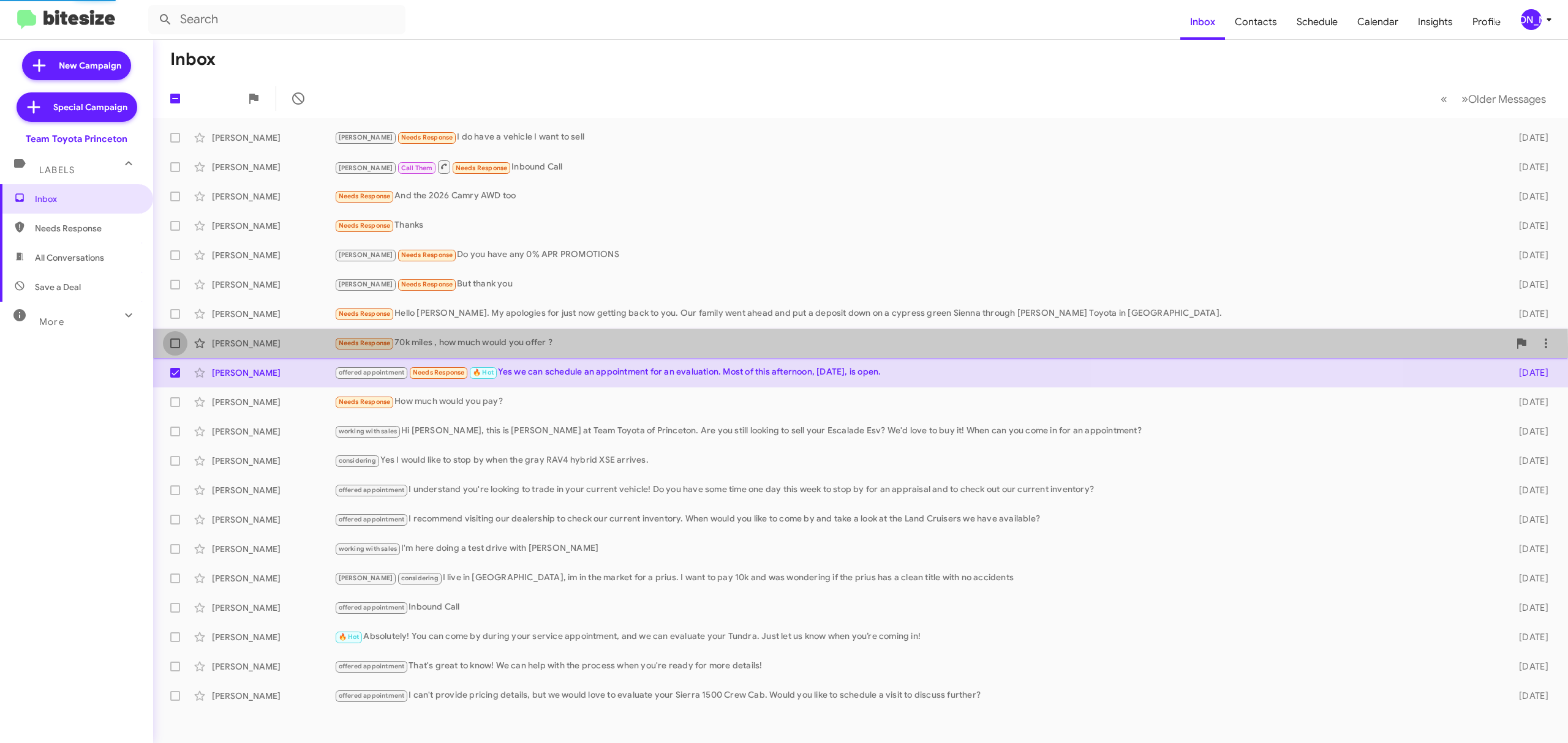
click at [177, 345] on label at bounding box center [175, 343] width 25 height 25
click at [175, 348] on input "checkbox" at bounding box center [175, 348] width 1 height 1
checkbox input "true"
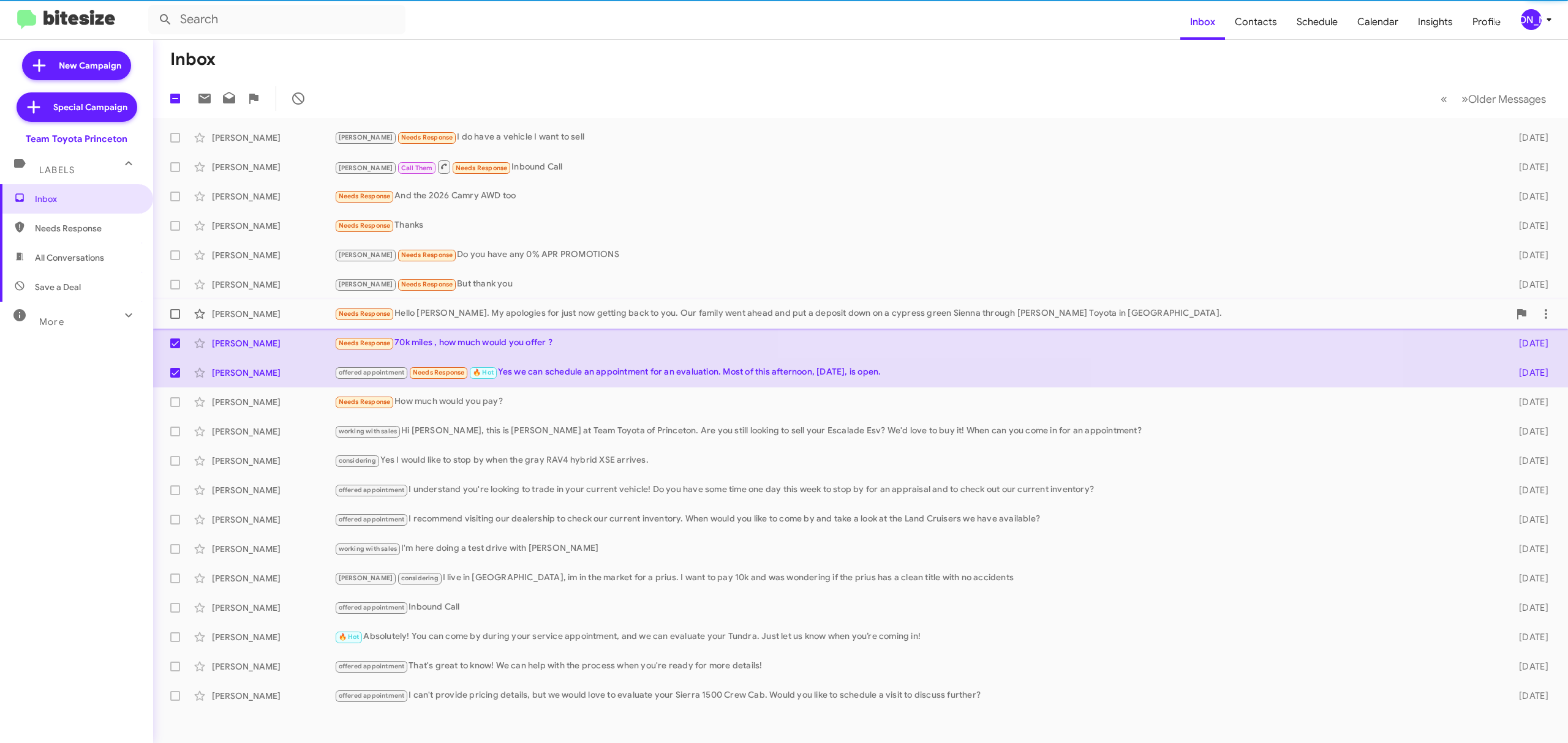
click at [177, 306] on label at bounding box center [175, 314] width 25 height 25
click at [175, 319] on input "checkbox" at bounding box center [175, 319] width 1 height 1
checkbox input "true"
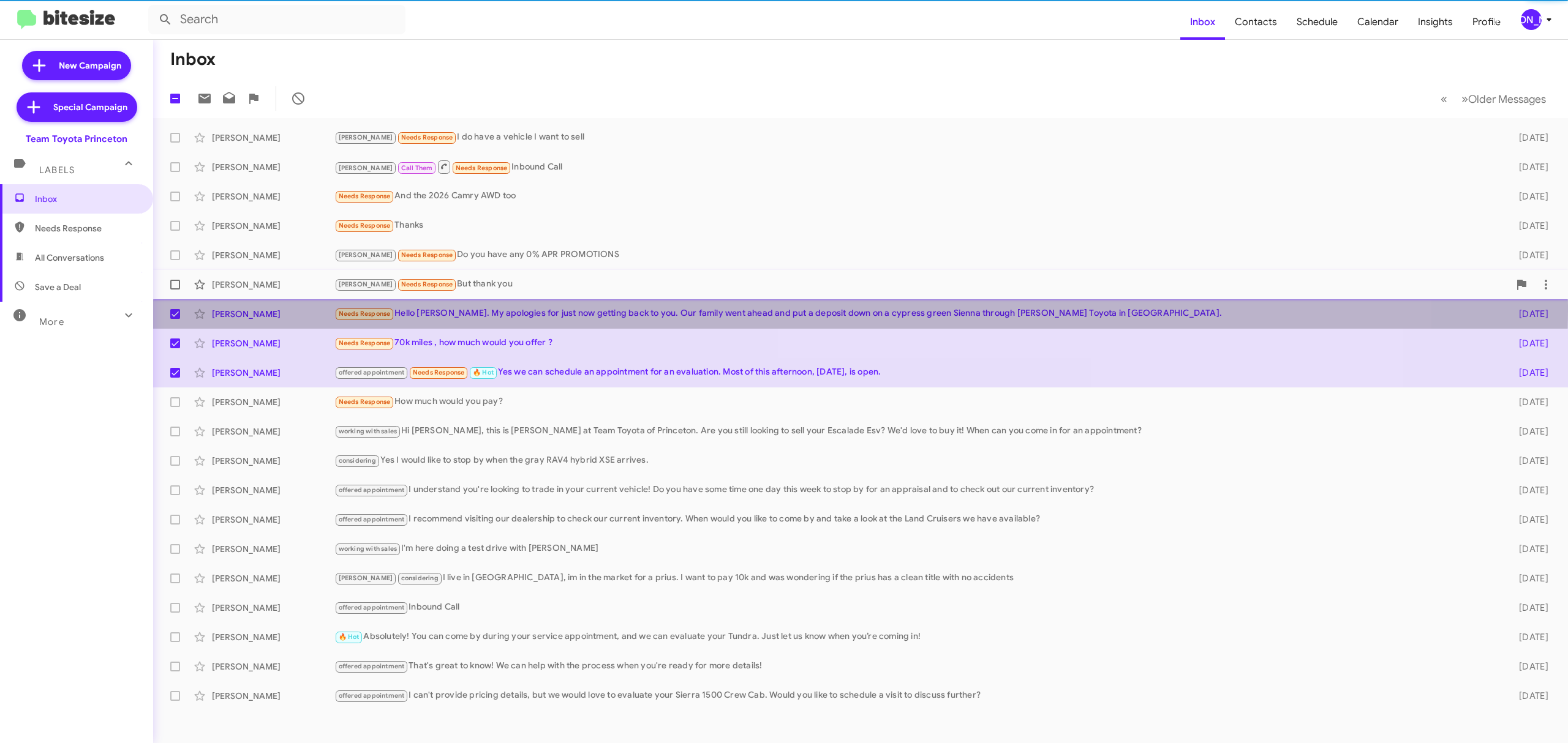
click at [172, 279] on label at bounding box center [175, 285] width 25 height 25
click at [175, 290] on input "checkbox" at bounding box center [175, 290] width 1 height 1
checkbox input "true"
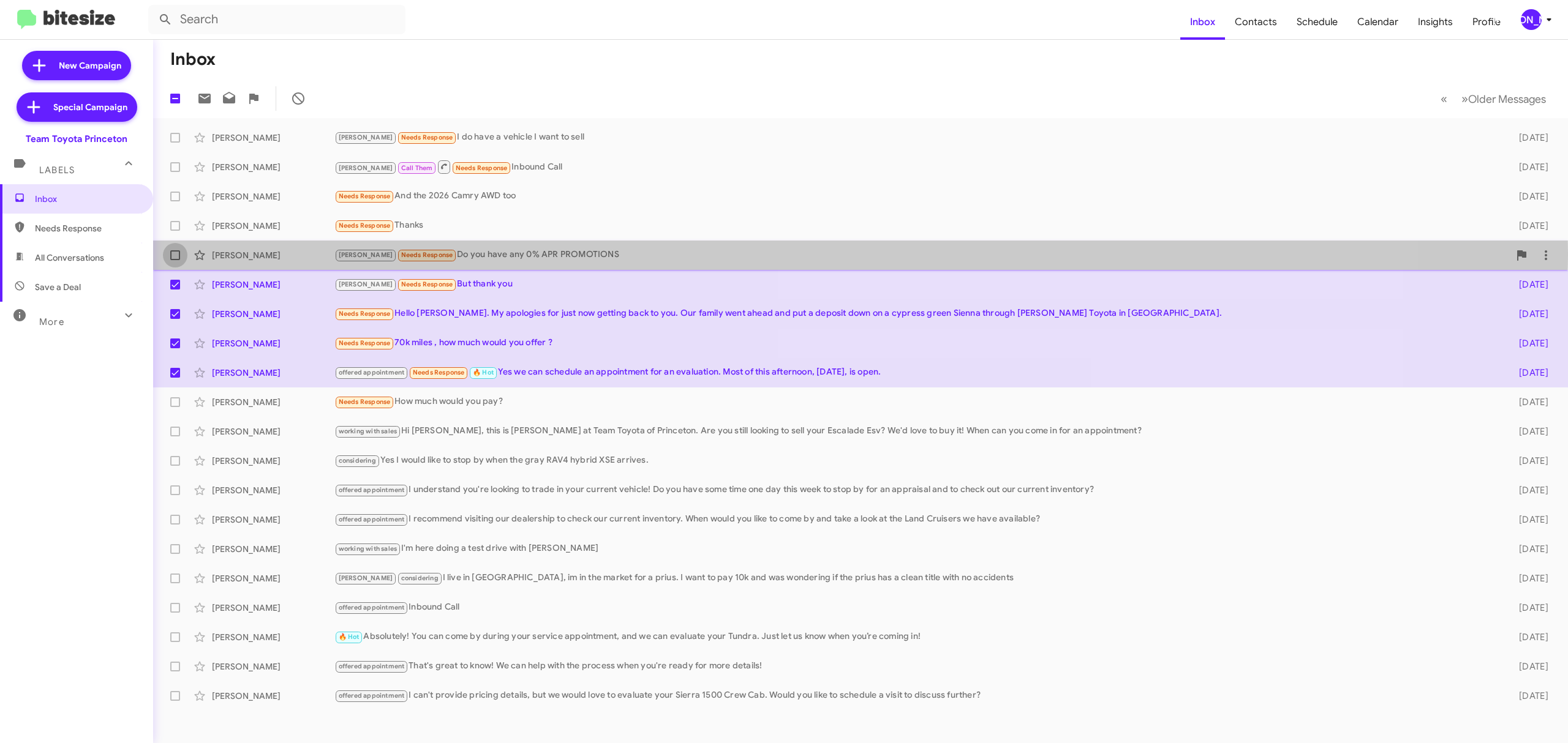
click at [170, 253] on span at bounding box center [175, 256] width 10 height 10
click at [175, 260] on input "checkbox" at bounding box center [175, 260] width 1 height 1
checkbox input "true"
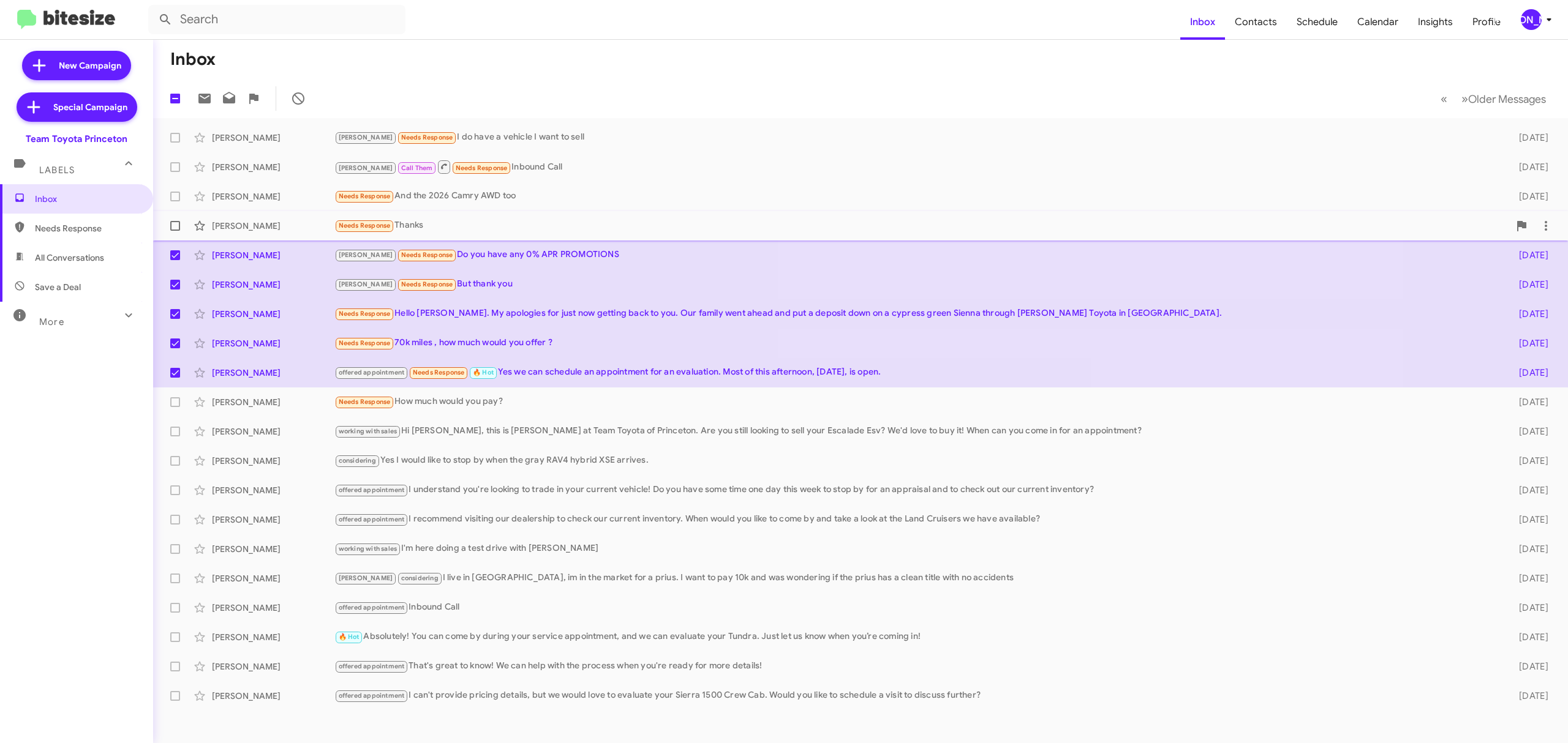
click at [170, 220] on label at bounding box center [175, 226] width 25 height 25
click at [175, 231] on input "checkbox" at bounding box center [175, 231] width 1 height 1
checkbox input "true"
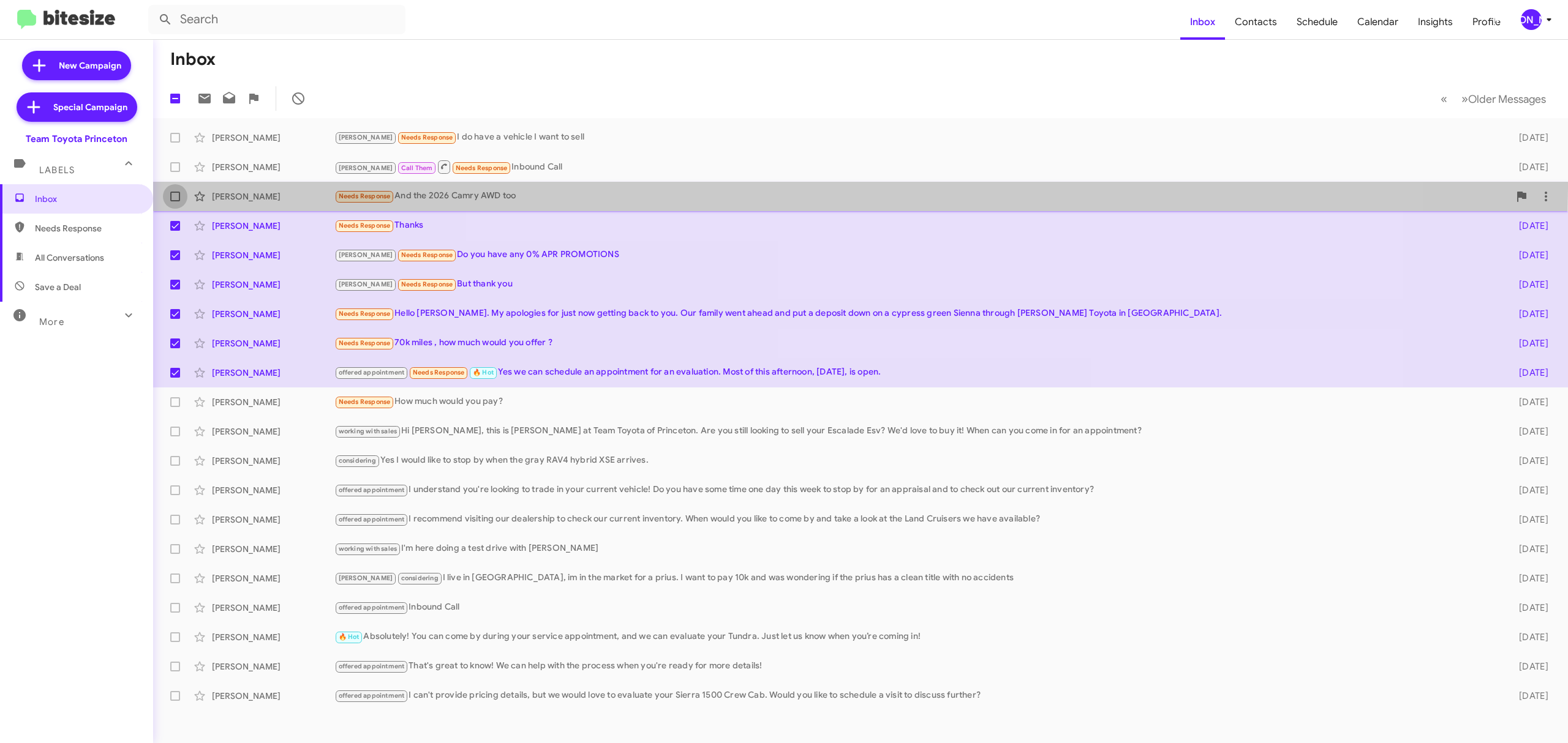
click at [172, 184] on label at bounding box center [175, 196] width 25 height 25
click at [175, 201] on input "checkbox" at bounding box center [175, 201] width 1 height 1
checkbox input "true"
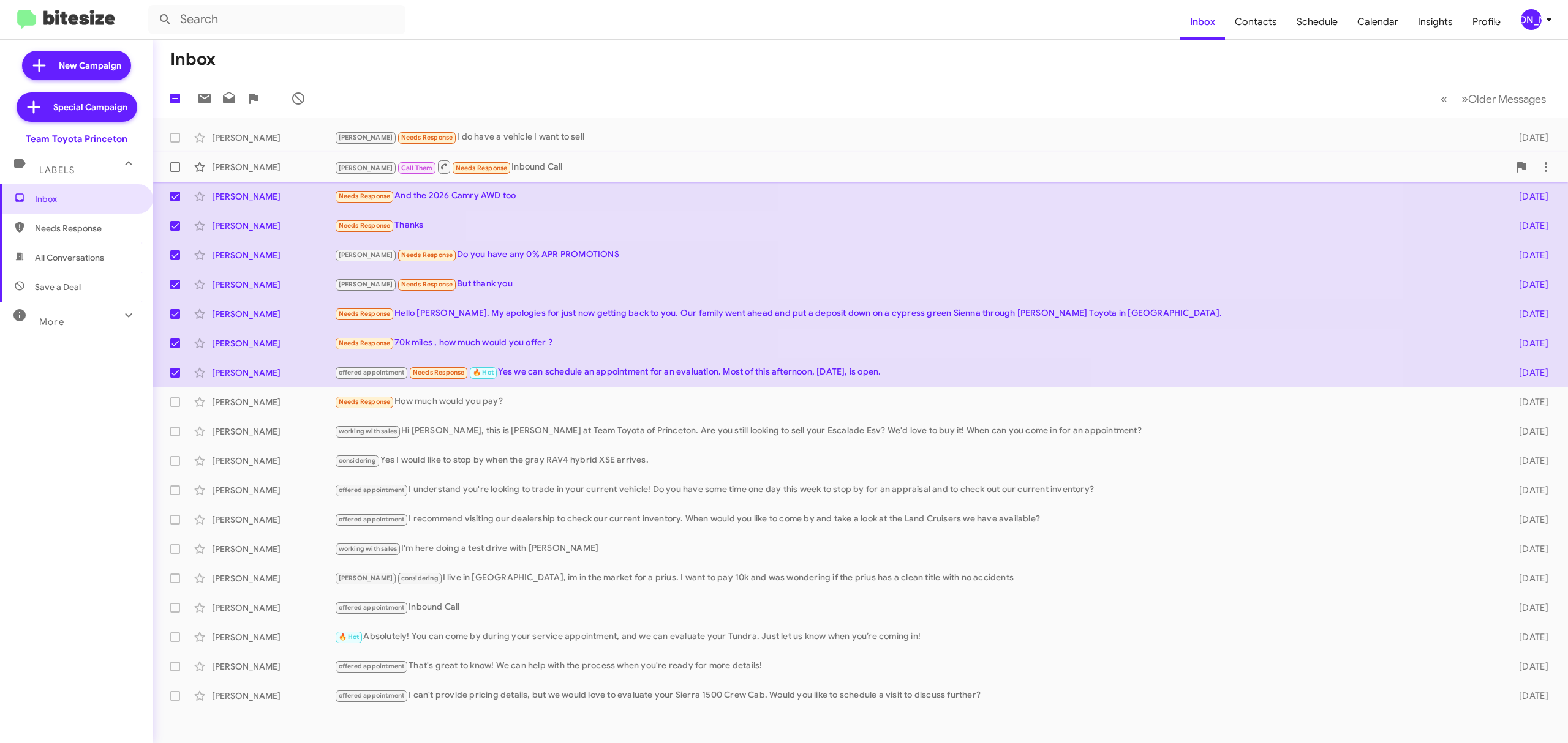
click at [175, 165] on span at bounding box center [175, 167] width 10 height 10
click at [175, 172] on input "checkbox" at bounding box center [175, 172] width 1 height 1
checkbox input "true"
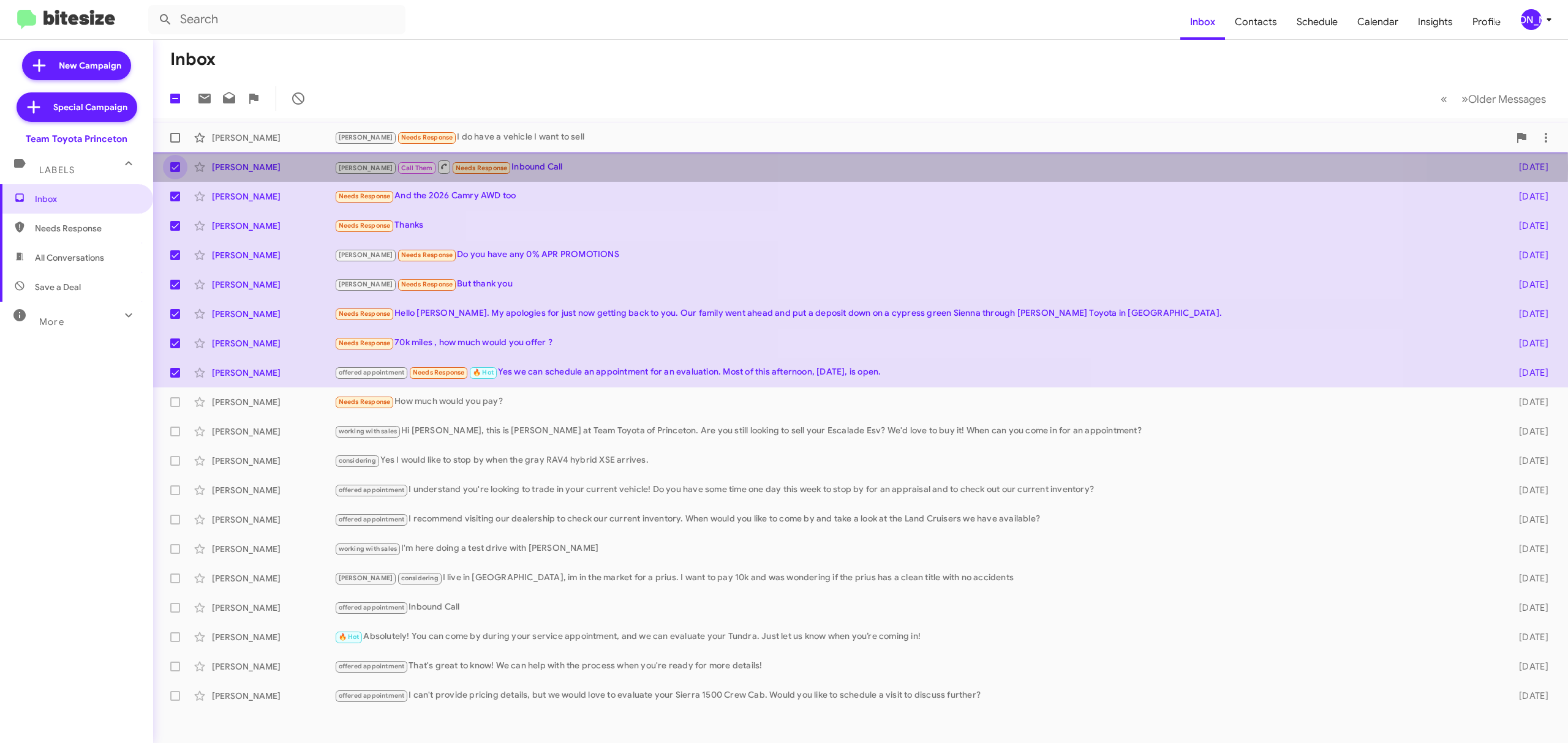
click at [180, 130] on label at bounding box center [175, 138] width 25 height 25
click at [175, 143] on input "checkbox" at bounding box center [175, 143] width 1 height 1
checkbox input "true"
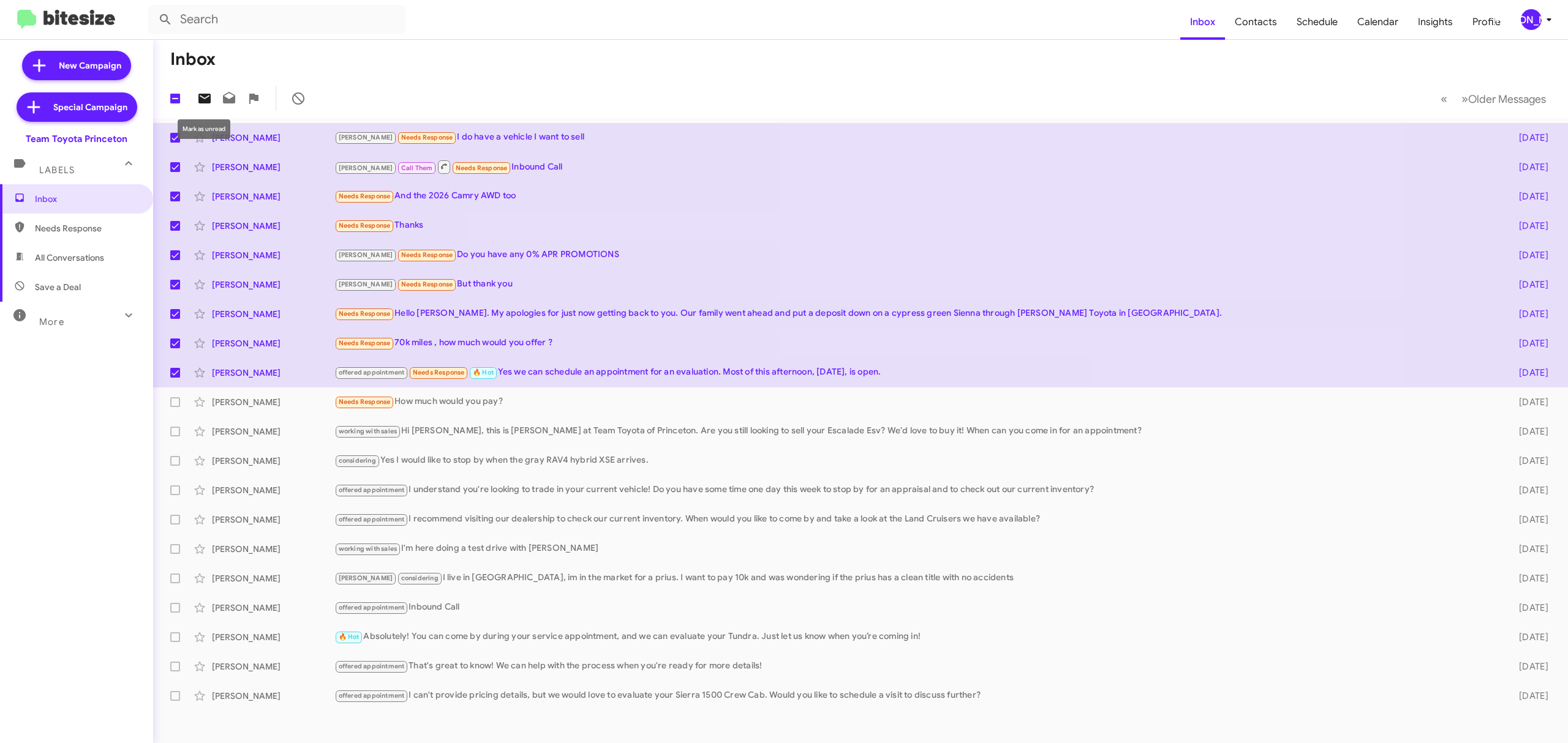
click at [209, 97] on icon at bounding box center [204, 98] width 12 height 10
click at [1543, 23] on icon at bounding box center [1548, 20] width 14 height 14
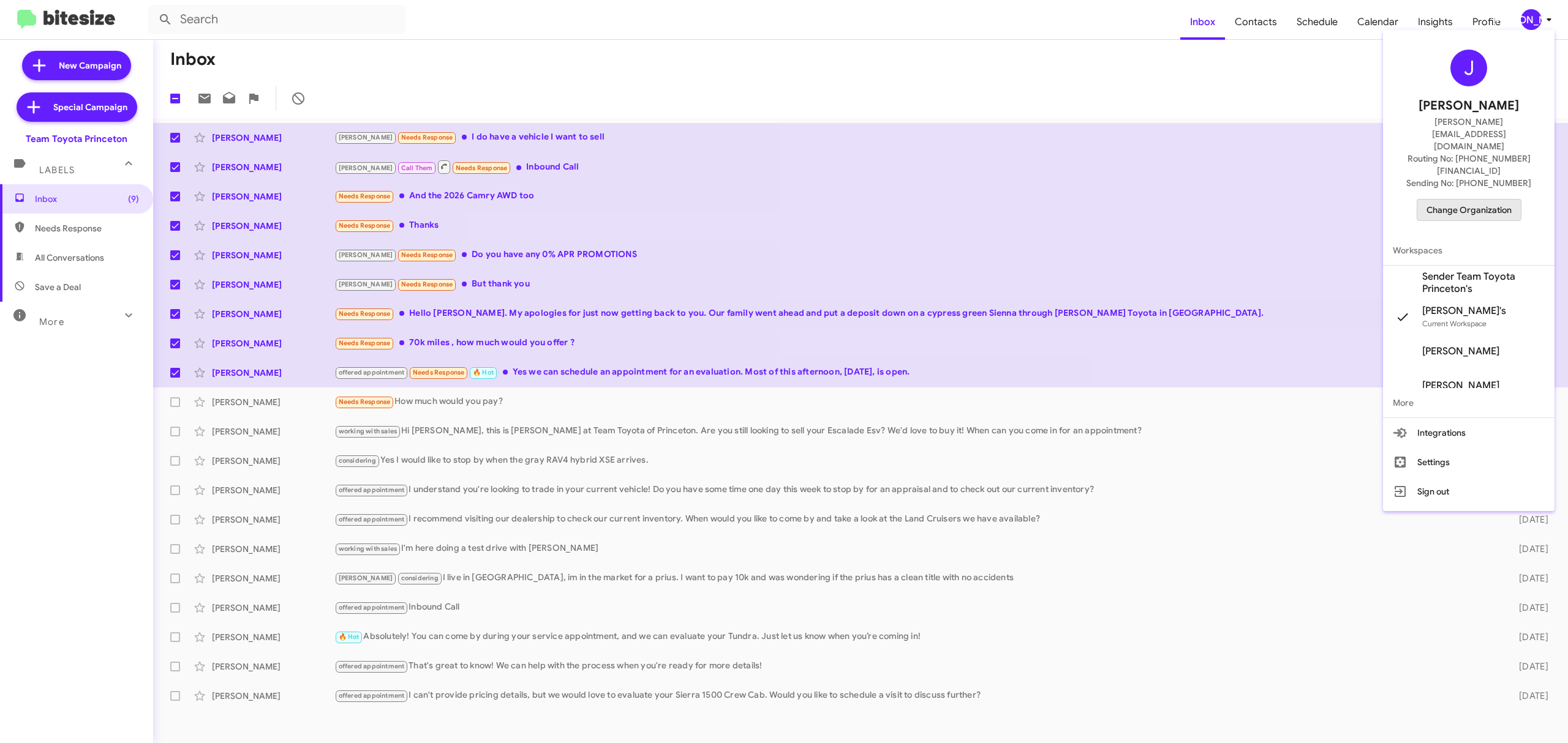
click at [1467, 200] on span "Change Organization" at bounding box center [1468, 210] width 85 height 21
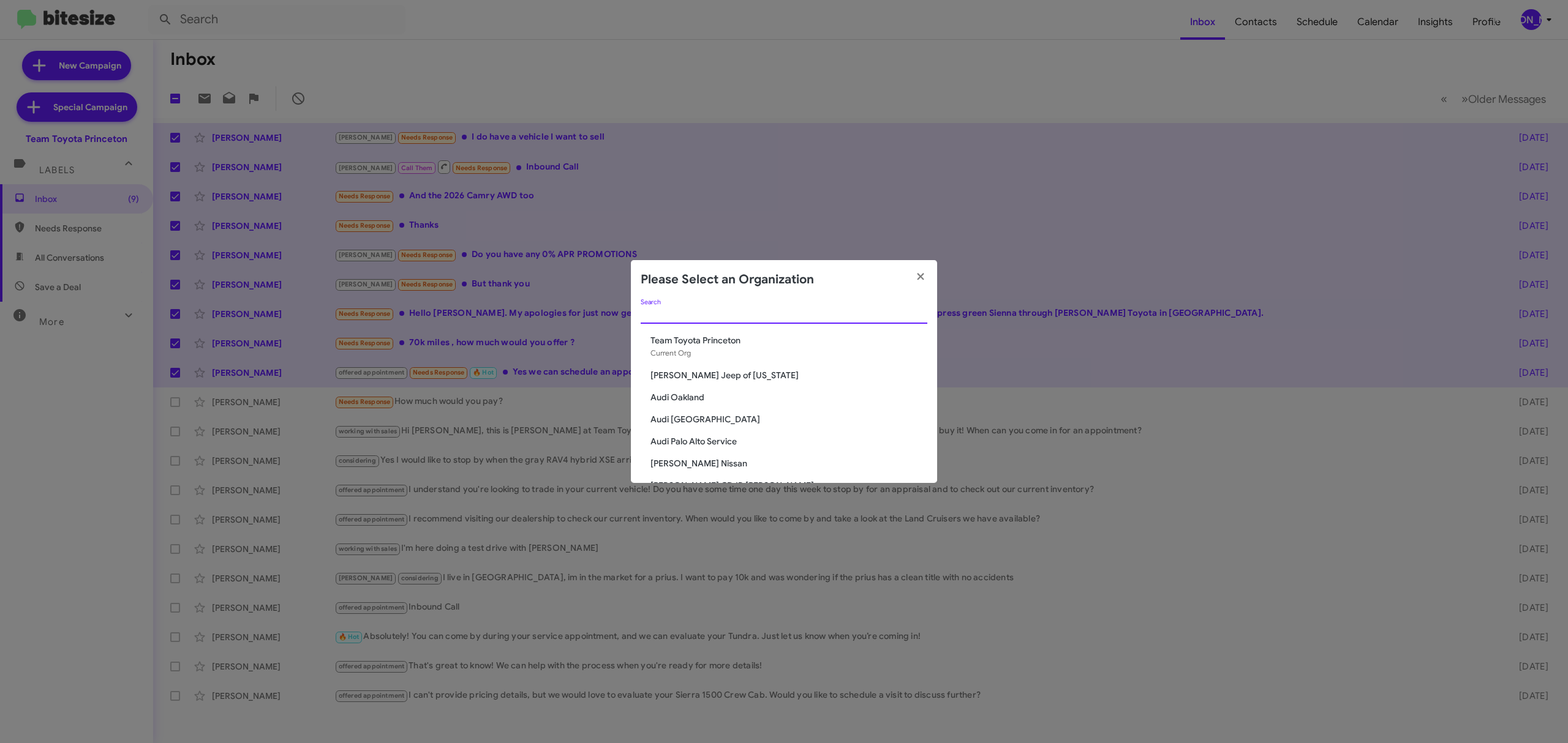
click at [711, 318] on input "Search" at bounding box center [784, 315] width 287 height 10
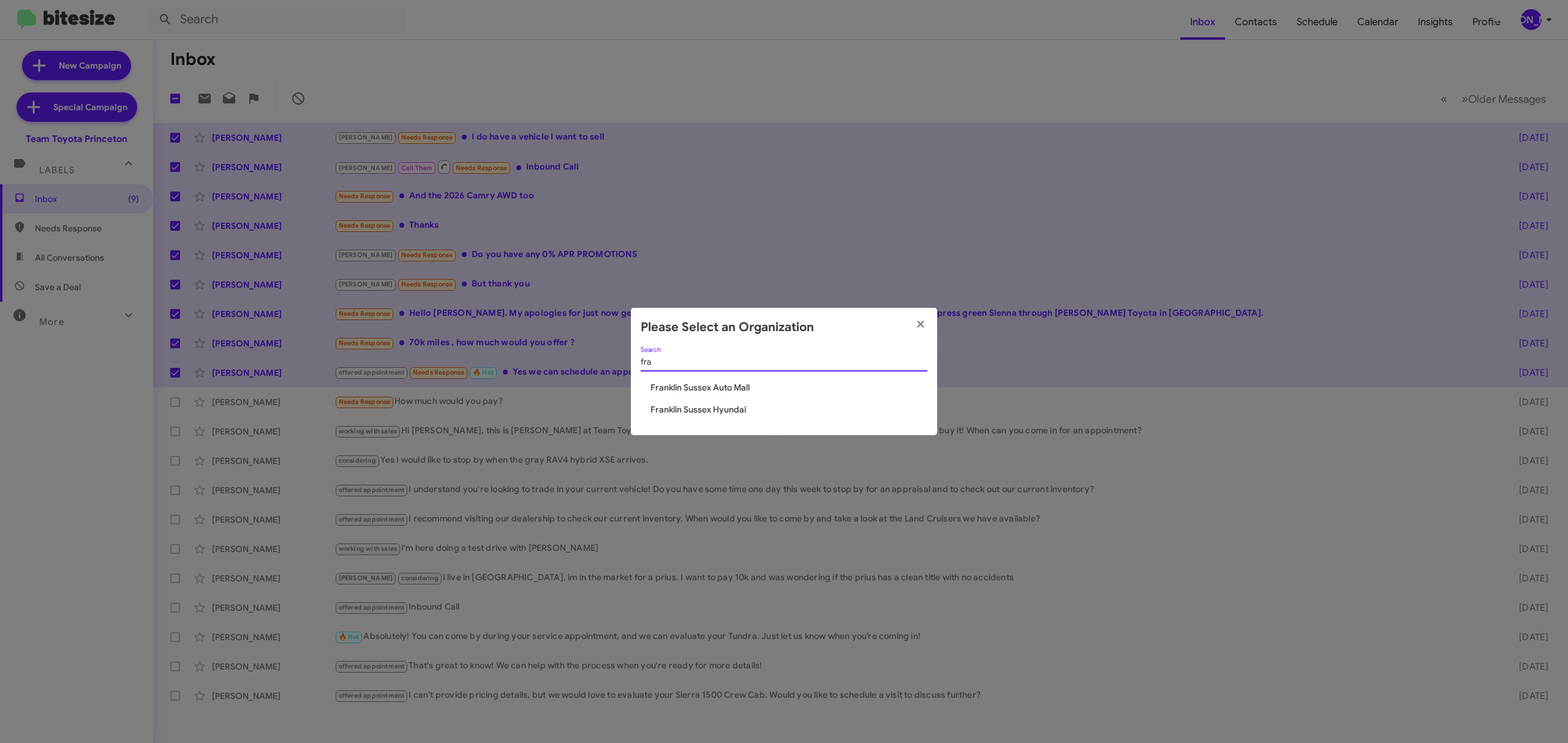
type input "fra"
click at [696, 385] on span "Franklin Sussex Auto Mall" at bounding box center [789, 387] width 277 height 12
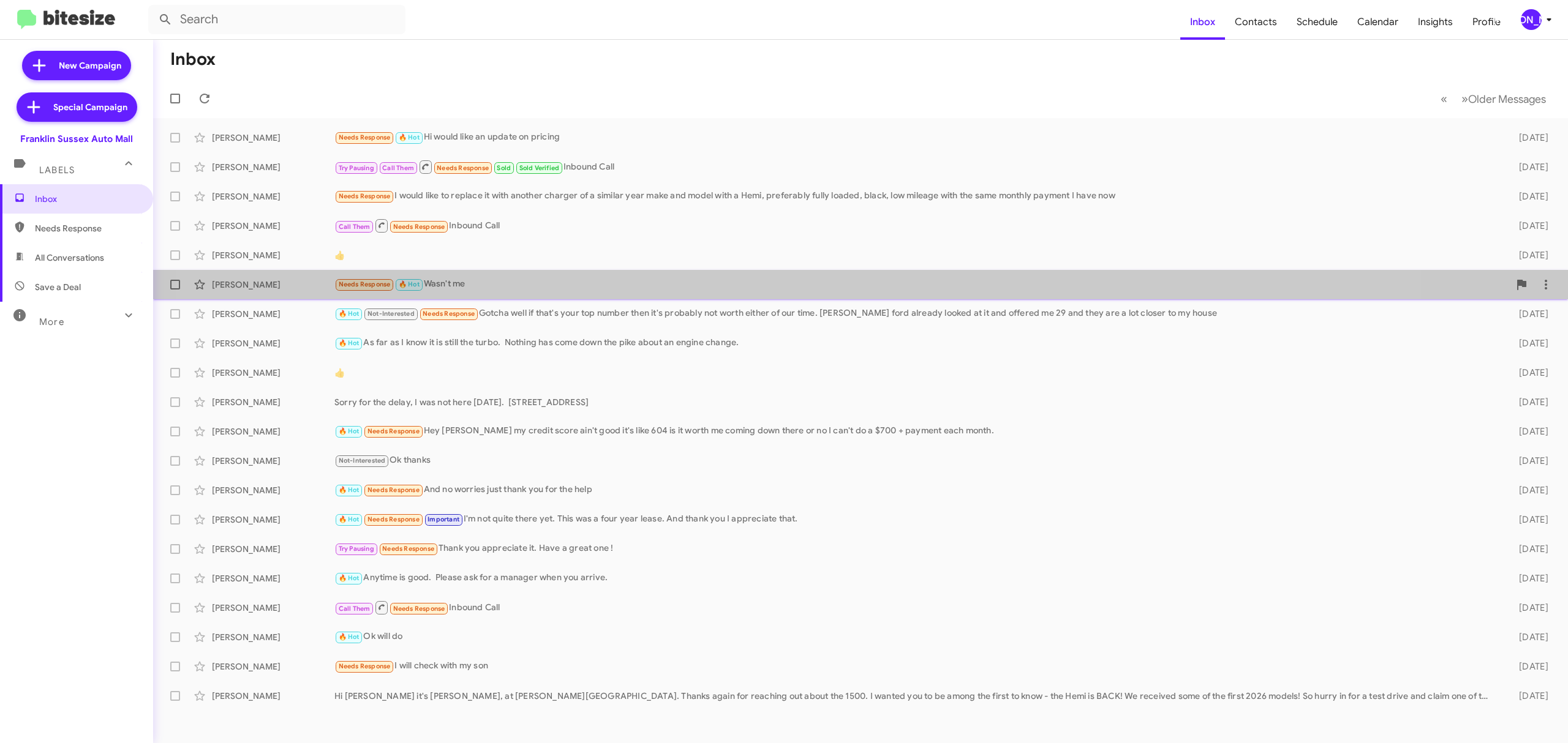
click at [794, 270] on span "[PERSON_NAME] Needs Response 🔥 Hot Wasn't me [DATE]" at bounding box center [860, 285] width 1414 height 30
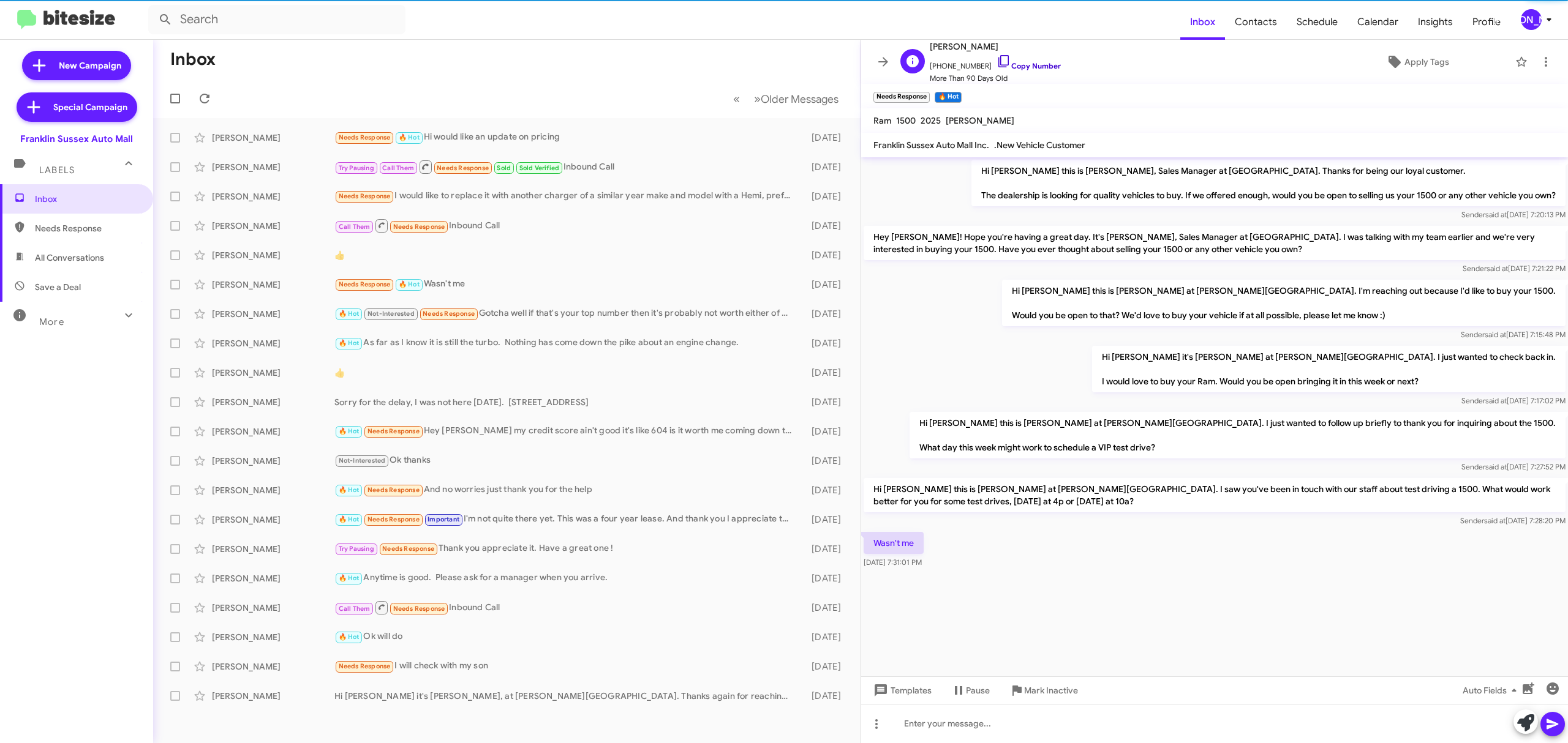
drag, startPoint x: 1029, startPoint y: 65, endPoint x: 1006, endPoint y: 66, distance: 23.0
click at [1029, 65] on link "Copy Number" at bounding box center [1028, 66] width 64 height 9
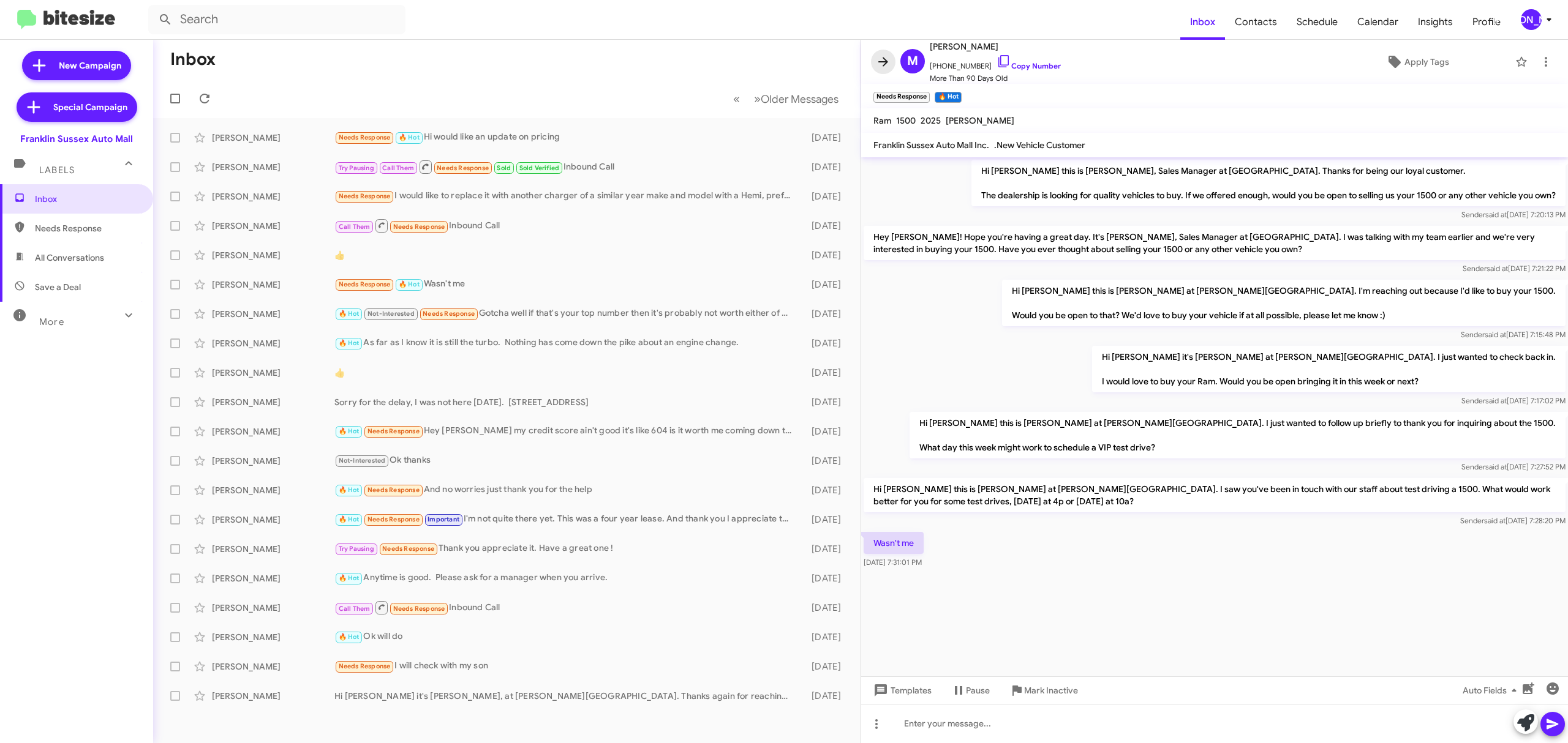
click at [875, 57] on span at bounding box center [883, 62] width 25 height 14
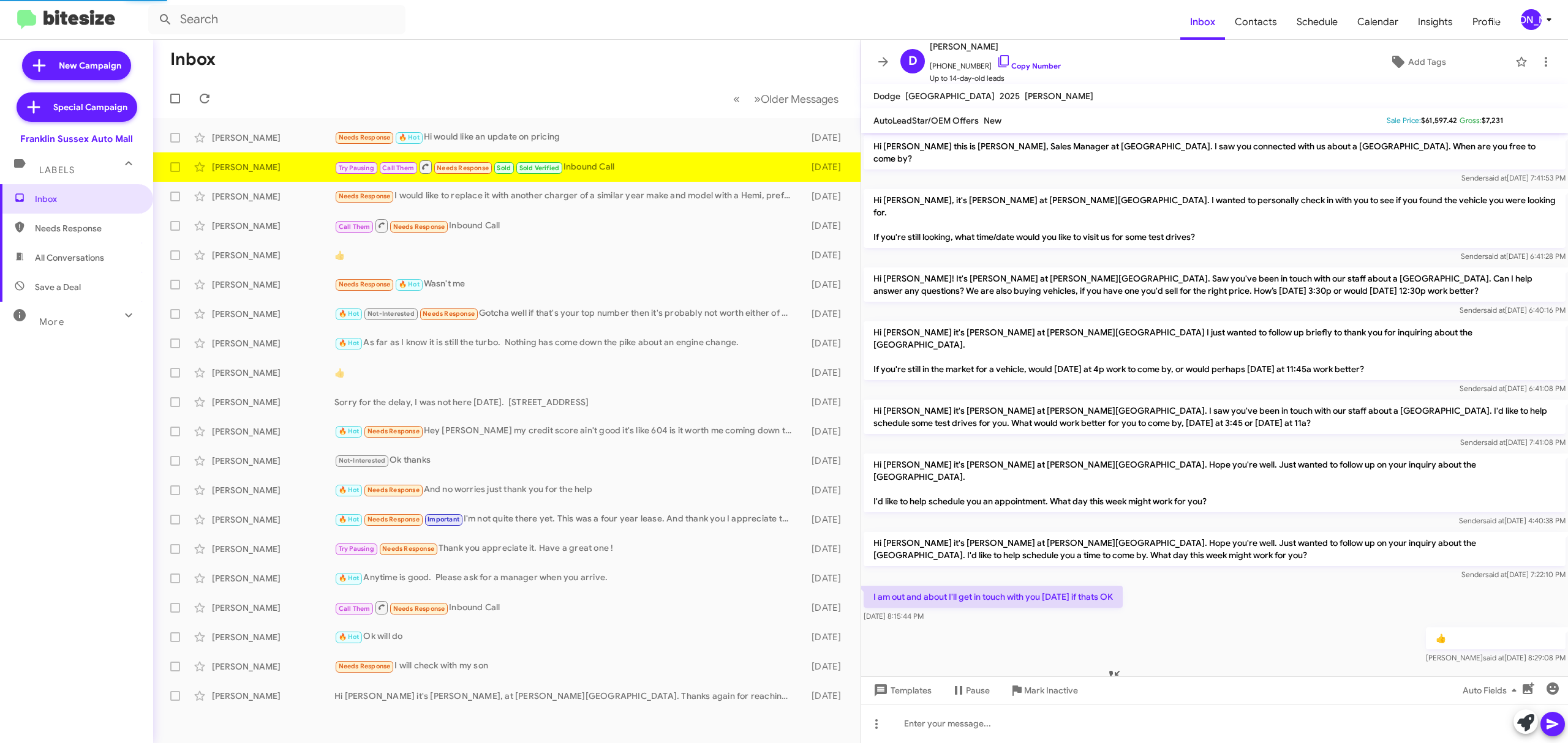
scroll to position [46, 0]
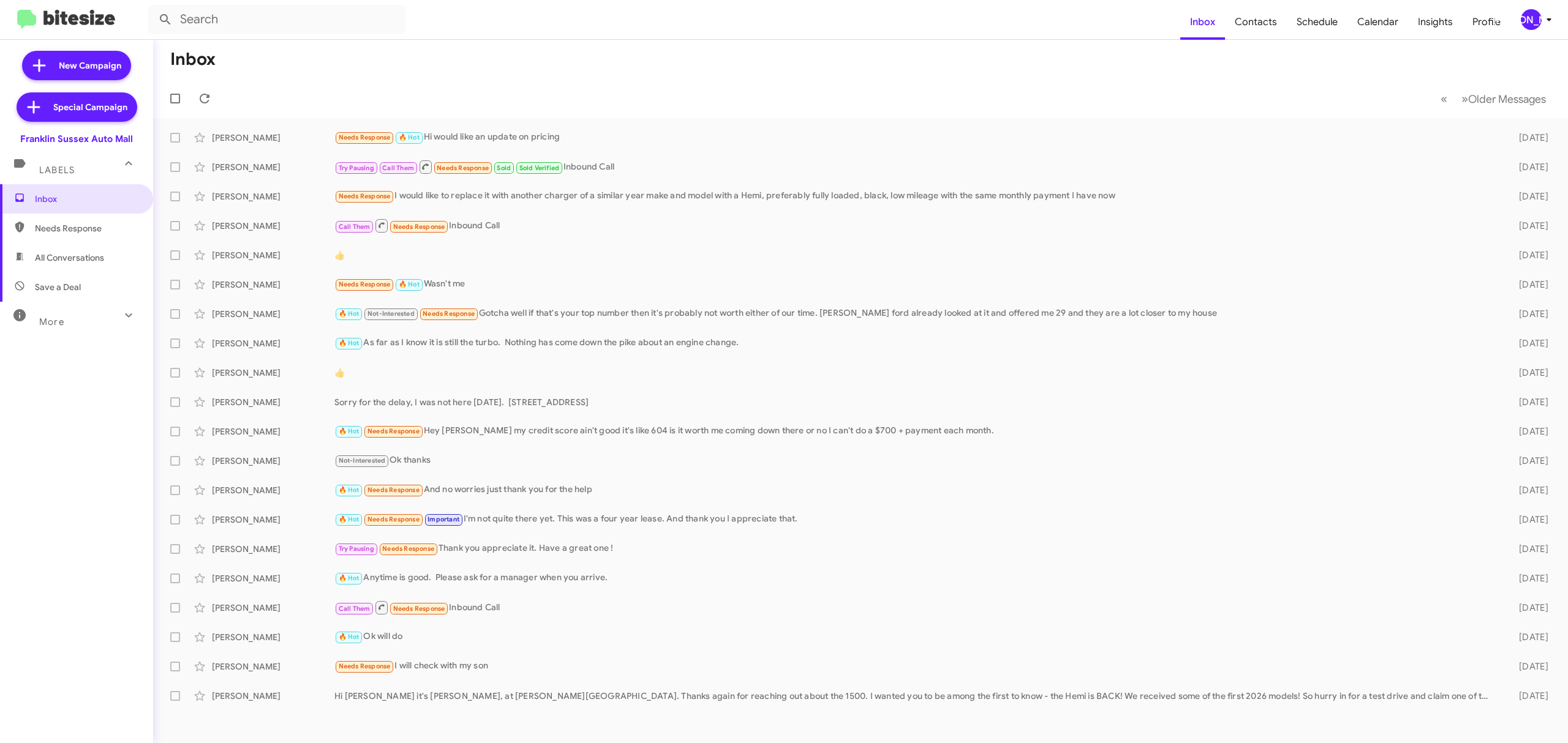
click at [1522, 25] on div "[PERSON_NAME]" at bounding box center [1531, 20] width 21 height 21
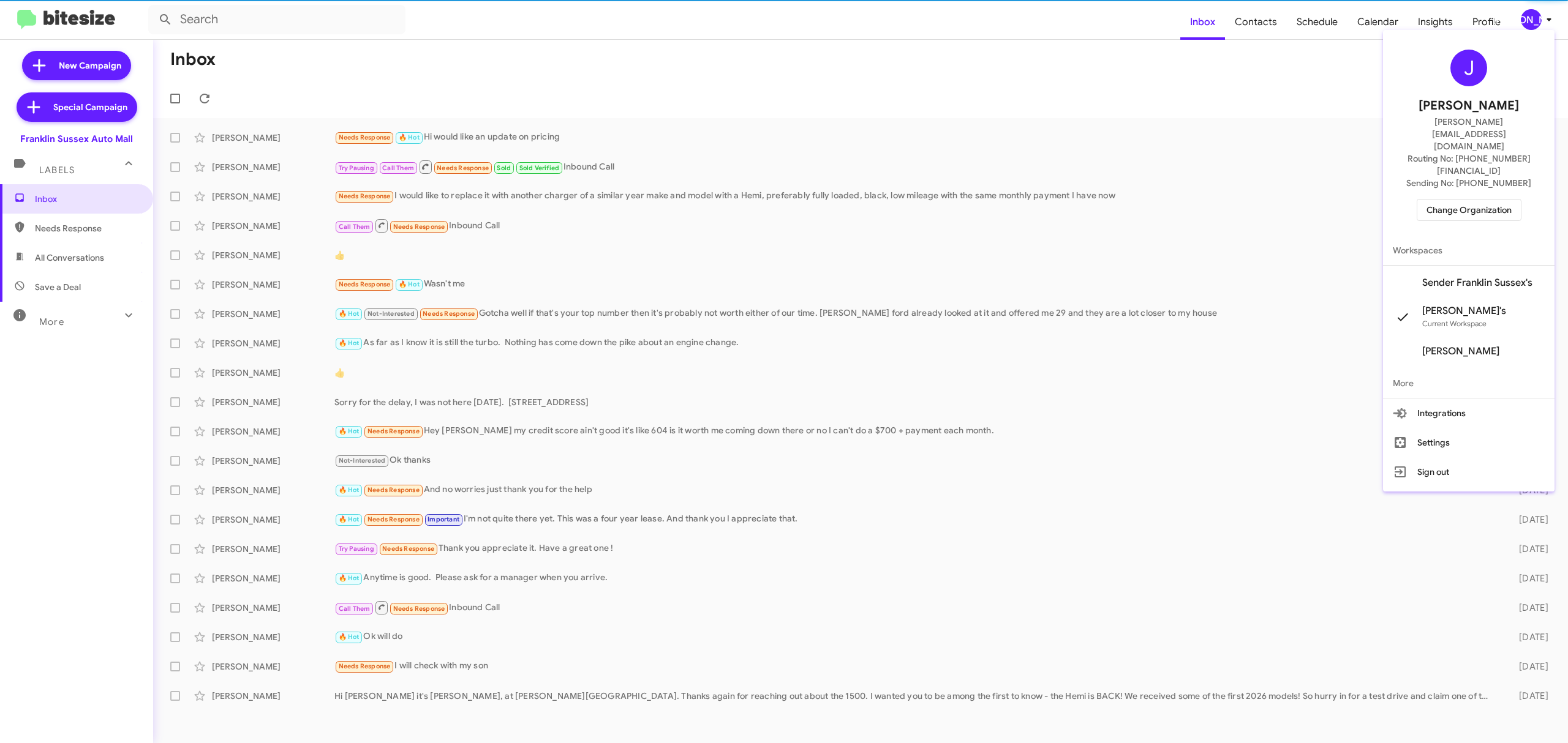
click at [1460, 200] on span "Change Organization" at bounding box center [1468, 210] width 85 height 21
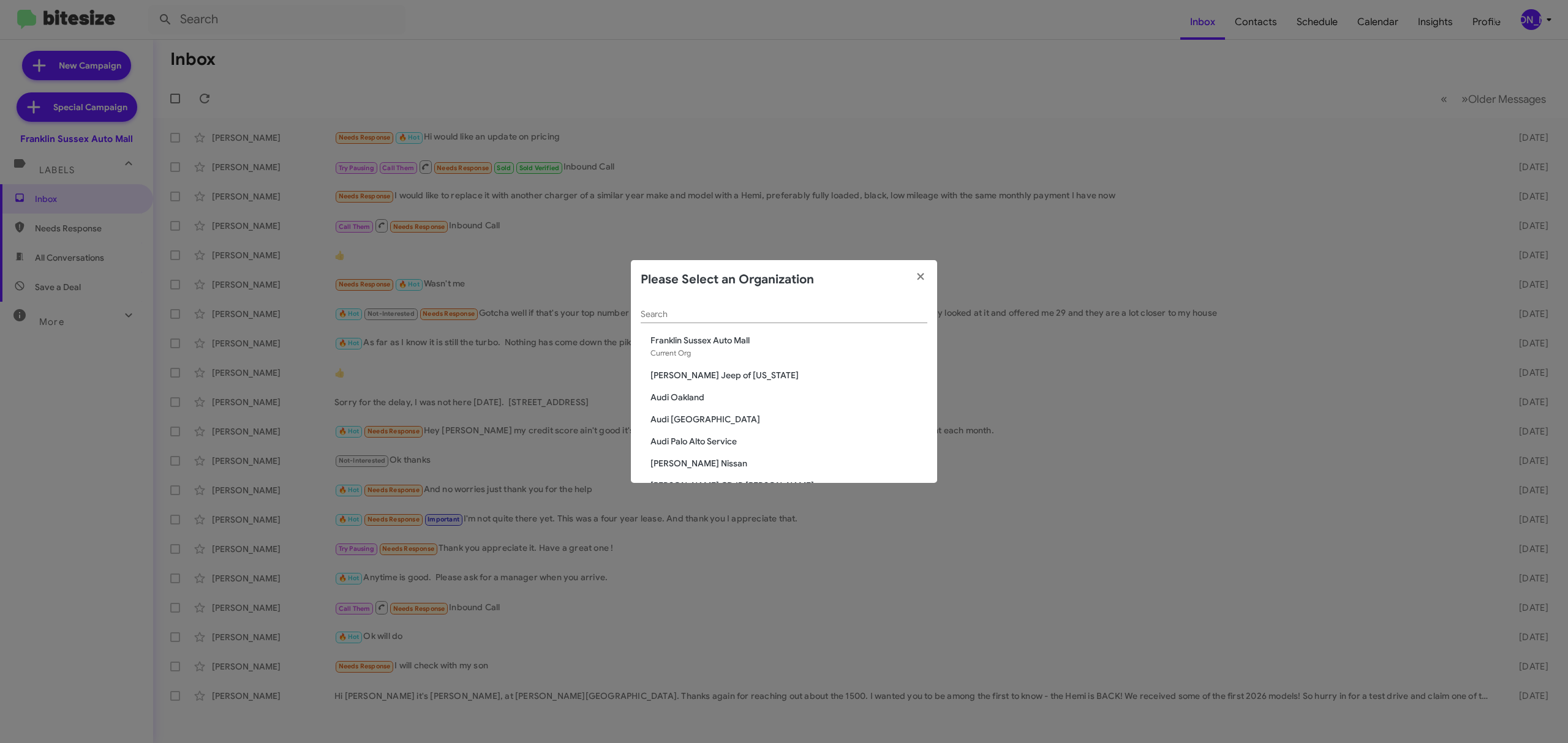
click at [786, 319] on div "Search" at bounding box center [784, 311] width 287 height 24
click at [785, 317] on input "Search" at bounding box center [784, 315] width 287 height 10
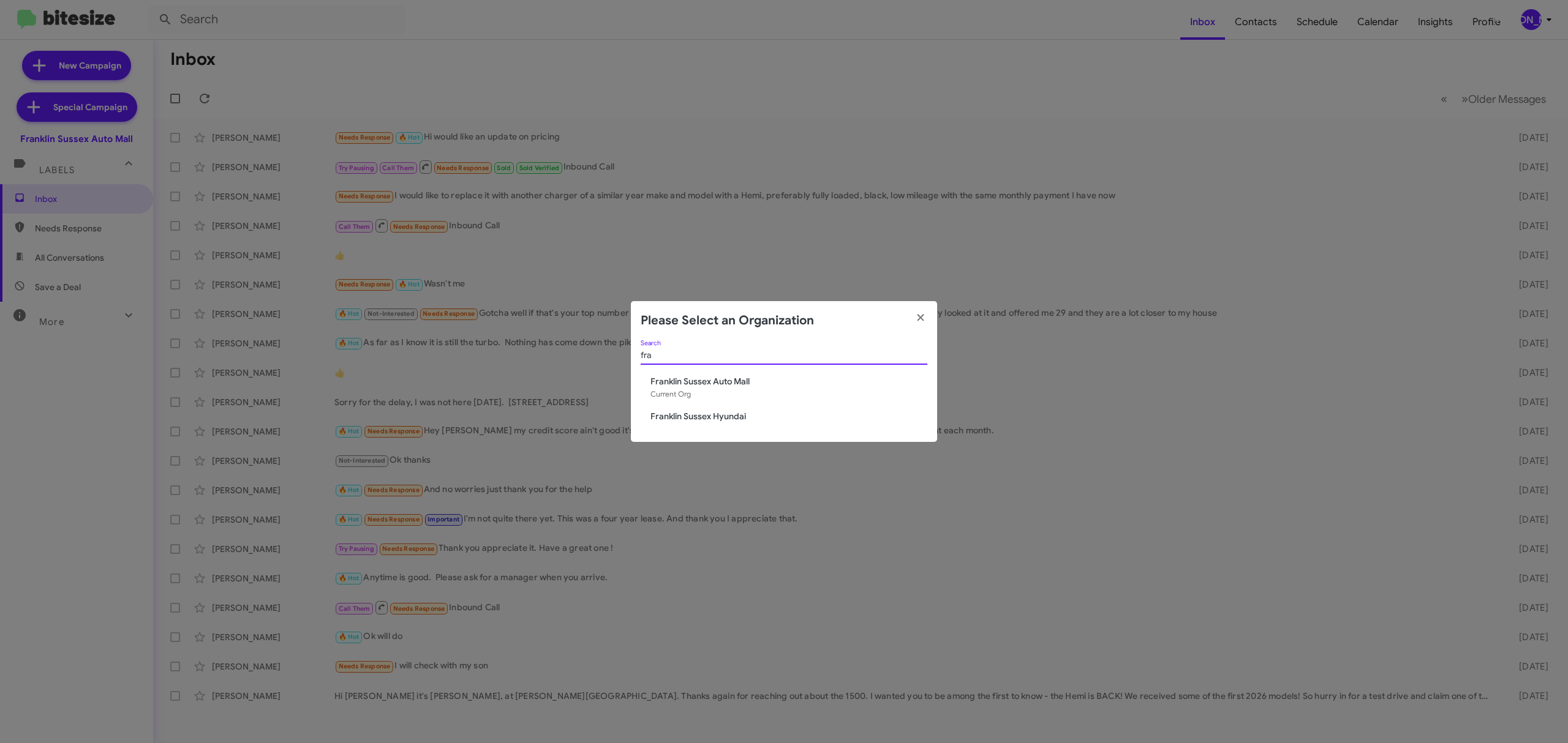
type input "fra"
click at [719, 419] on span "Franklin Sussex Hyundai" at bounding box center [789, 416] width 277 height 12
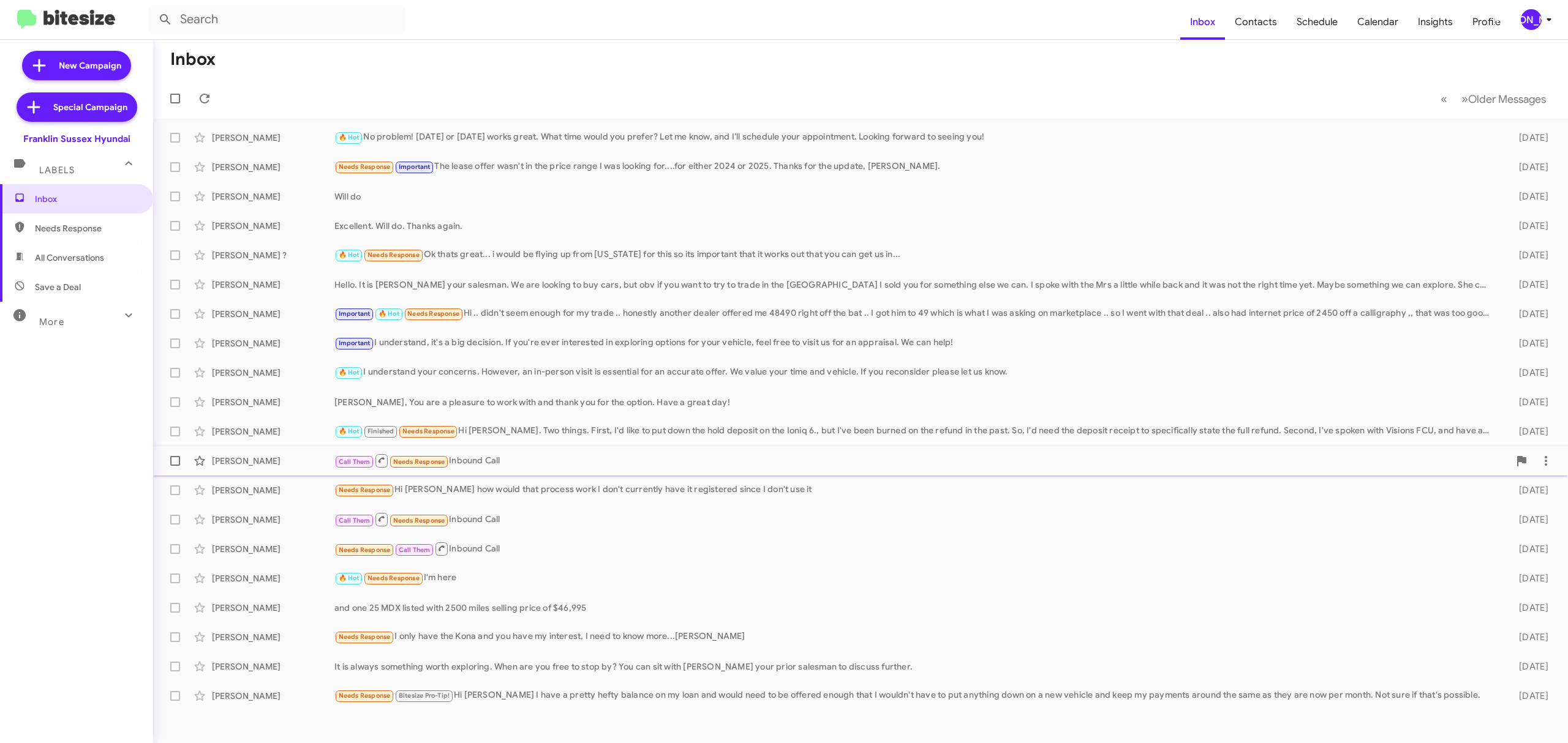
click at [767, 469] on div "[PERSON_NAME] Call Them Needs Response Inbound Call [DATE]" at bounding box center [860, 461] width 1395 height 25
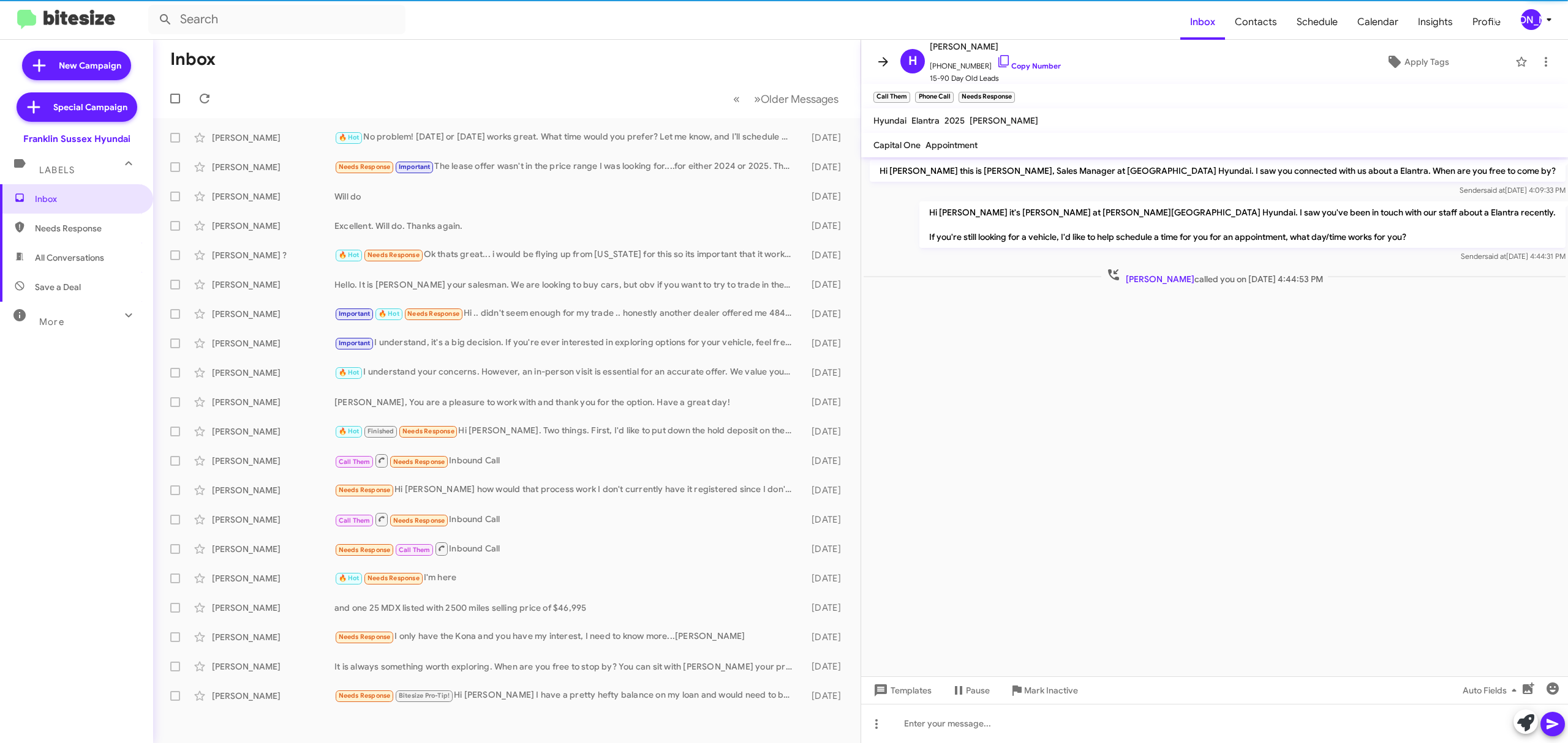
click at [880, 60] on icon at bounding box center [883, 62] width 14 height 14
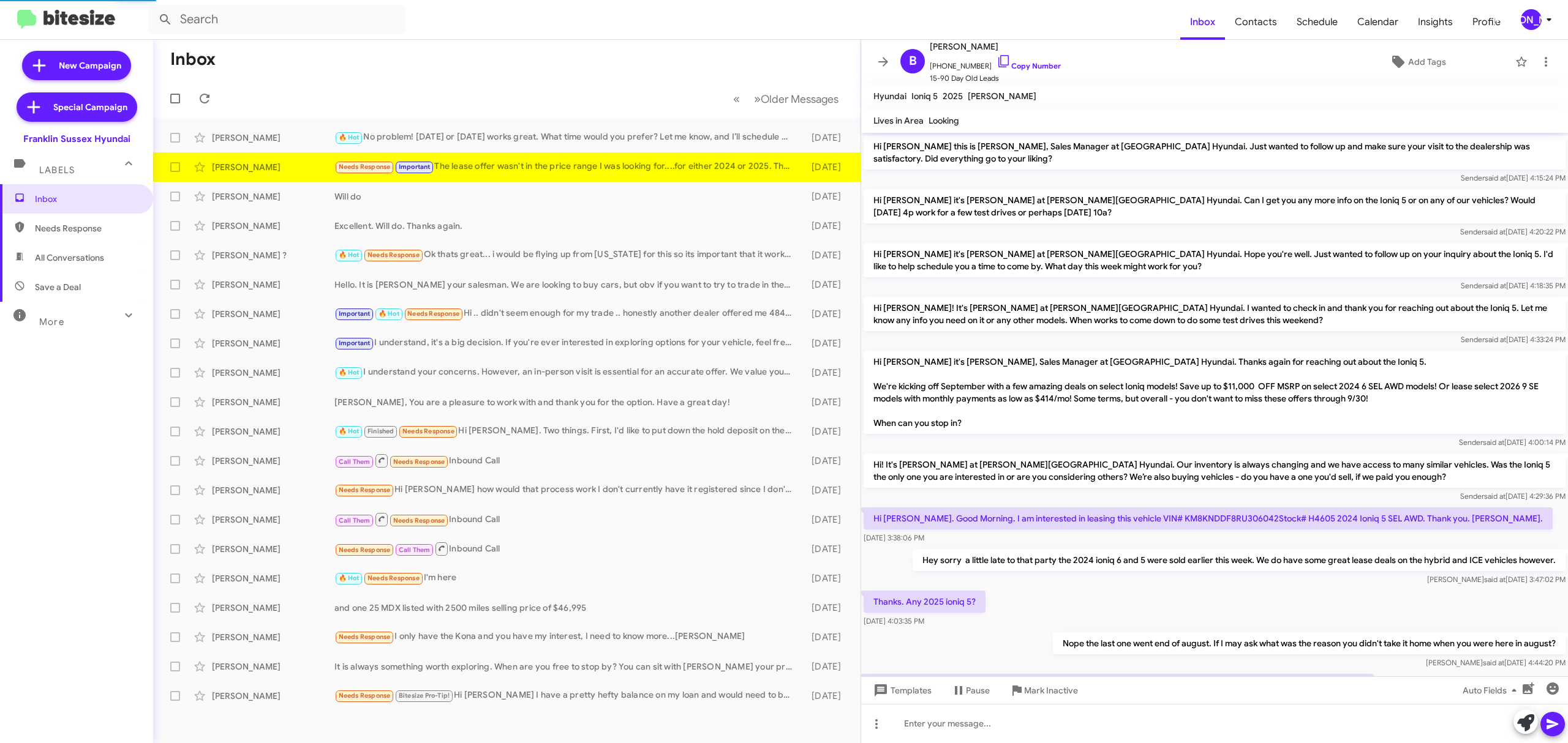
scroll to position [70, 0]
